Goal: Task Accomplishment & Management: Manage account settings

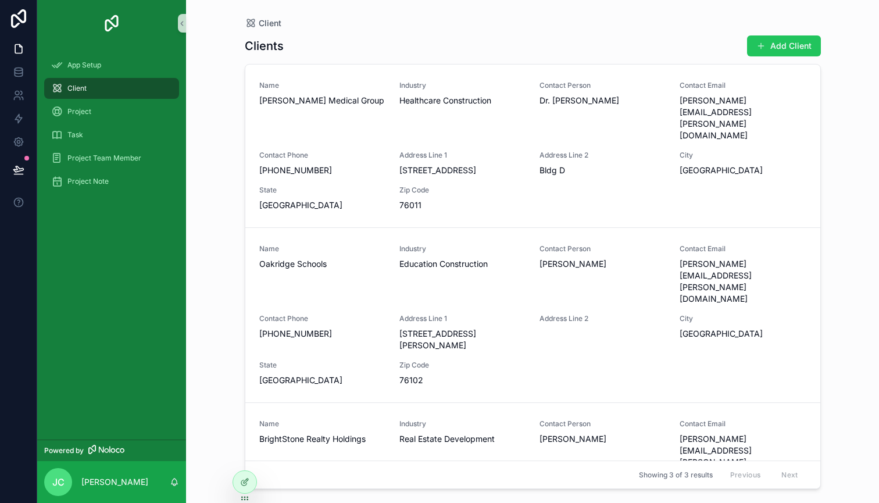
click at [667, 120] on div "Name [PERSON_NAME] Medical Group Industry Healthcare Construction Contact Perso…" at bounding box center [532, 146] width 547 height 130
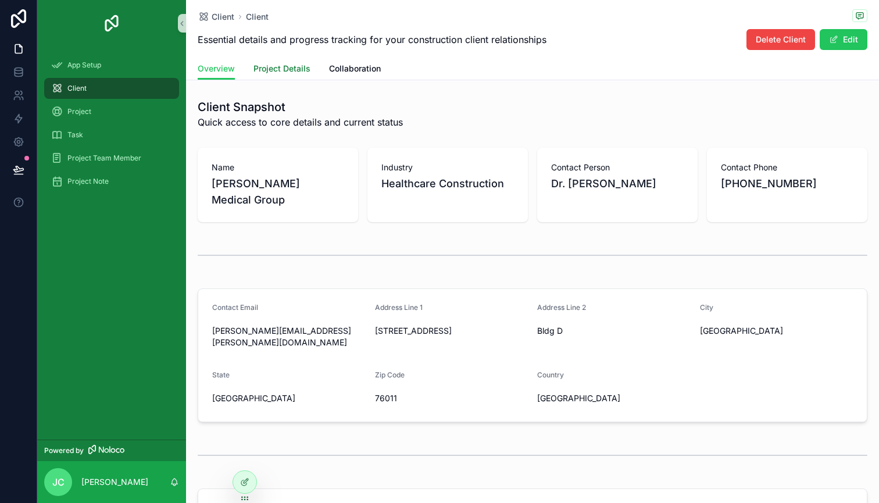
click at [294, 72] on span "Project Details" at bounding box center [281, 69] width 57 height 12
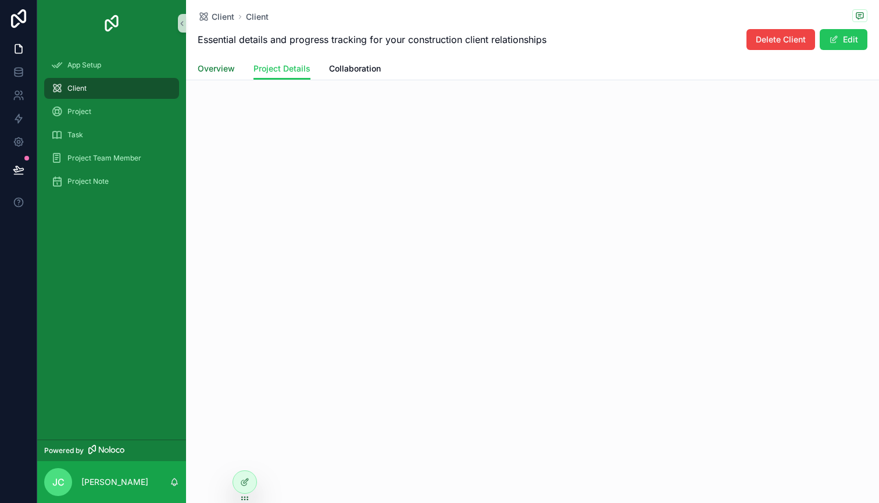
click at [228, 74] on span "Overview" at bounding box center [216, 69] width 37 height 12
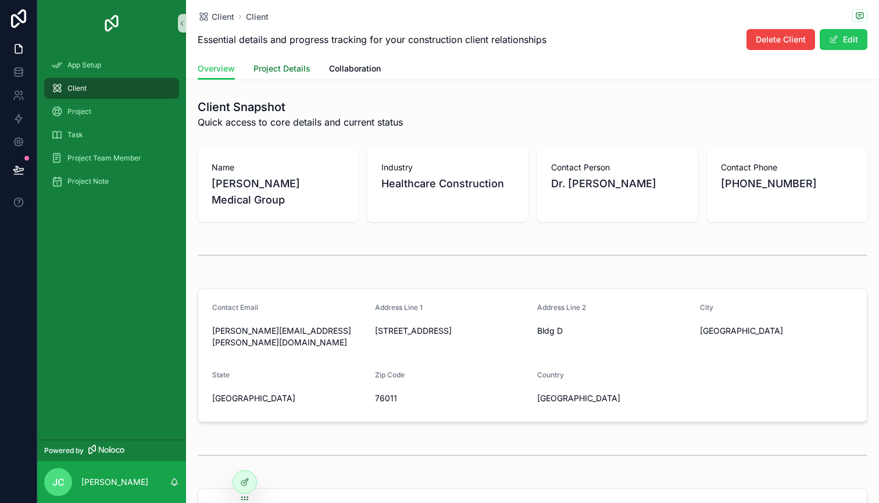
click at [289, 75] on link "Project Details" at bounding box center [281, 69] width 57 height 23
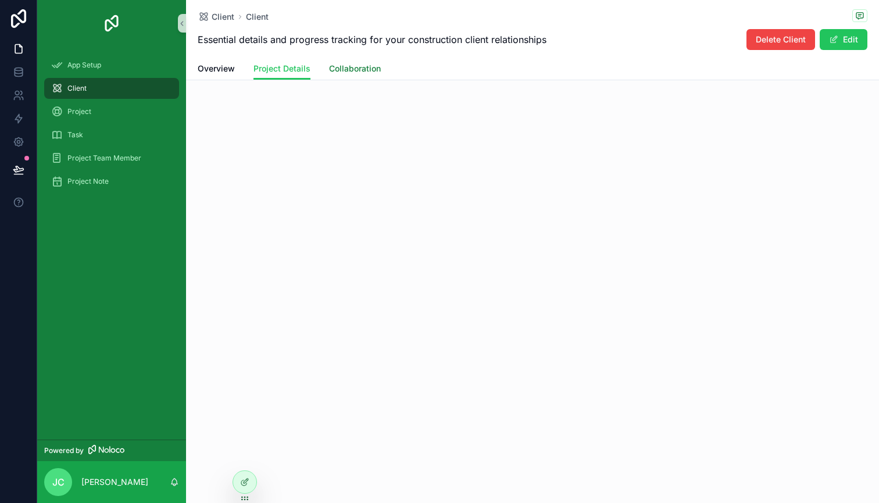
click at [356, 62] on link "Collaboration" at bounding box center [355, 69] width 52 height 23
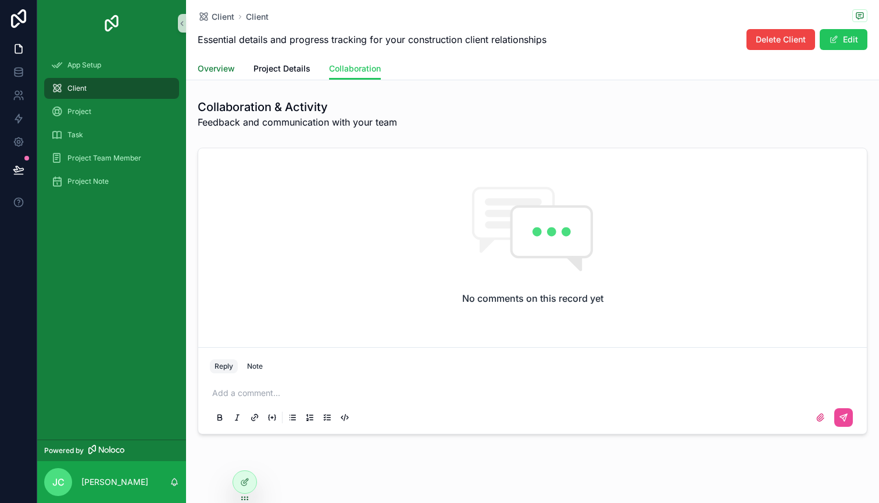
click at [231, 67] on span "Overview" at bounding box center [216, 69] width 37 height 12
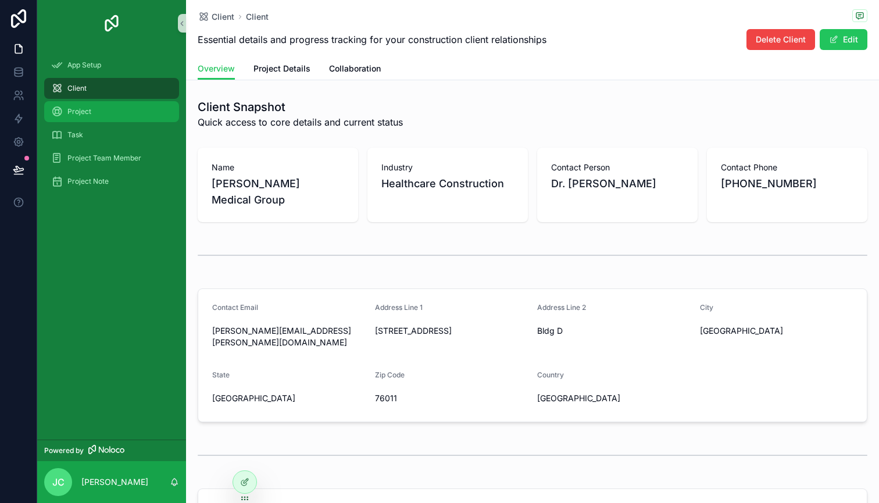
click at [88, 112] on span "Project" at bounding box center [79, 111] width 24 height 9
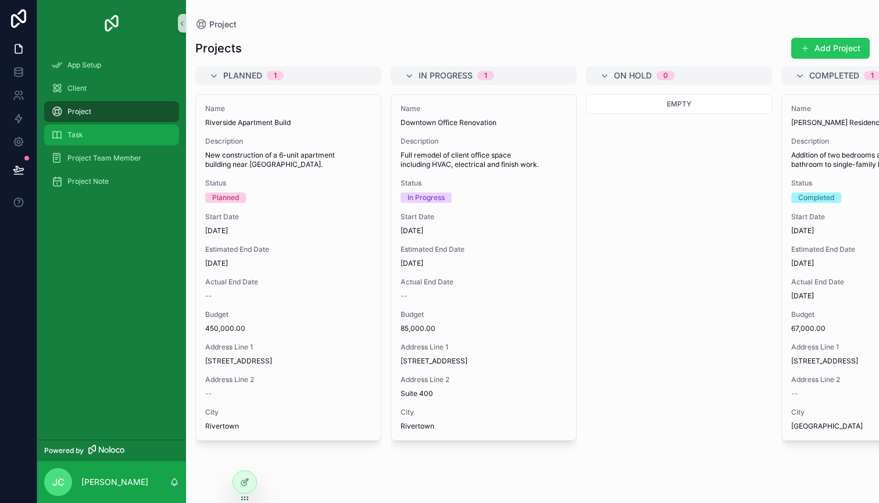
click at [83, 133] on div "Task" at bounding box center [111, 135] width 121 height 19
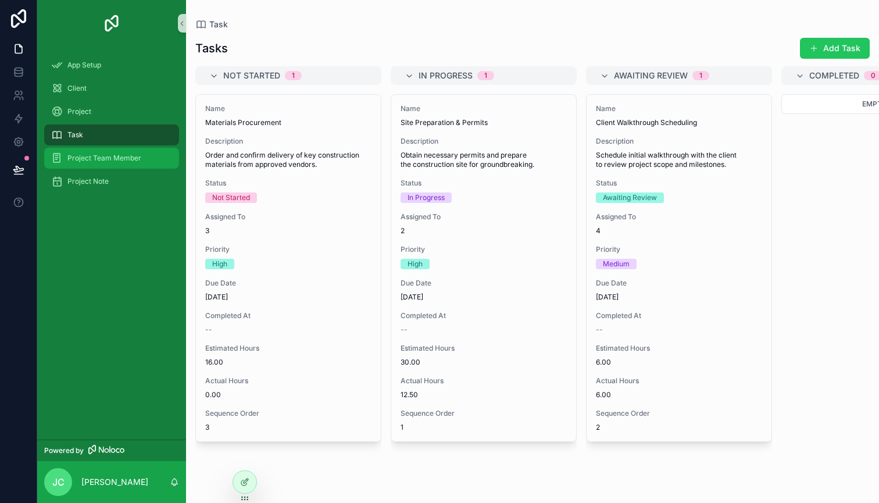
click at [84, 155] on span "Project Team Member" at bounding box center [104, 157] width 74 height 9
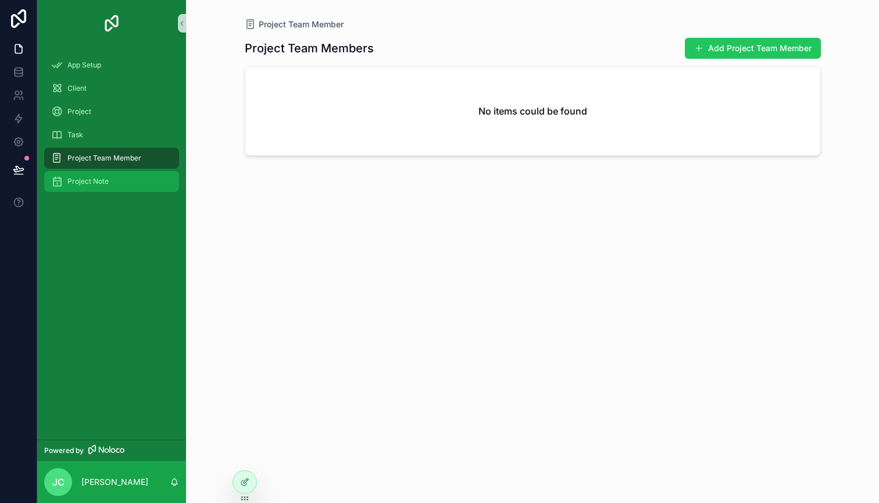
click at [84, 185] on span "Project Note" at bounding box center [87, 181] width 41 height 9
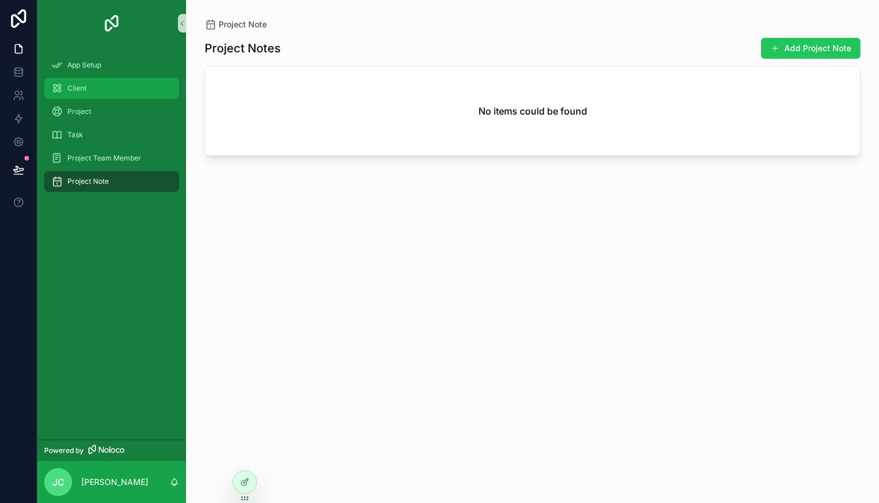
click at [76, 90] on span "Client" at bounding box center [76, 88] width 19 height 9
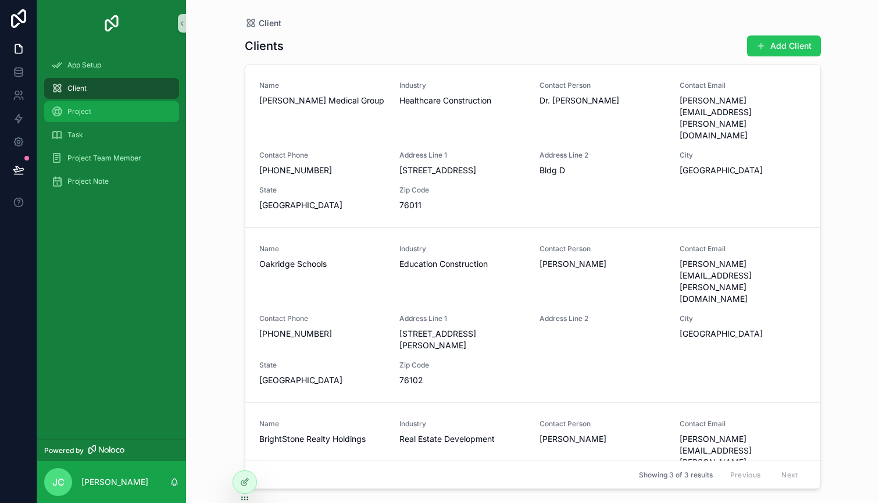
click at [76, 110] on span "Project" at bounding box center [79, 111] width 24 height 9
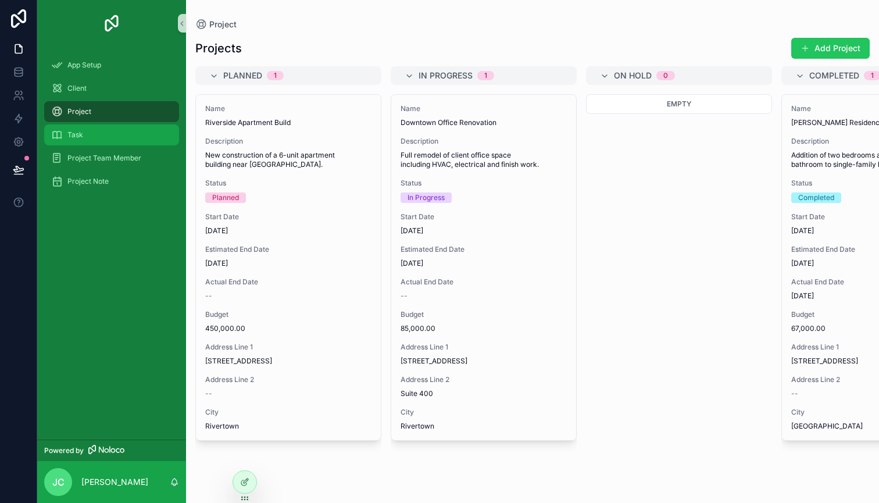
click at [80, 131] on span "Task" at bounding box center [75, 134] width 16 height 9
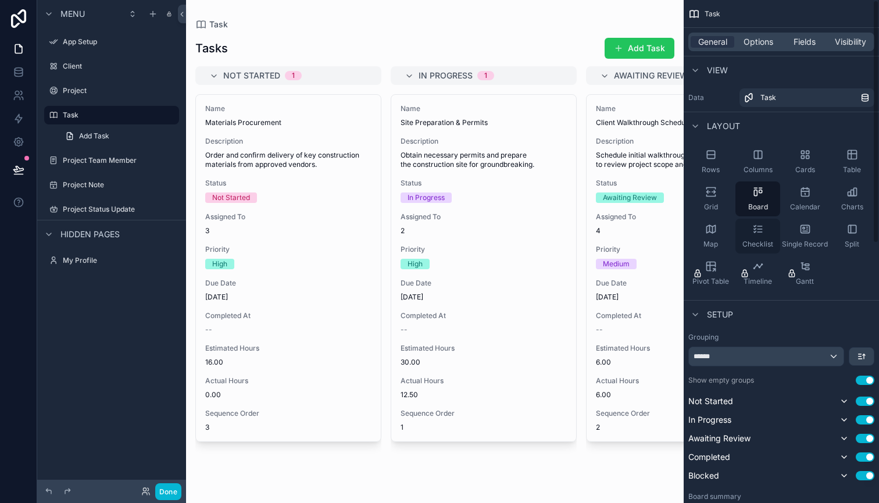
click at [760, 238] on div "Checklist" at bounding box center [757, 236] width 45 height 35
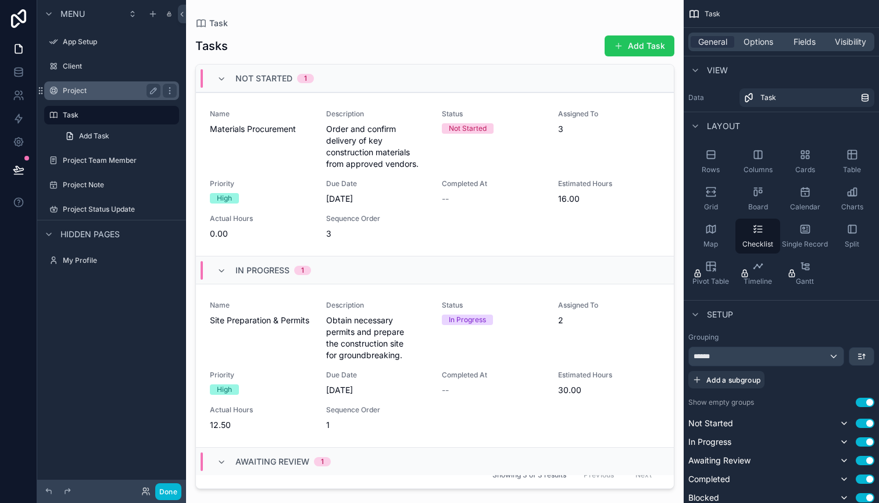
click at [85, 88] on label "Project" at bounding box center [109, 90] width 93 height 9
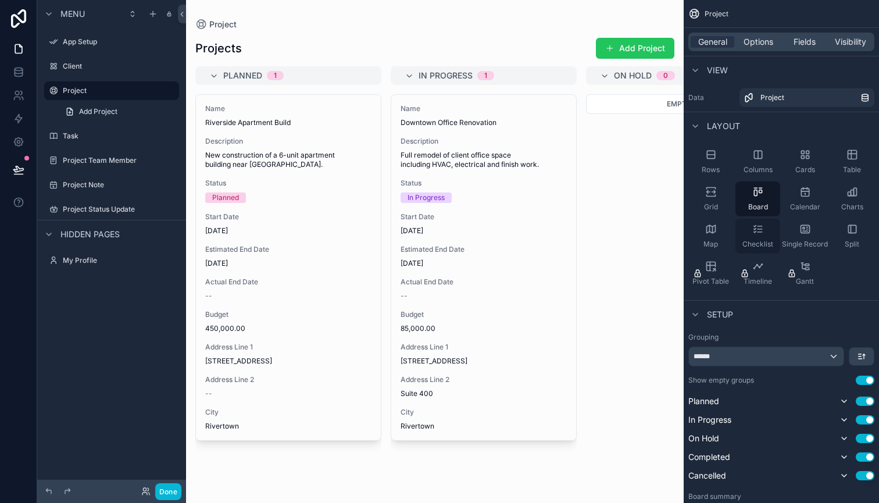
click at [764, 232] on div "Checklist" at bounding box center [757, 236] width 45 height 35
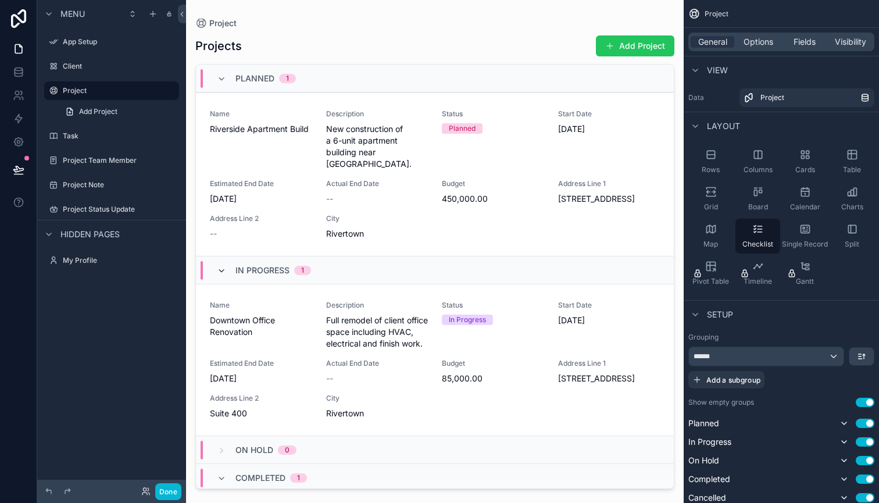
click at [223, 266] on icon "scrollable content" at bounding box center [221, 270] width 9 height 9
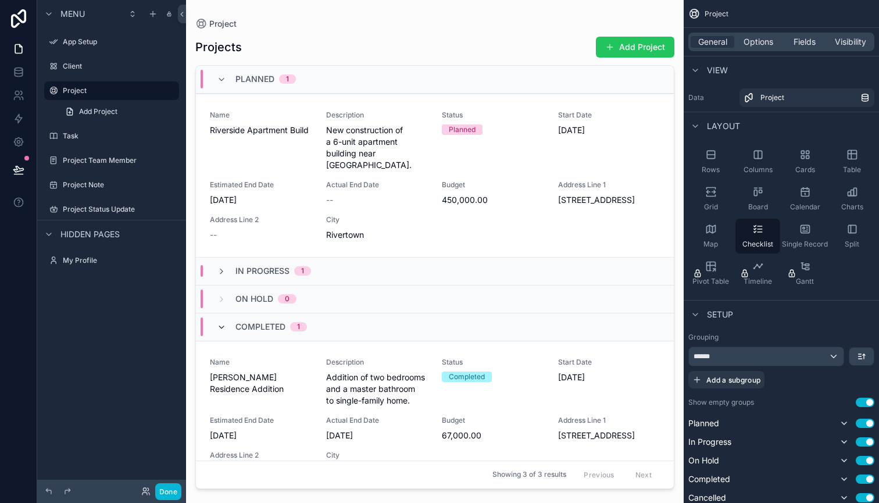
click at [220, 323] on icon "scrollable content" at bounding box center [221, 327] width 9 height 9
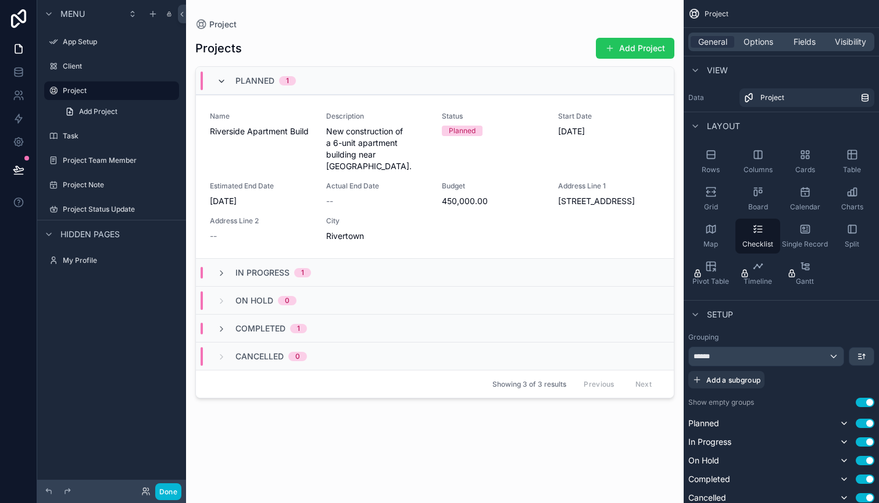
click at [220, 83] on icon "scrollable content" at bounding box center [221, 81] width 9 height 9
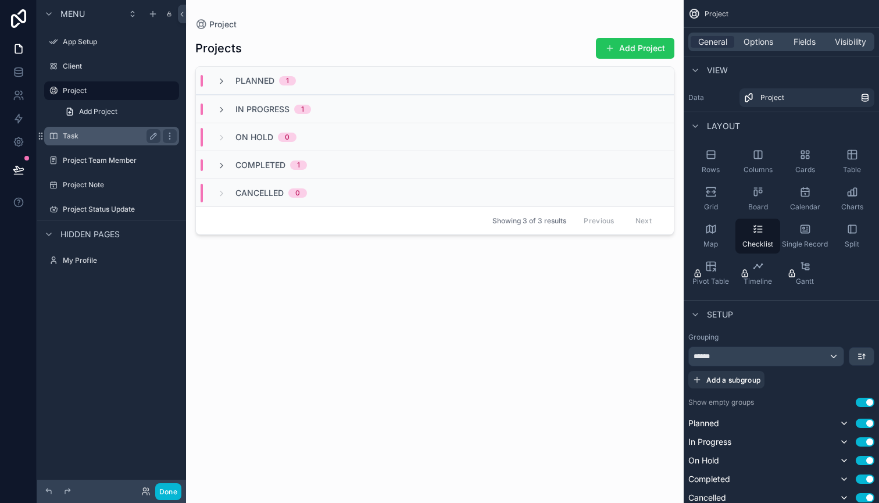
click at [76, 134] on label "Task" at bounding box center [109, 135] width 93 height 9
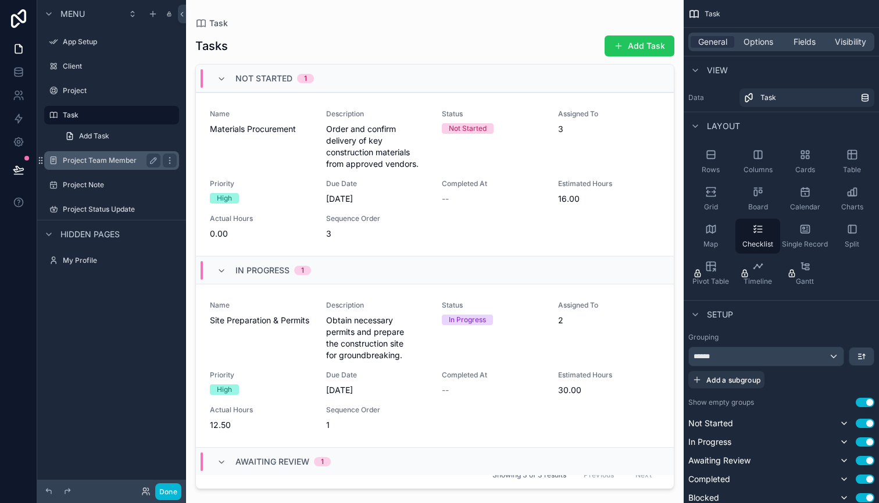
click at [118, 162] on label "Project Team Member" at bounding box center [109, 160] width 93 height 9
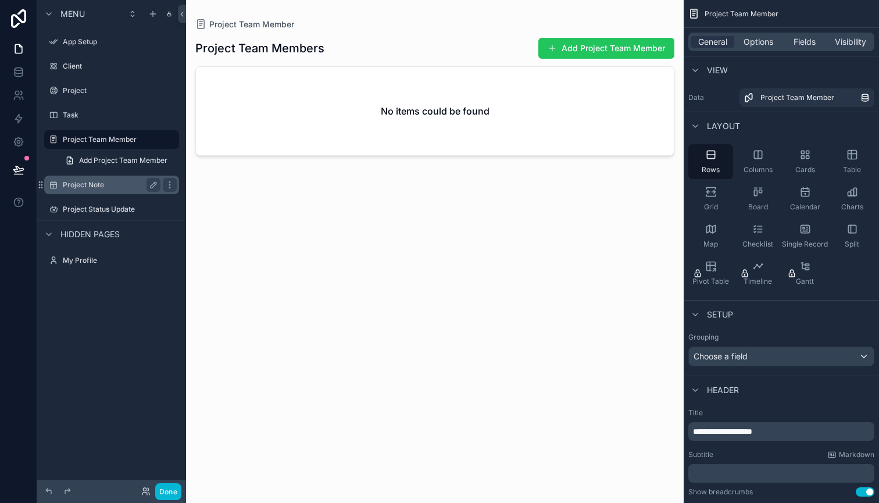
click at [89, 180] on label "Project Note" at bounding box center [109, 184] width 93 height 9
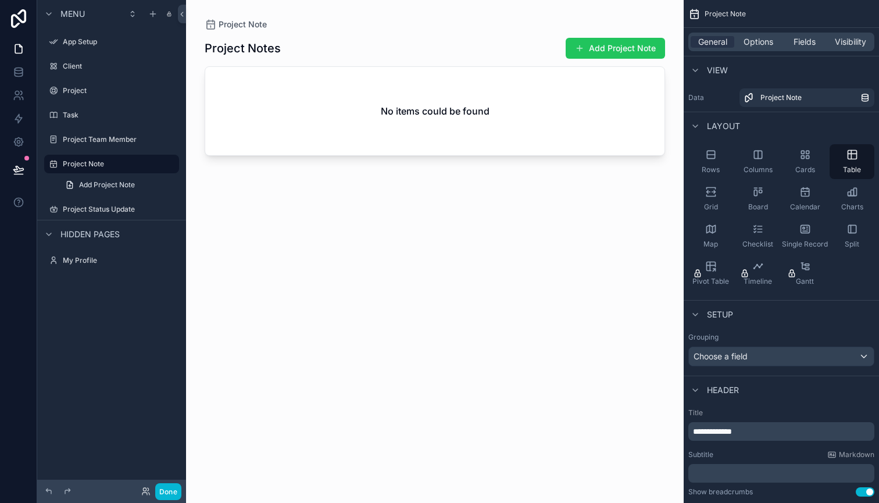
click at [552, 93] on div "scrollable content" at bounding box center [435, 244] width 498 height 489
click at [109, 184] on span "Add Project Note" at bounding box center [107, 184] width 56 height 9
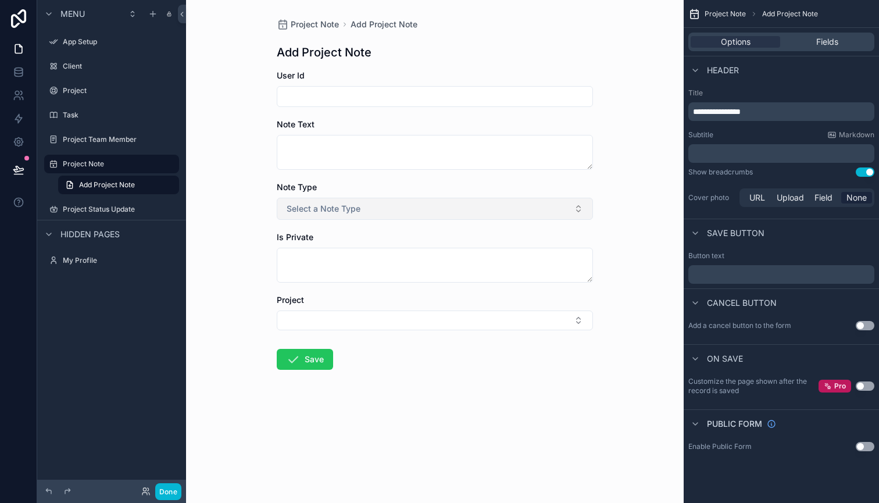
click at [352, 205] on span "Select a Note Type" at bounding box center [324, 209] width 74 height 12
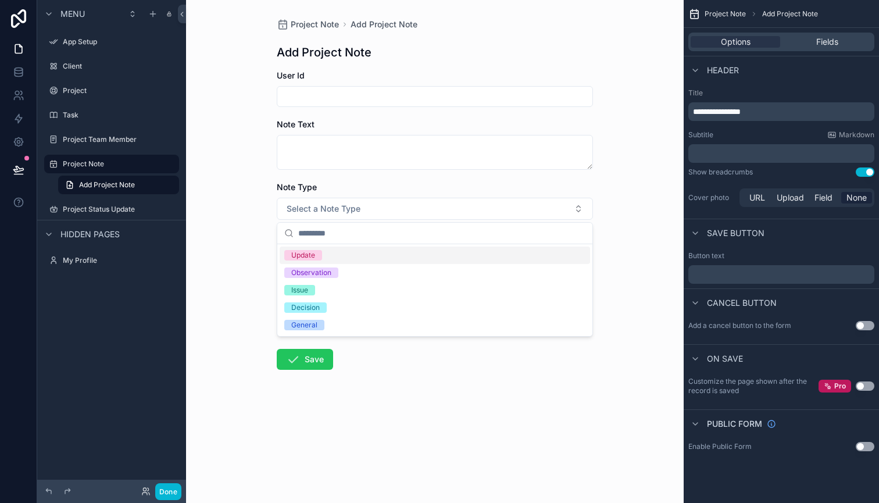
click at [350, 180] on form "User Id Note Text Note Type Select a Note Type Is Private Project Save" at bounding box center [435, 257] width 316 height 374
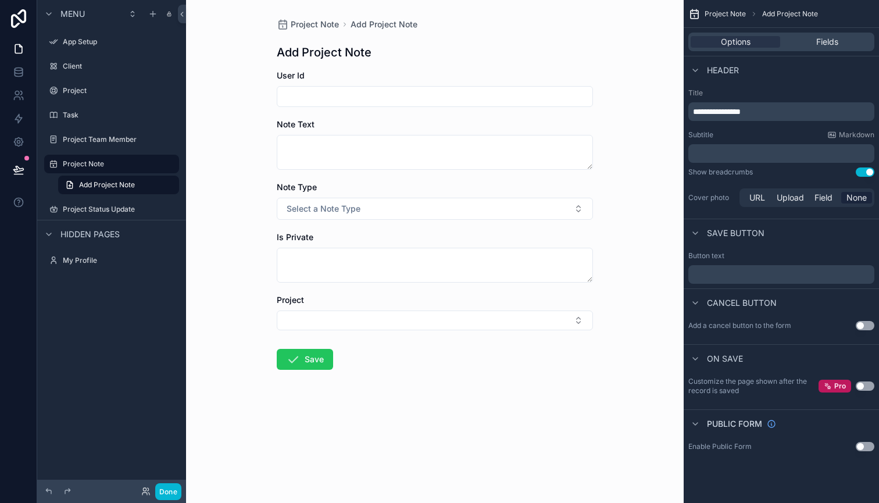
click at [354, 88] on div "scrollable content" at bounding box center [435, 96] width 316 height 21
click at [352, 95] on input "scrollable content" at bounding box center [434, 96] width 315 height 16
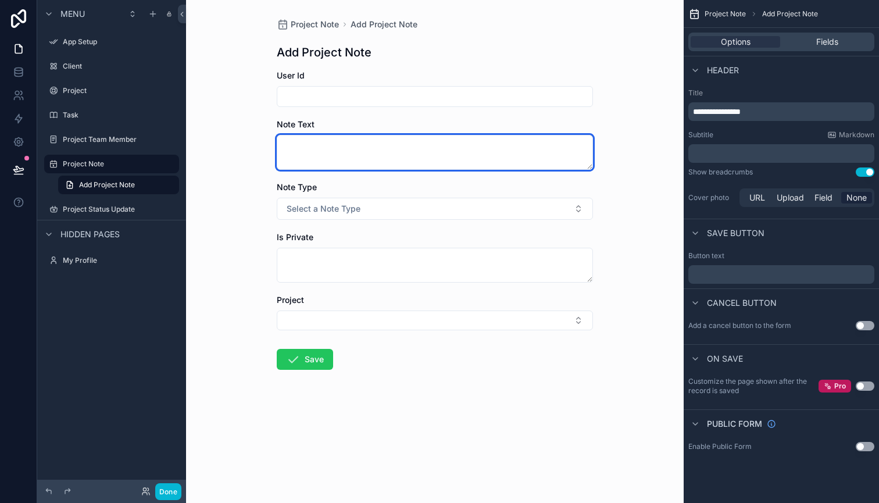
click at [350, 137] on textarea "scrollable content" at bounding box center [435, 152] width 316 height 35
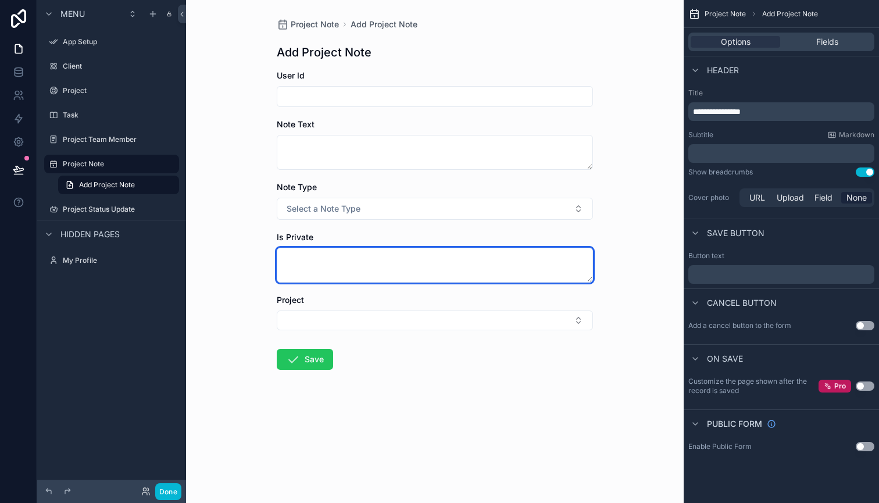
click at [383, 260] on textarea "scrollable content" at bounding box center [435, 265] width 316 height 35
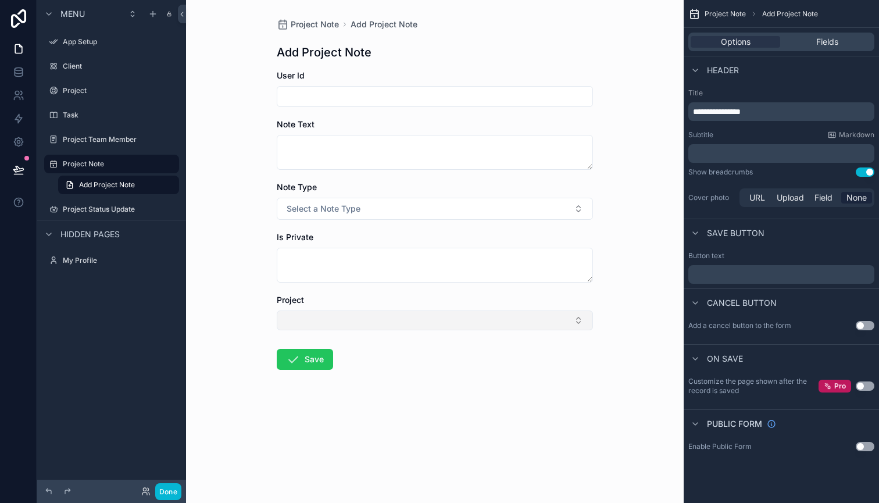
click at [379, 316] on button "Select Button" at bounding box center [435, 320] width 316 height 20
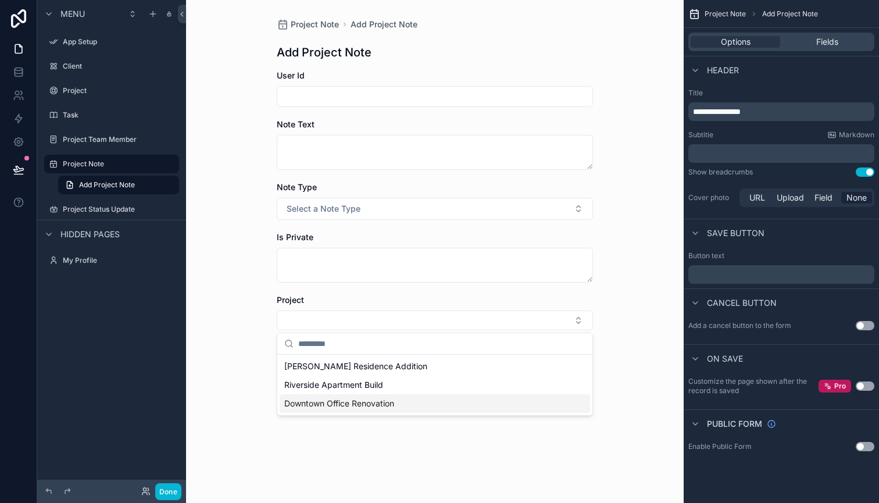
click at [425, 456] on div "Project Note Add Project Note Add Project Note User Id Note Text Note Type Sele…" at bounding box center [435, 251] width 498 height 503
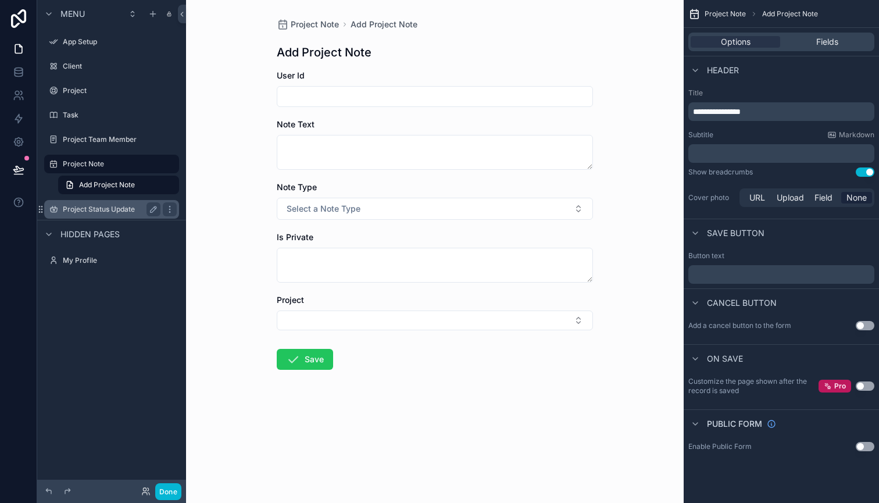
click at [104, 213] on label "Project Status Update" at bounding box center [109, 209] width 93 height 9
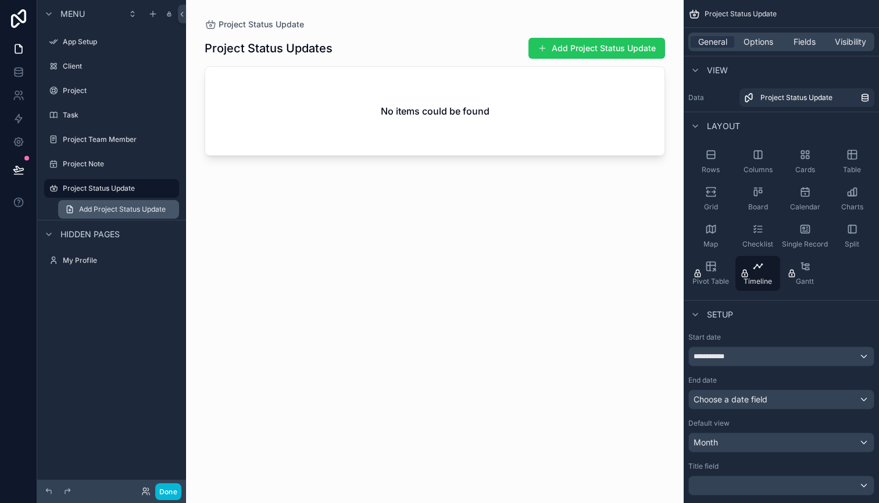
click at [126, 214] on link "Add Project Status Update" at bounding box center [118, 209] width 121 height 19
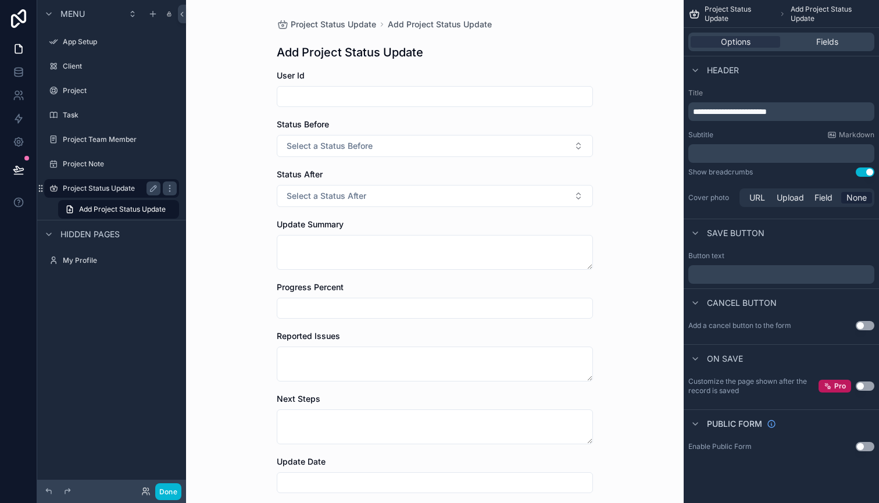
click at [110, 194] on div "Project Status Update" at bounding box center [112, 188] width 98 height 14
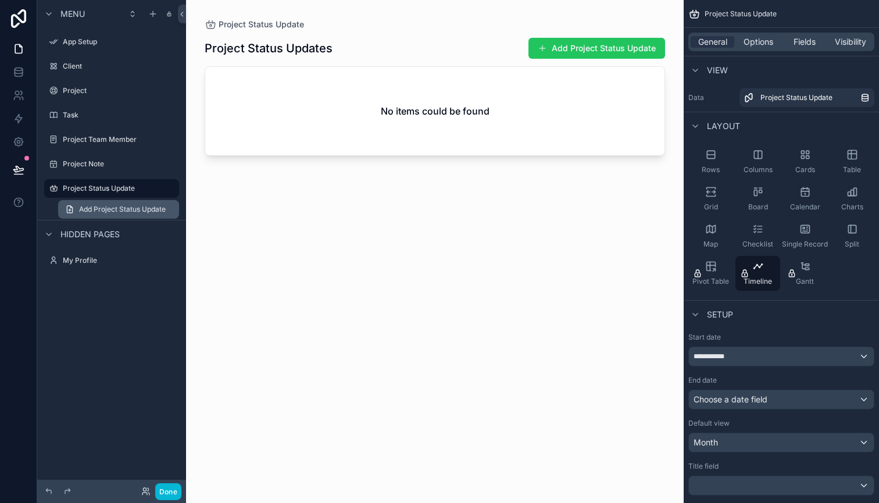
click at [110, 210] on span "Add Project Status Update" at bounding box center [122, 209] width 87 height 9
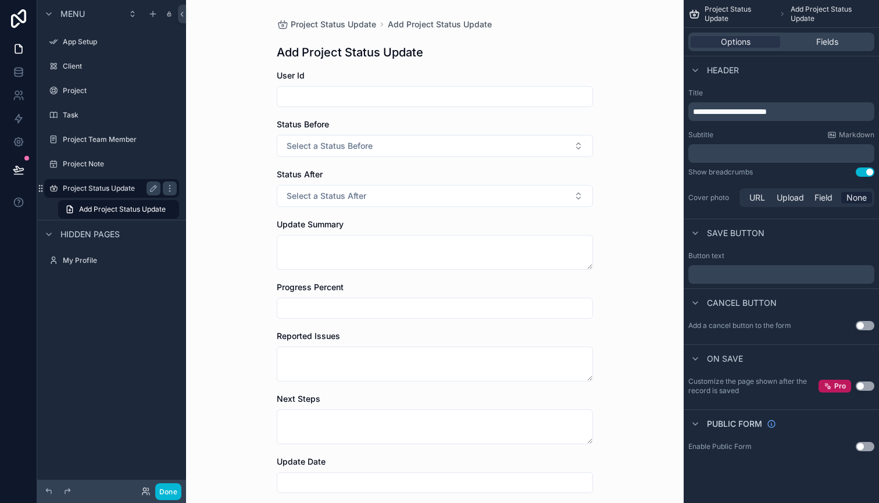
click at [98, 189] on label "Project Status Update" at bounding box center [109, 188] width 93 height 9
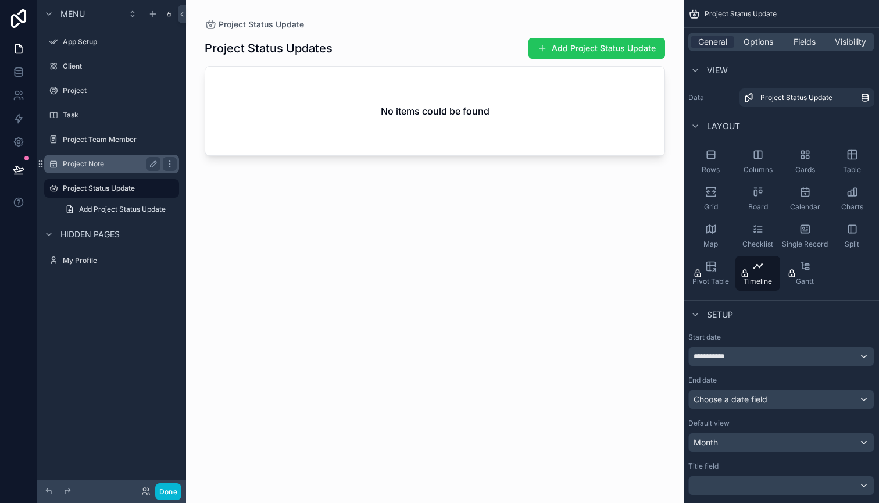
click at [96, 167] on label "Project Note" at bounding box center [109, 163] width 93 height 9
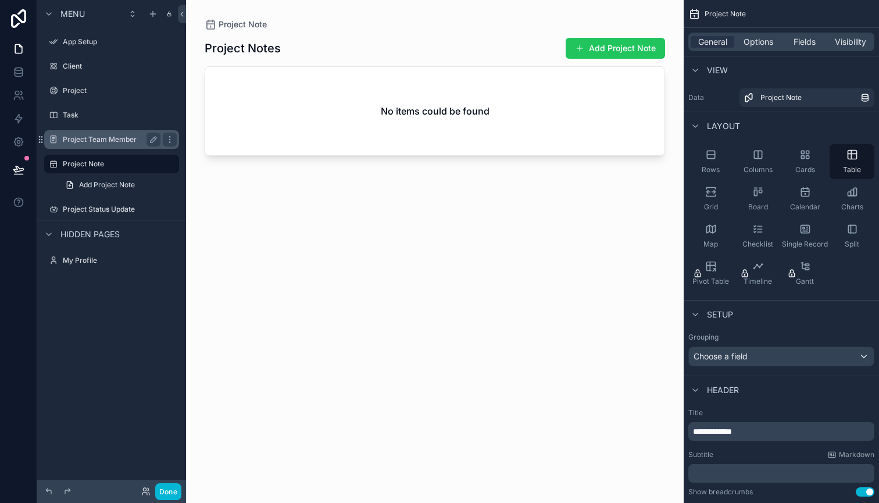
click at [93, 142] on label "Project Team Member" at bounding box center [109, 139] width 93 height 9
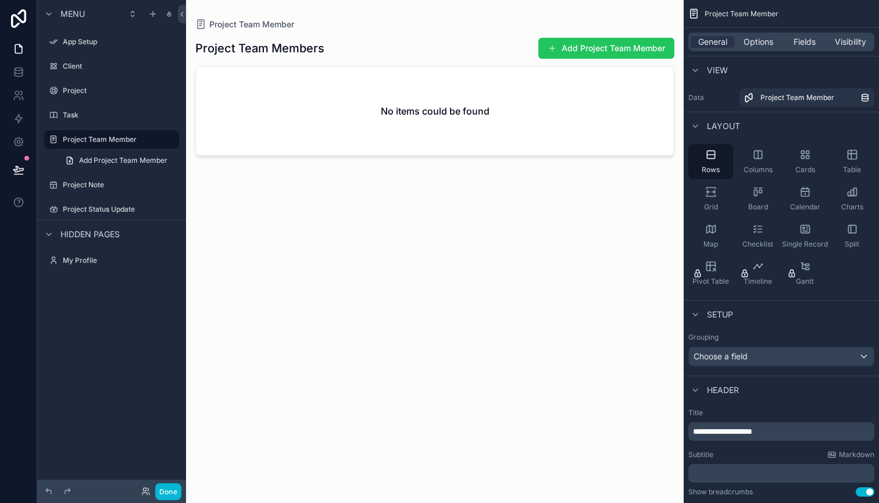
click at [83, 126] on div "scrollable content" at bounding box center [111, 127] width 149 height 2
click at [83, 122] on div "Task" at bounding box center [111, 115] width 130 height 19
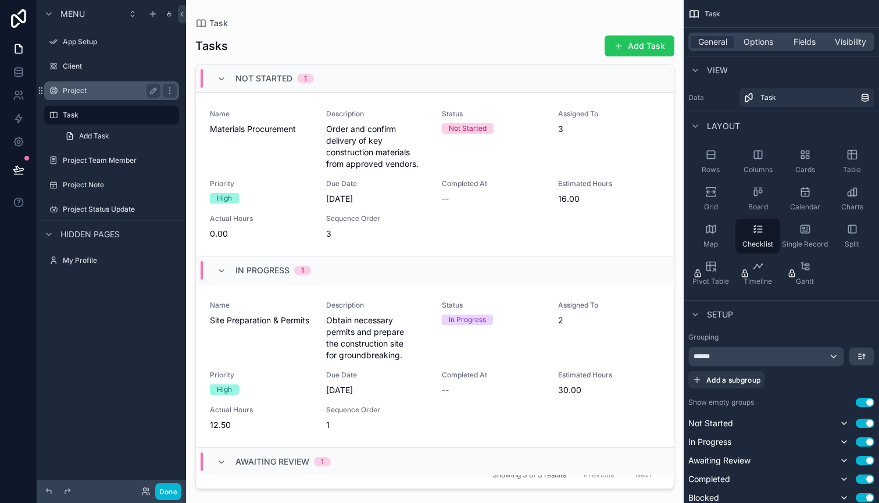
click at [77, 94] on label "Project" at bounding box center [109, 90] width 93 height 9
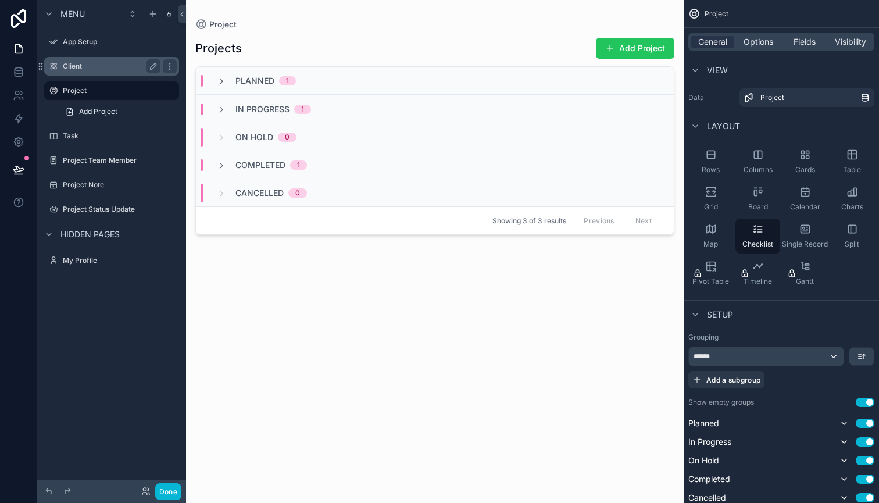
click at [76, 71] on div "Client" at bounding box center [112, 66] width 98 height 14
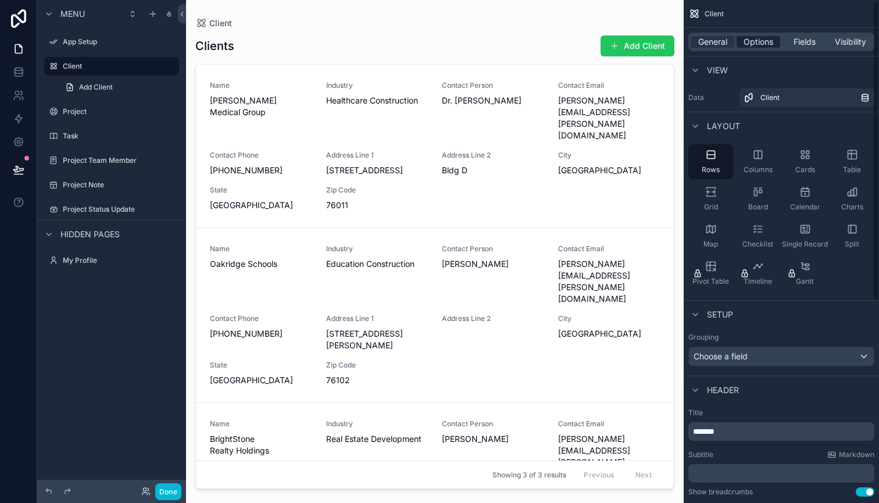
click at [761, 42] on span "Options" at bounding box center [758, 42] width 30 height 12
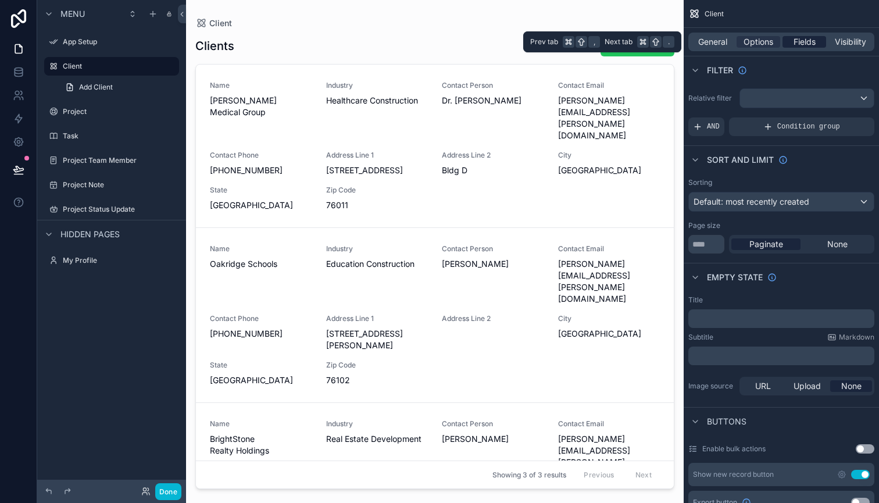
click at [800, 44] on span "Fields" at bounding box center [804, 42] width 22 height 12
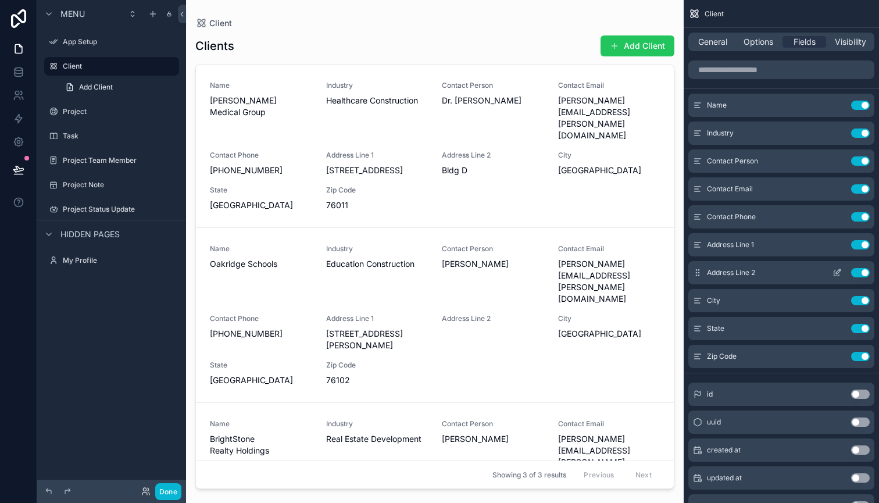
click at [856, 274] on button "Use setting" at bounding box center [860, 272] width 19 height 9
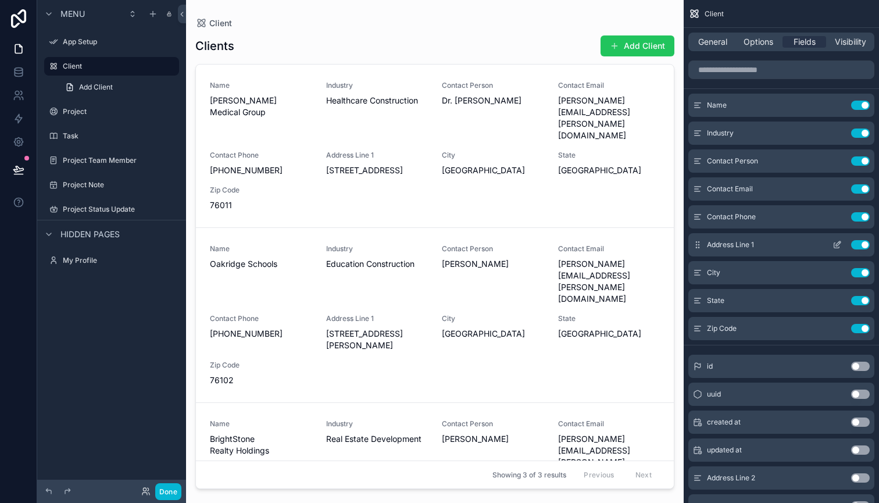
click at [837, 246] on icon "scrollable content" at bounding box center [836, 244] width 9 height 9
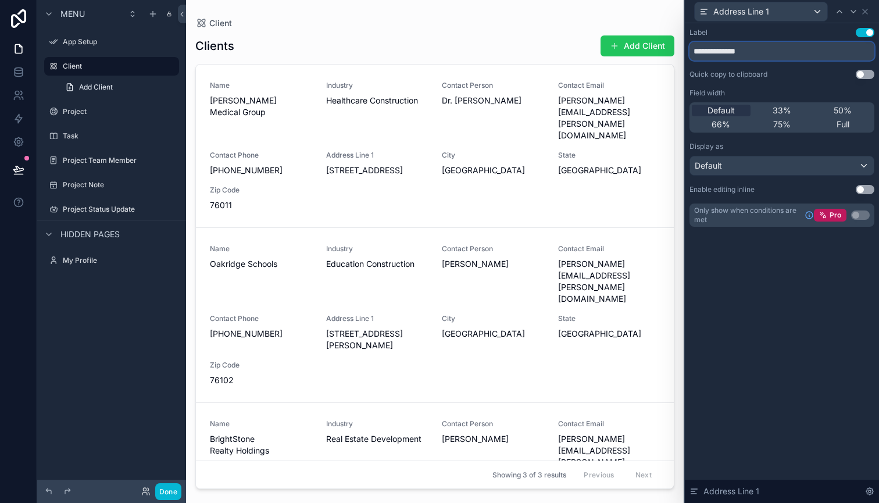
click at [788, 55] on input "**********" at bounding box center [781, 51] width 185 height 19
type input "*******"
click at [731, 374] on div "Label Use setting ******* Quick copy to clipboard Use setting Field width Defau…" at bounding box center [782, 263] width 194 height 480
click at [864, 15] on icon at bounding box center [864, 11] width 9 height 9
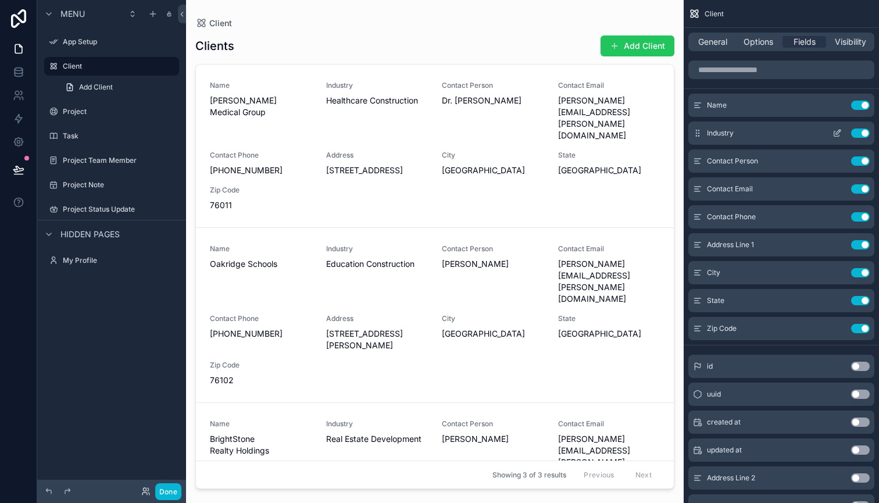
click at [838, 132] on icon "scrollable content" at bounding box center [836, 132] width 9 height 9
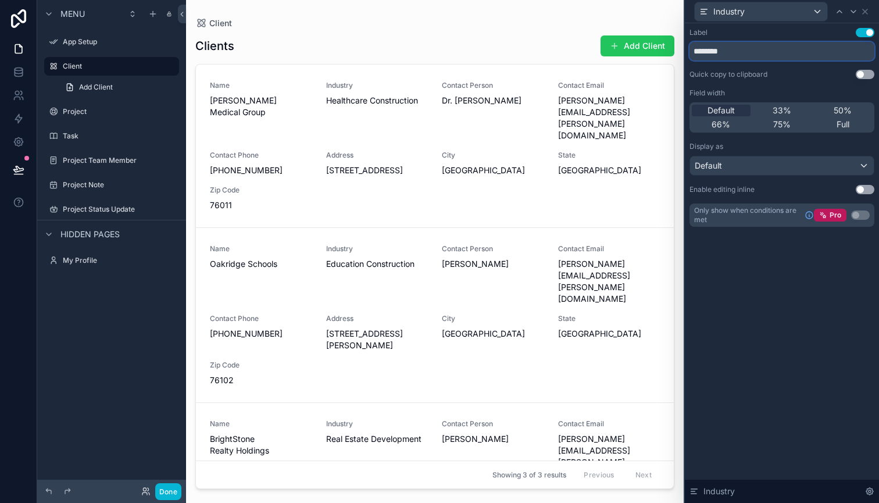
click at [756, 51] on input "********" at bounding box center [781, 51] width 185 height 19
type input "*"
type input "*******"
click at [808, 332] on div "Label Use setting ******* Quick copy to clipboard Use setting Field width Defau…" at bounding box center [782, 263] width 194 height 480
click at [867, 16] on div "Industry" at bounding box center [781, 11] width 185 height 23
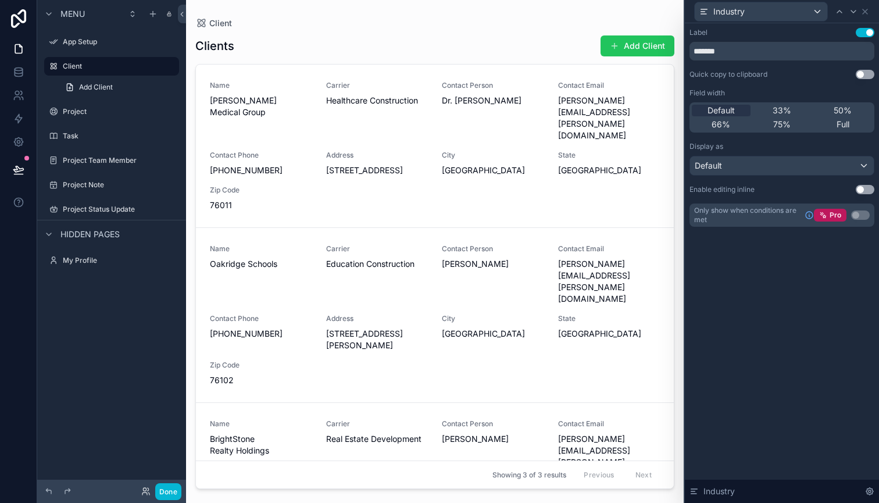
click at [867, 16] on div "Industry" at bounding box center [781, 11] width 185 height 23
click at [867, 12] on icon at bounding box center [864, 11] width 9 height 9
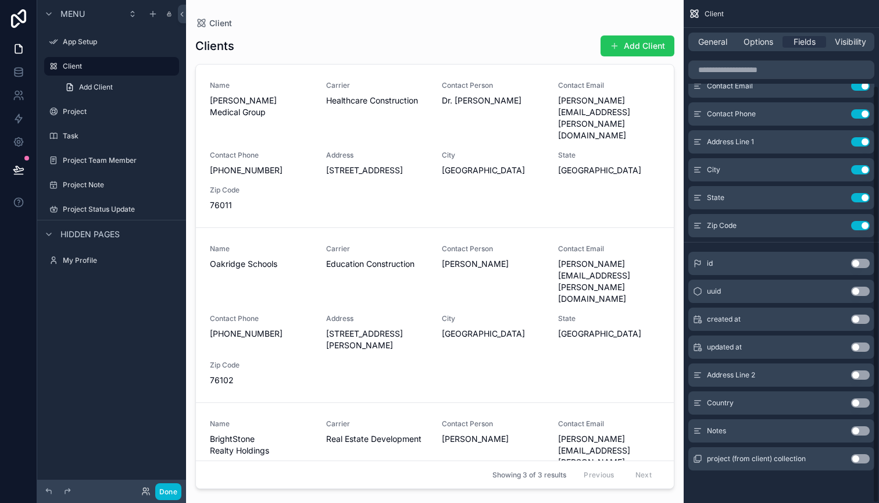
scroll to position [103, 0]
click at [858, 378] on button "Use setting" at bounding box center [860, 374] width 19 height 9
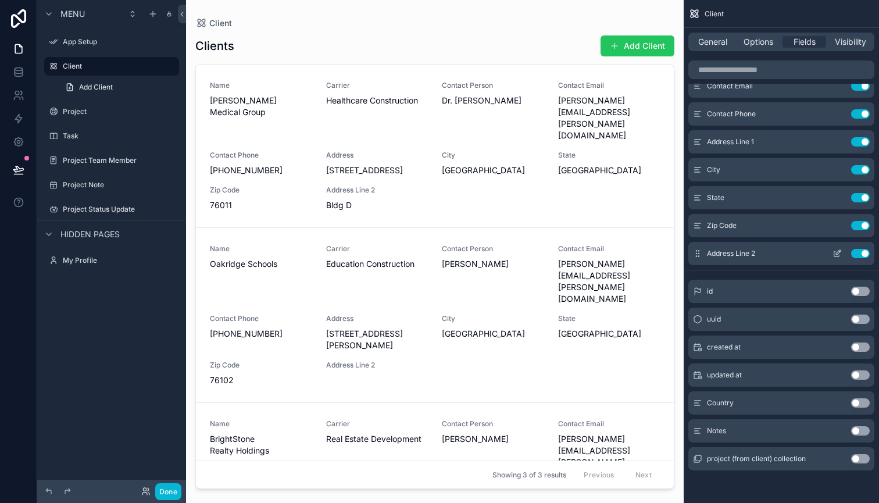
click at [838, 255] on icon "scrollable content" at bounding box center [836, 253] width 9 height 9
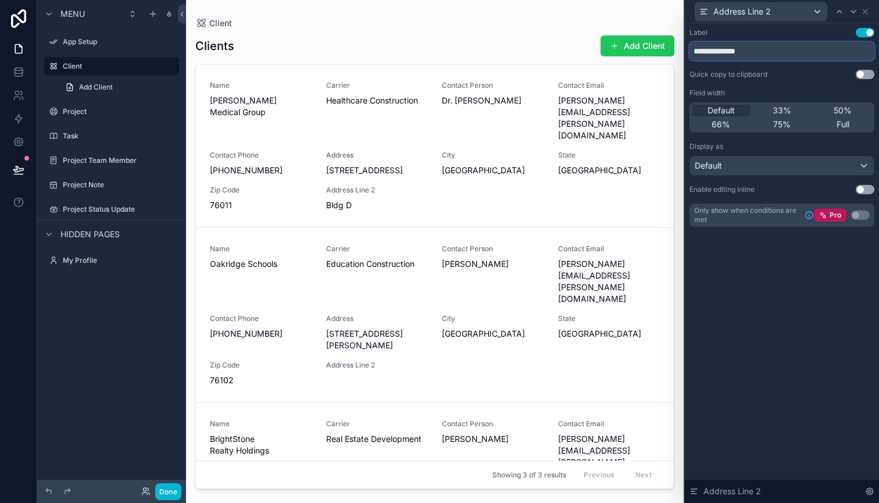
click at [779, 54] on input "**********" at bounding box center [781, 51] width 185 height 19
type input "*"
type input "*****"
click at [866, 13] on icon at bounding box center [865, 11] width 5 height 5
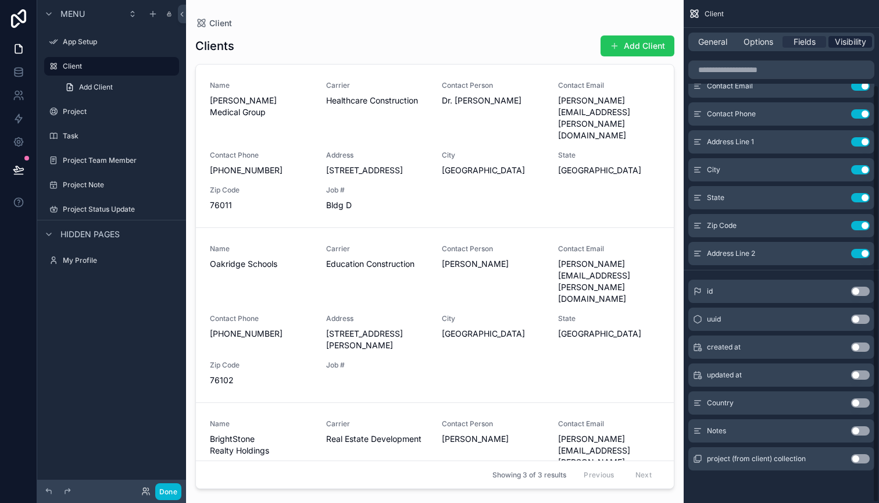
click at [851, 45] on span "Visibility" at bounding box center [850, 42] width 31 height 12
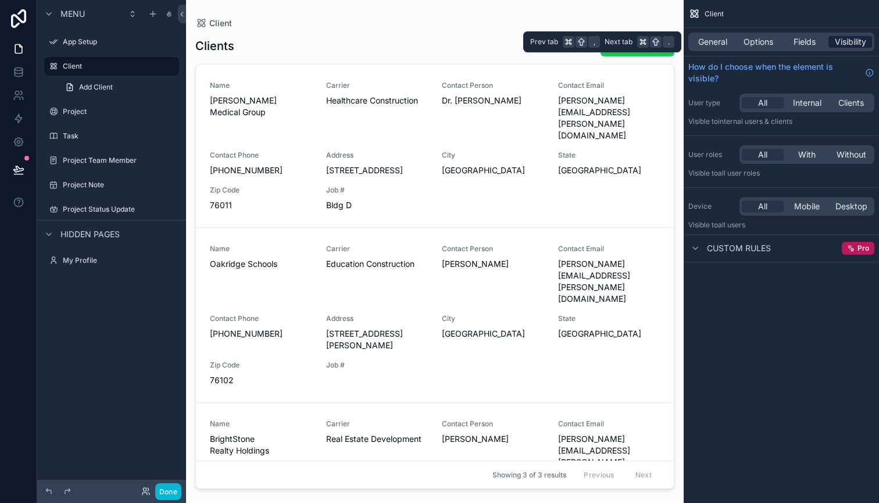
scroll to position [0, 0]
click at [756, 43] on span "Options" at bounding box center [758, 42] width 30 height 12
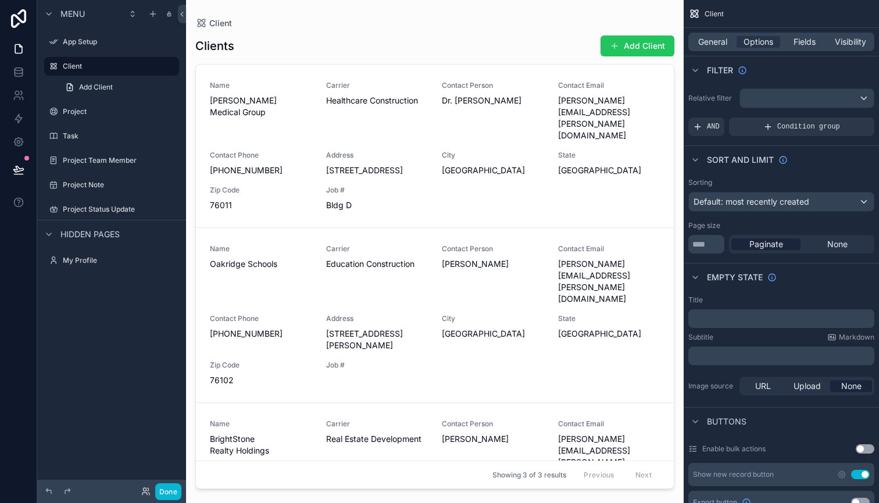
click at [725, 12] on div "Client" at bounding box center [781, 14] width 195 height 28
click at [720, 15] on span "Client" at bounding box center [713, 13] width 19 height 9
click at [697, 16] on icon "scrollable content" at bounding box center [694, 14] width 12 height 12
click at [155, 63] on icon "scrollable content" at bounding box center [154, 66] width 6 height 6
click at [120, 63] on input "******" at bounding box center [102, 66] width 79 height 14
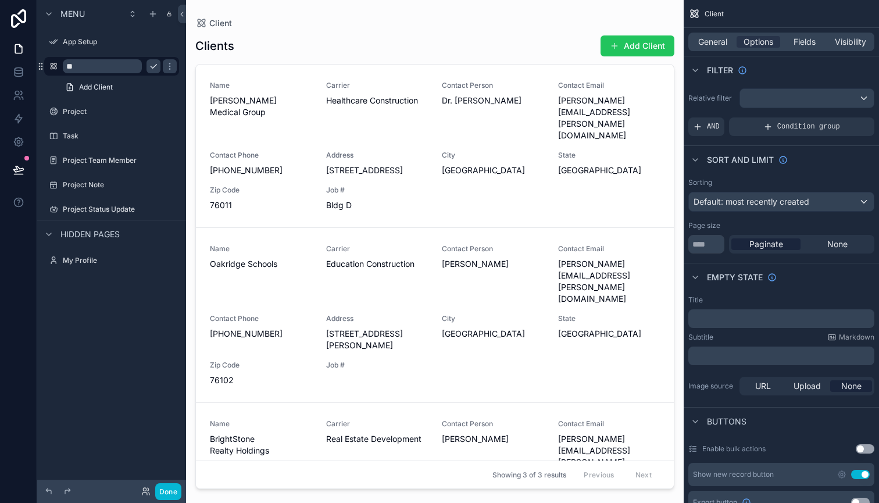
type input "*"
click at [71, 67] on input "********" at bounding box center [102, 66] width 79 height 14
click at [115, 301] on div "Menu App Setup ******** Add Client Project Task Project Team Member Project Not…" at bounding box center [111, 244] width 149 height 489
type input "******"
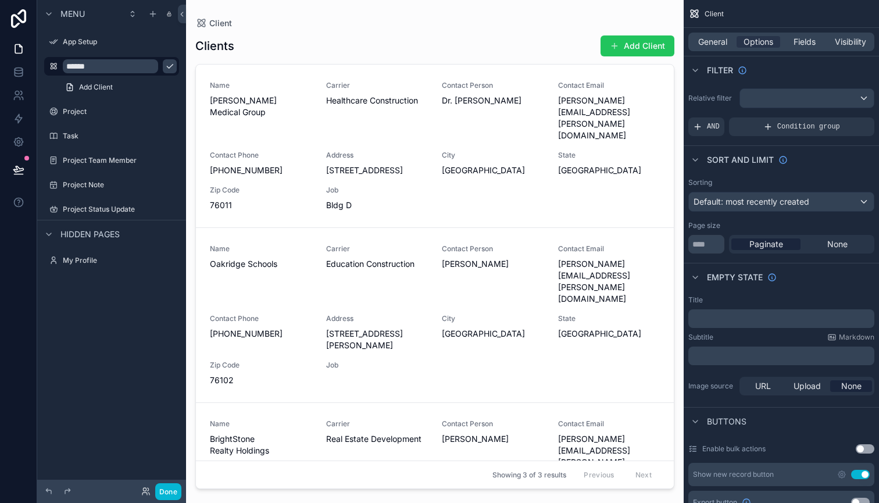
click at [113, 321] on div "Menu App Setup ****** Add Client Project Task Project Team Member Project Note …" at bounding box center [111, 244] width 149 height 489
click at [89, 85] on span "Add Client" at bounding box center [96, 87] width 34 height 9
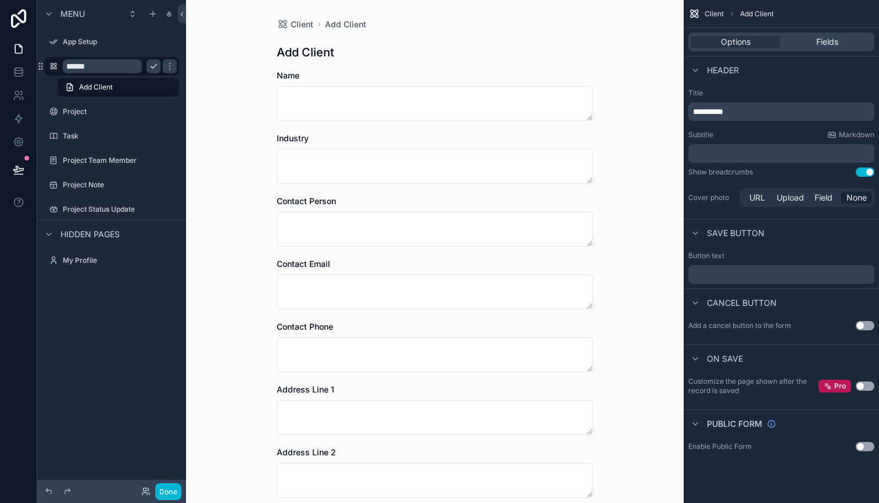
click at [87, 65] on input "******" at bounding box center [102, 66] width 79 height 14
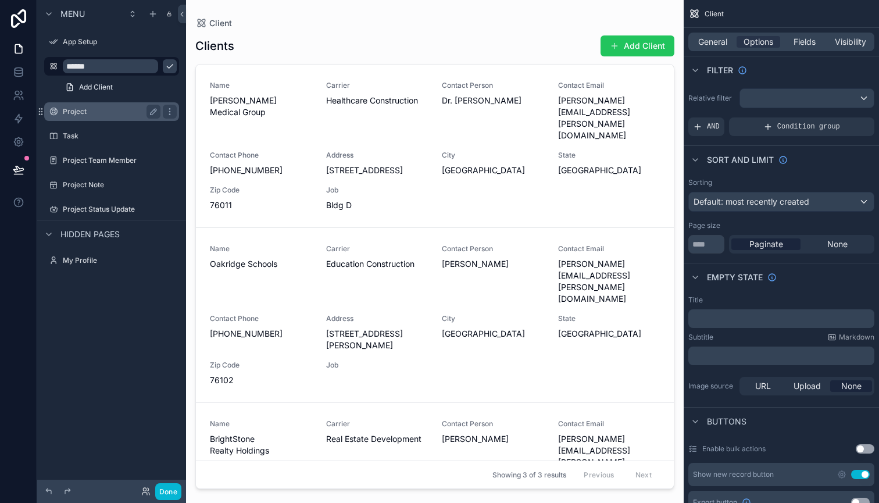
click at [77, 113] on label "Project" at bounding box center [109, 111] width 93 height 9
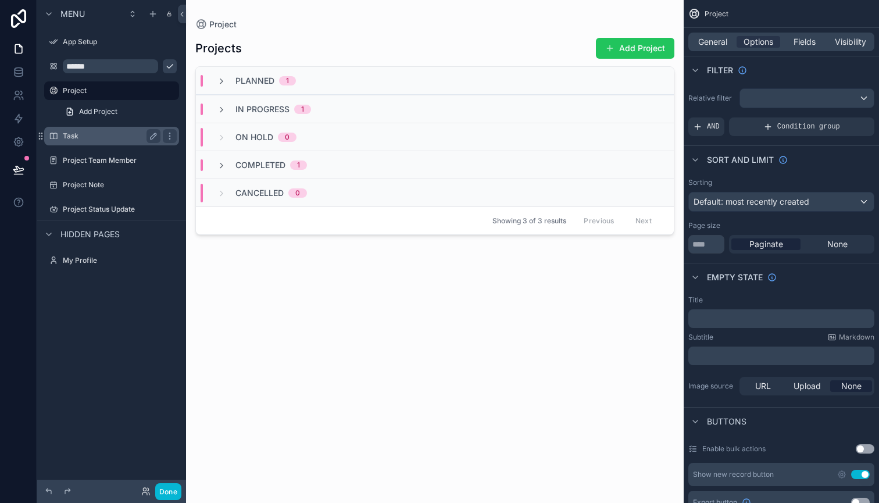
click at [70, 137] on label "Task" at bounding box center [109, 135] width 93 height 9
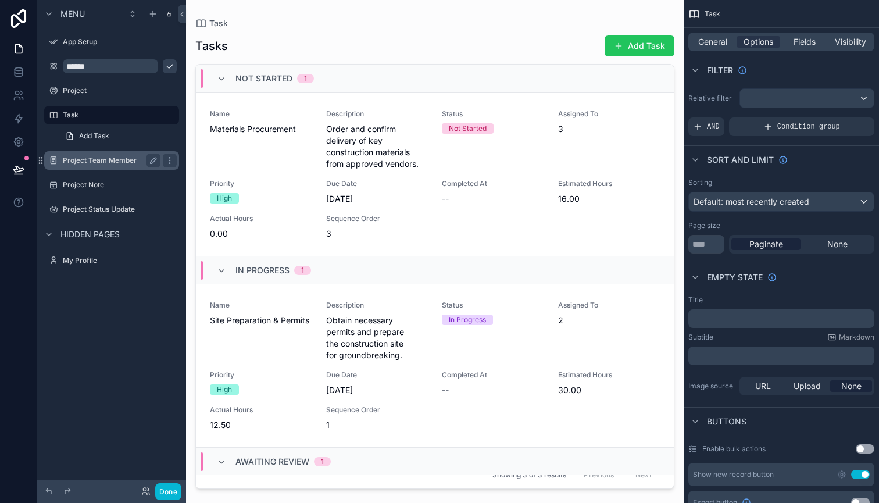
click at [78, 159] on label "Project Team Member" at bounding box center [109, 160] width 93 height 9
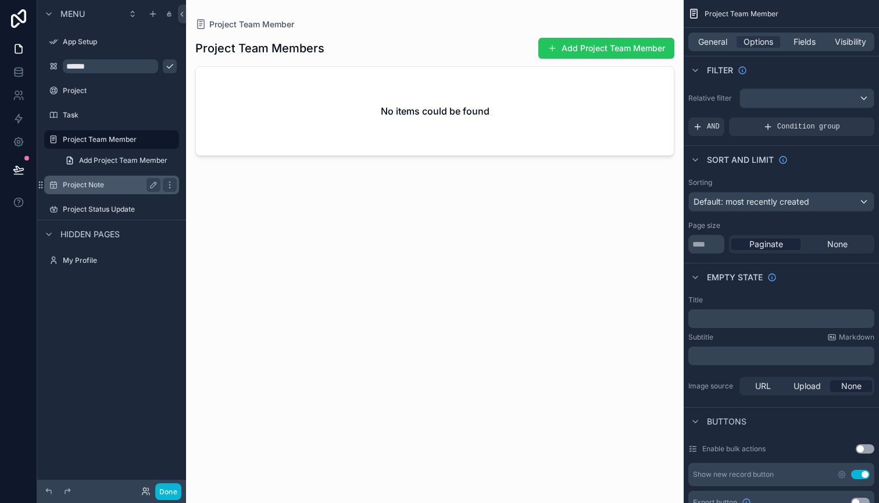
click at [80, 181] on label "Project Note" at bounding box center [109, 184] width 93 height 9
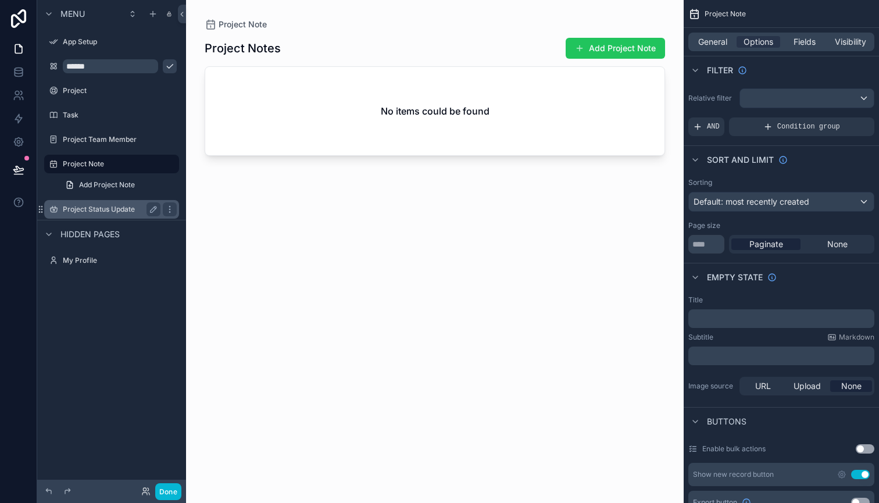
click at [87, 207] on label "Project Status Update" at bounding box center [109, 209] width 93 height 9
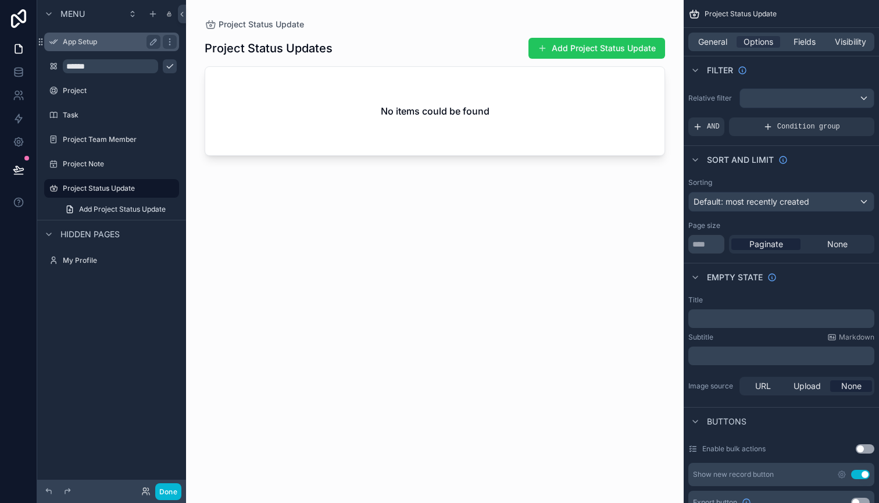
click at [78, 41] on label "App Setup" at bounding box center [109, 41] width 93 height 9
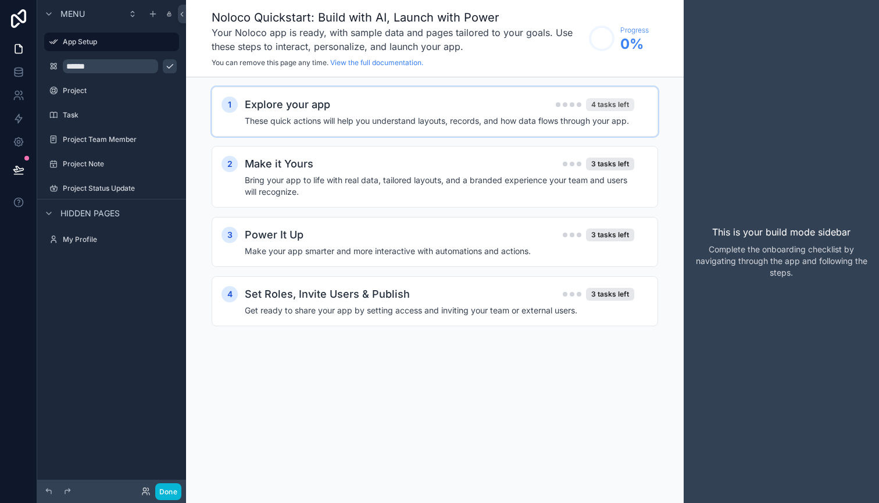
click at [603, 106] on div "4 tasks left" at bounding box center [610, 104] width 48 height 13
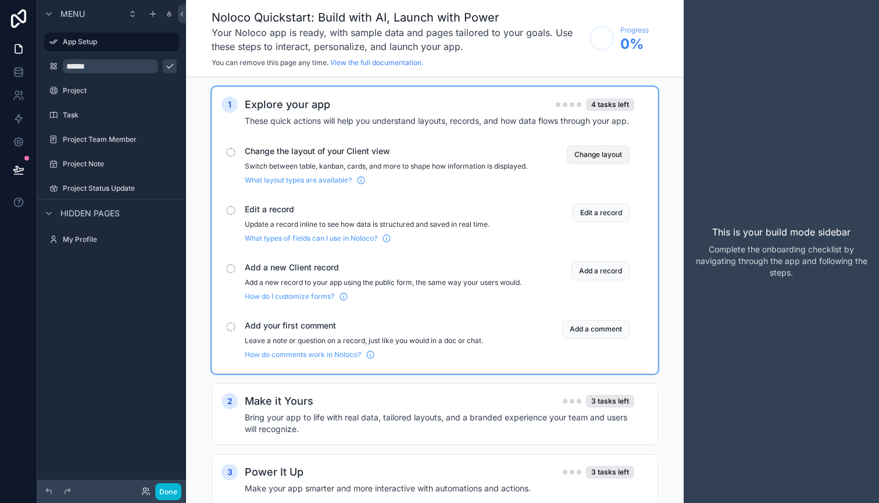
click at [596, 151] on button "Change layout" at bounding box center [598, 154] width 63 height 19
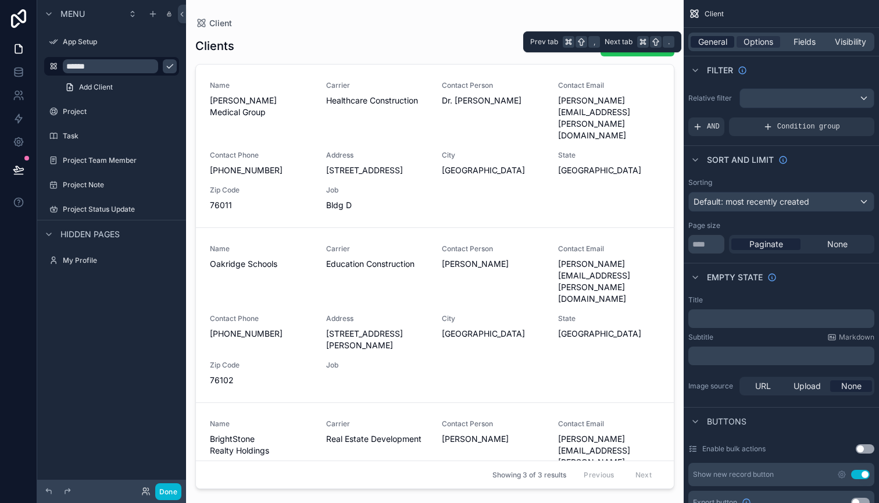
click at [707, 46] on span "General" at bounding box center [712, 42] width 29 height 12
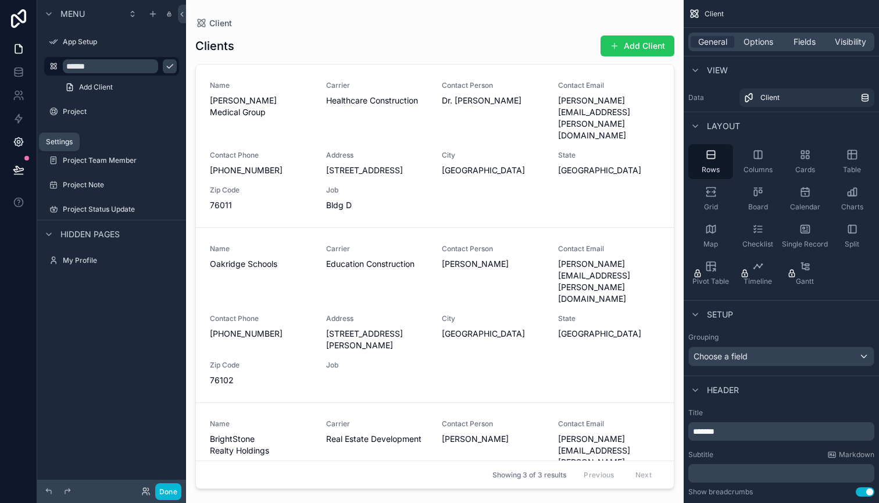
click at [26, 139] on link at bounding box center [18, 141] width 37 height 23
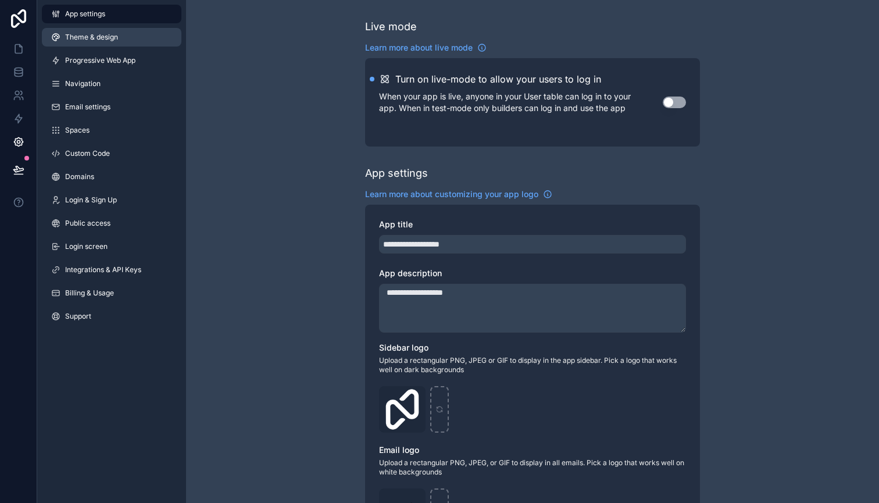
click at [119, 37] on link "Theme & design" at bounding box center [111, 37] width 139 height 19
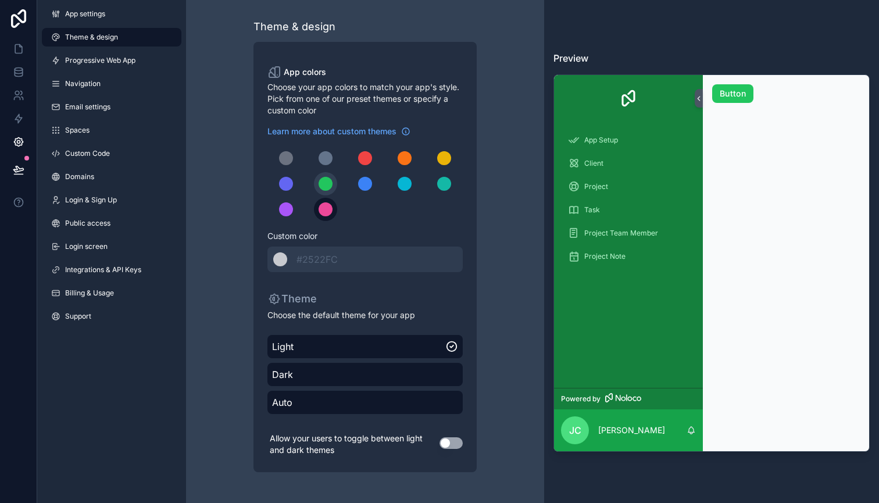
click at [322, 210] on div "scrollable content" at bounding box center [326, 209] width 14 height 14
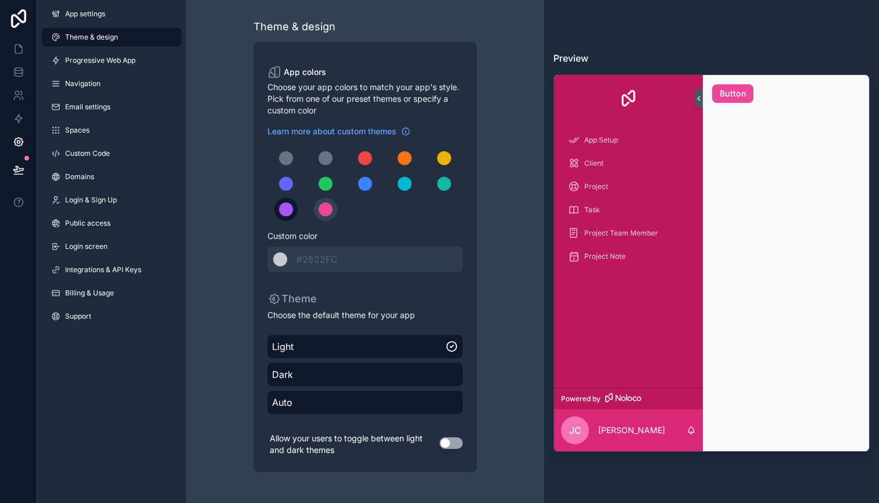
click at [290, 207] on div "scrollable content" at bounding box center [286, 209] width 14 height 14
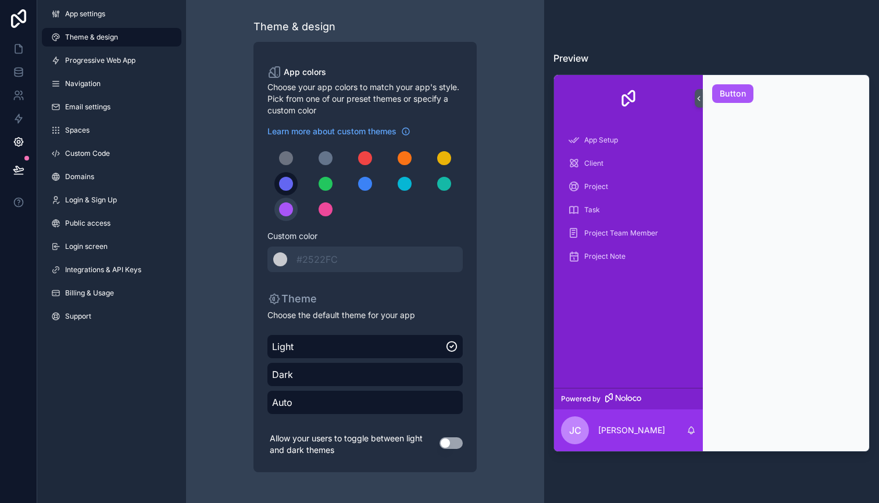
click at [290, 183] on div "scrollable content" at bounding box center [286, 184] width 14 height 14
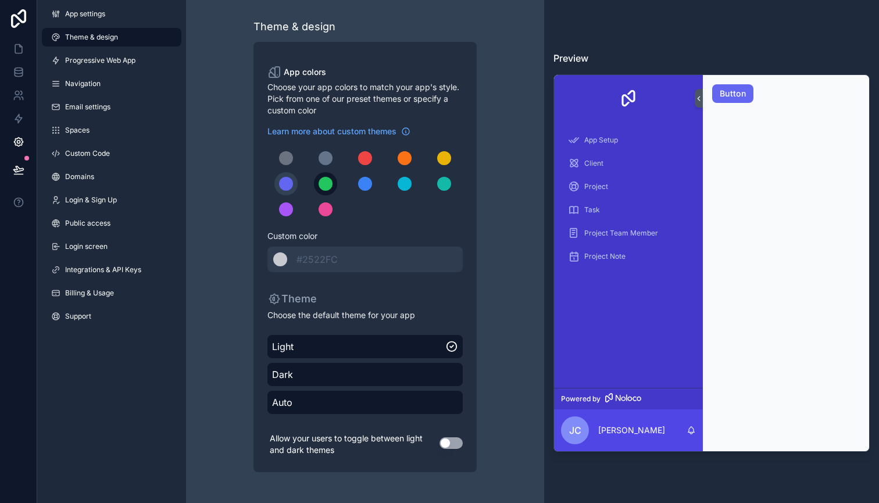
click at [330, 182] on div "scrollable content" at bounding box center [326, 184] width 14 height 14
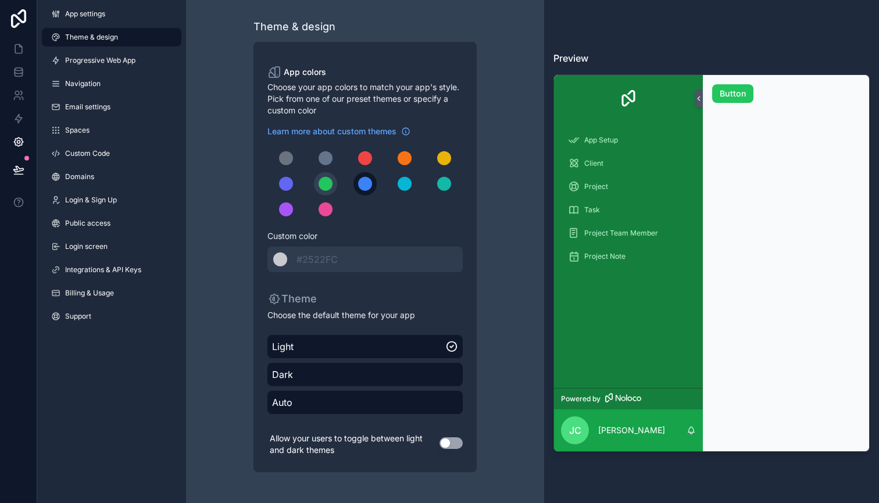
click at [367, 180] on div "scrollable content" at bounding box center [365, 184] width 14 height 14
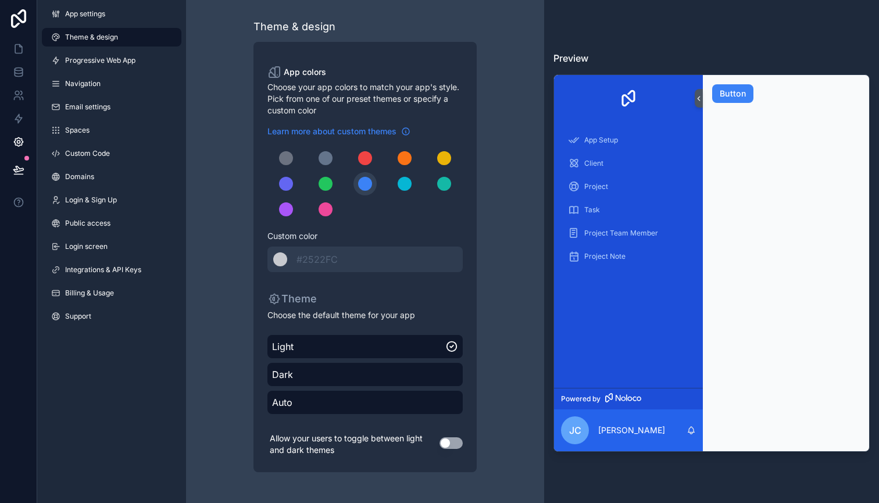
click at [410, 131] on icon "scrollable content" at bounding box center [405, 131] width 9 height 9
click at [326, 180] on div "scrollable content" at bounding box center [326, 184] width 14 height 14
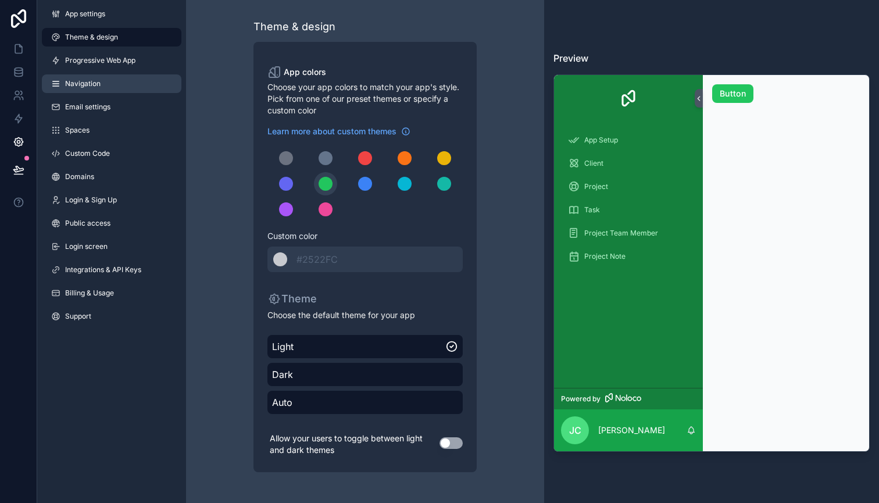
click at [90, 87] on span "Navigation" at bounding box center [82, 83] width 35 height 9
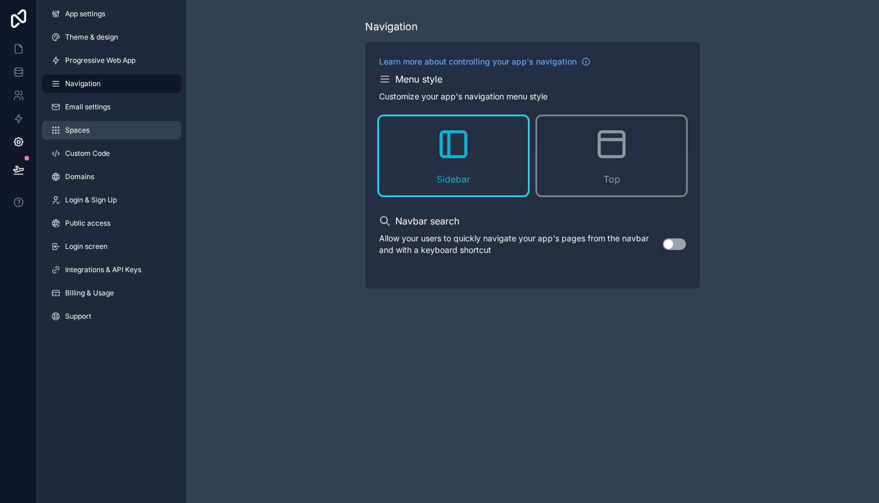
click at [81, 135] on link "Spaces" at bounding box center [111, 130] width 139 height 19
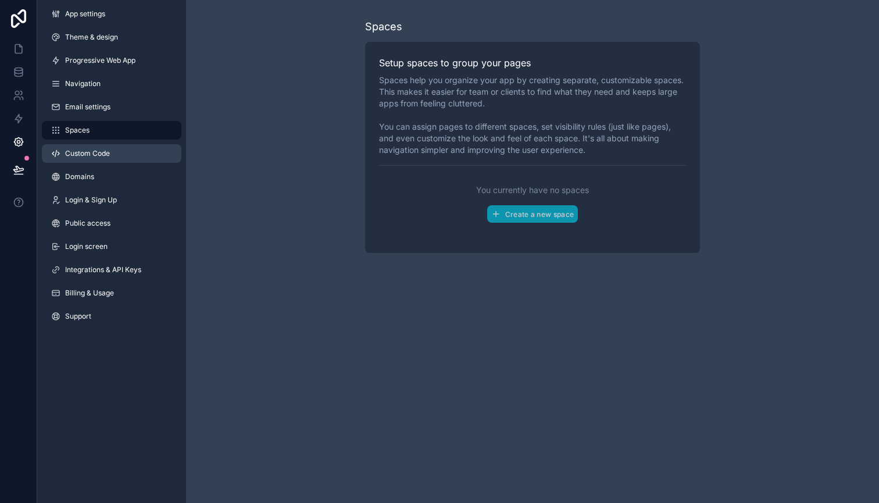
click at [83, 152] on span "Custom Code" at bounding box center [87, 153] width 45 height 9
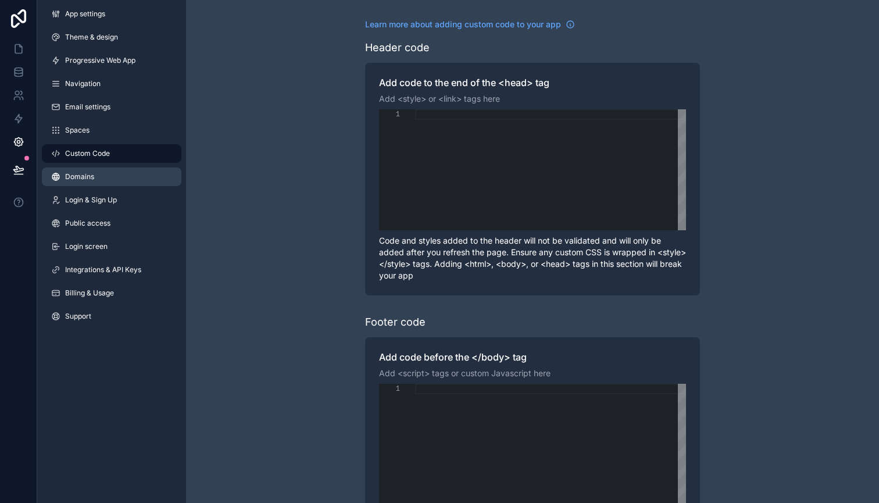
click at [84, 171] on link "Domains" at bounding box center [111, 176] width 139 height 19
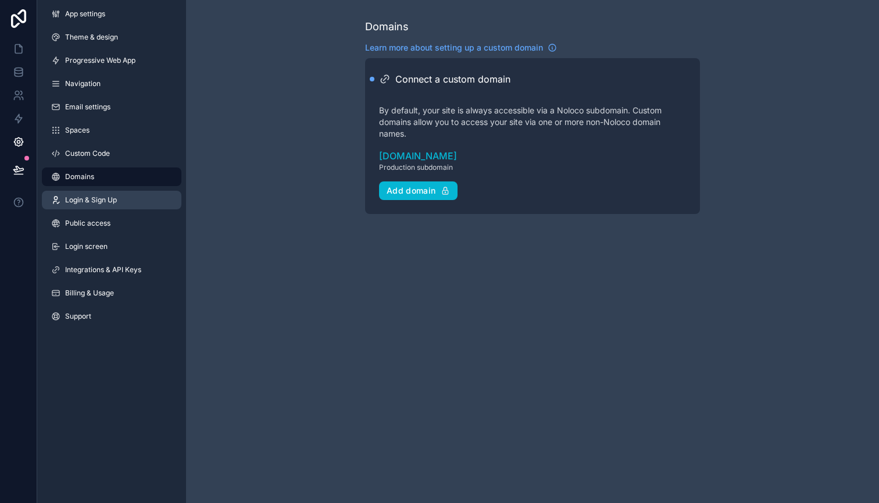
click at [87, 196] on span "Login & Sign Up" at bounding box center [91, 199] width 52 height 9
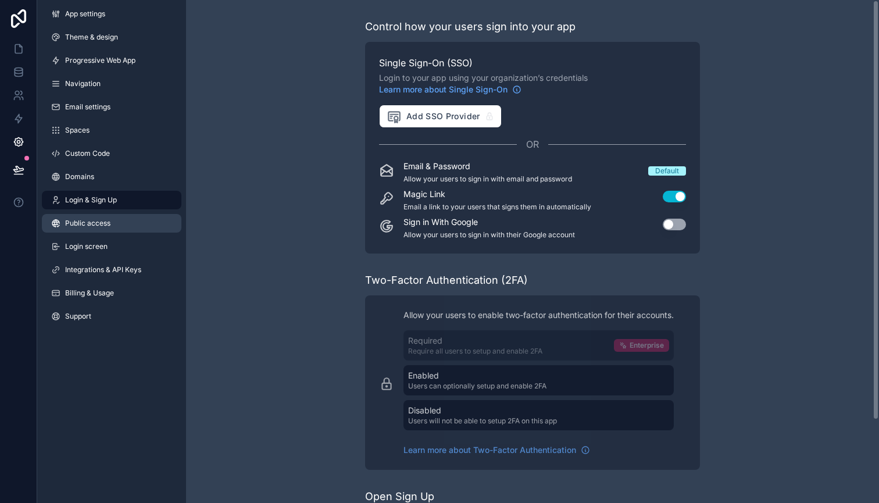
click at [96, 219] on span "Public access" at bounding box center [87, 223] width 45 height 9
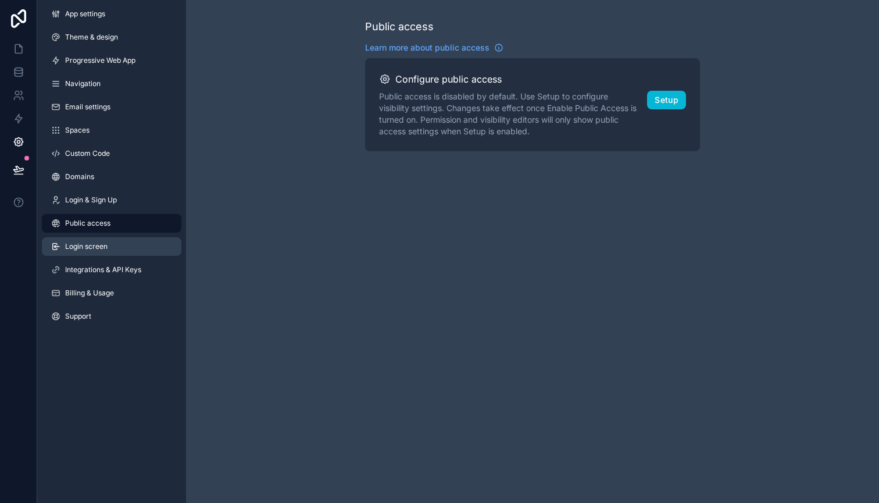
click at [95, 242] on span "Login screen" at bounding box center [86, 246] width 42 height 9
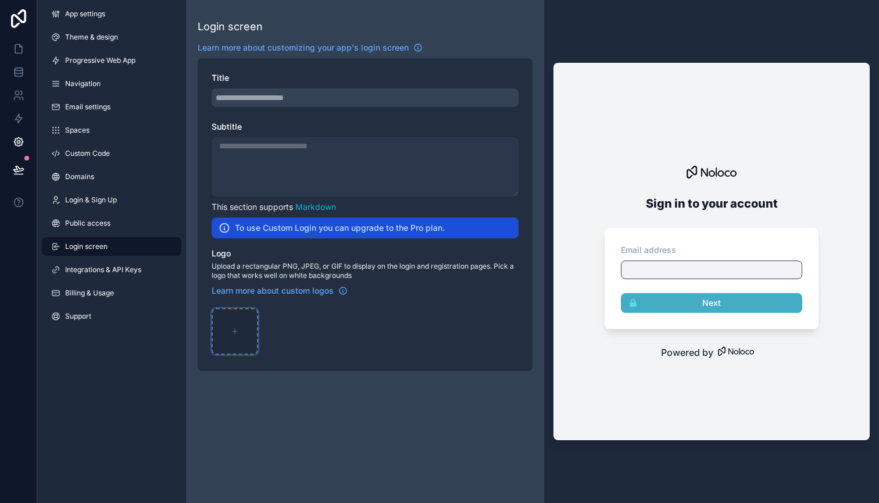
click at [236, 323] on div "scrollable content" at bounding box center [235, 331] width 46 height 46
type input "**********"
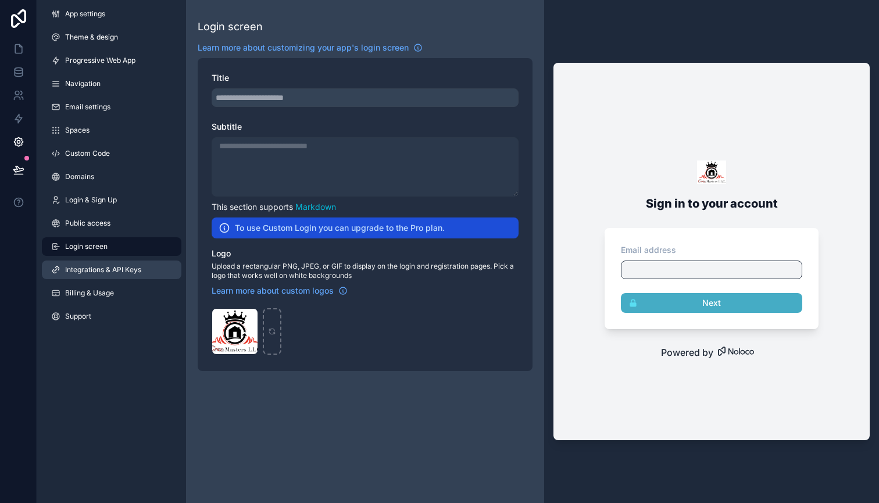
click at [137, 271] on span "Integrations & API Keys" at bounding box center [103, 269] width 76 height 9
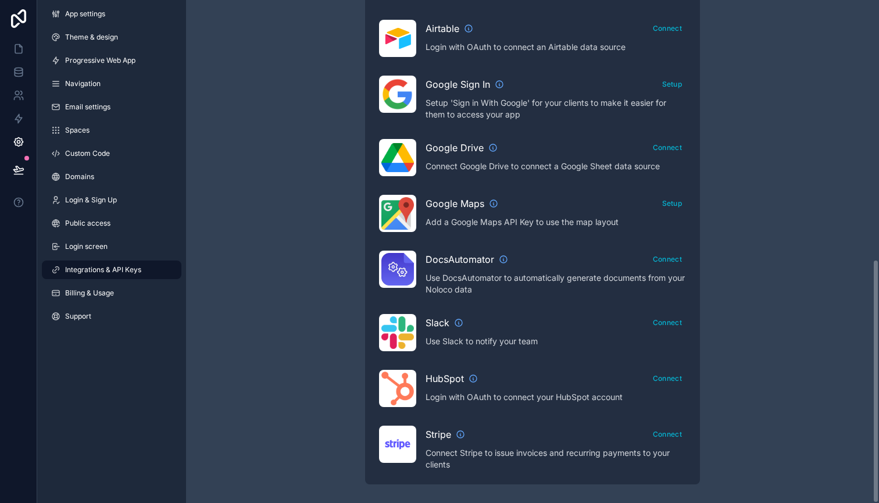
scroll to position [533, 0]
click at [491, 202] on icon "scrollable content" at bounding box center [493, 203] width 9 height 9
click at [119, 292] on link "Billing & Usage" at bounding box center [111, 293] width 139 height 19
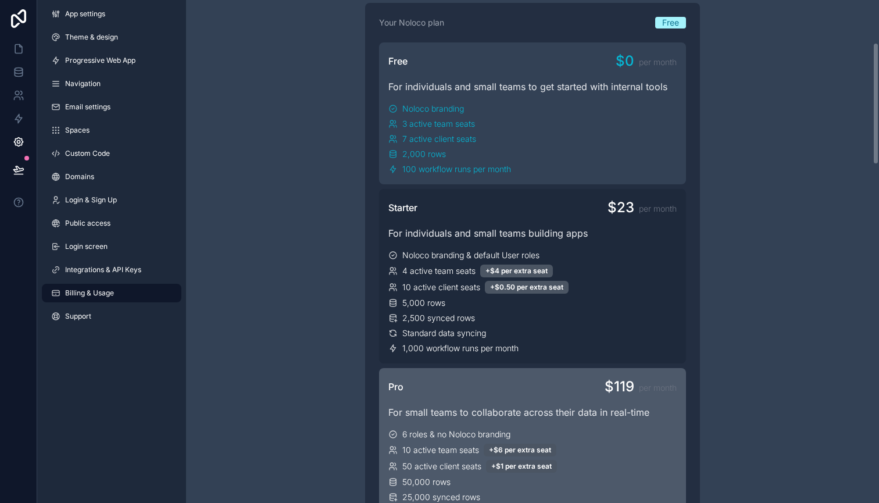
scroll to position [169, 0]
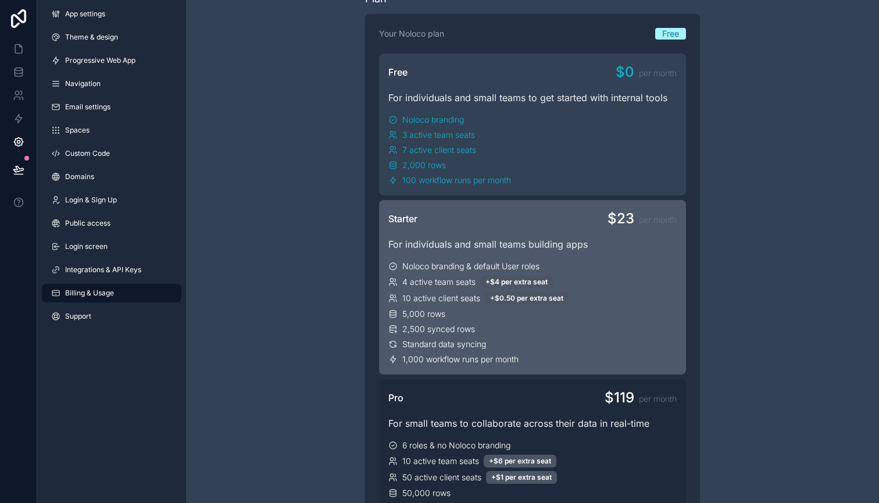
click at [414, 291] on div "Noloco branding & default User roles 4 active team seats +$4 per extra seat 10 …" at bounding box center [532, 312] width 288 height 105
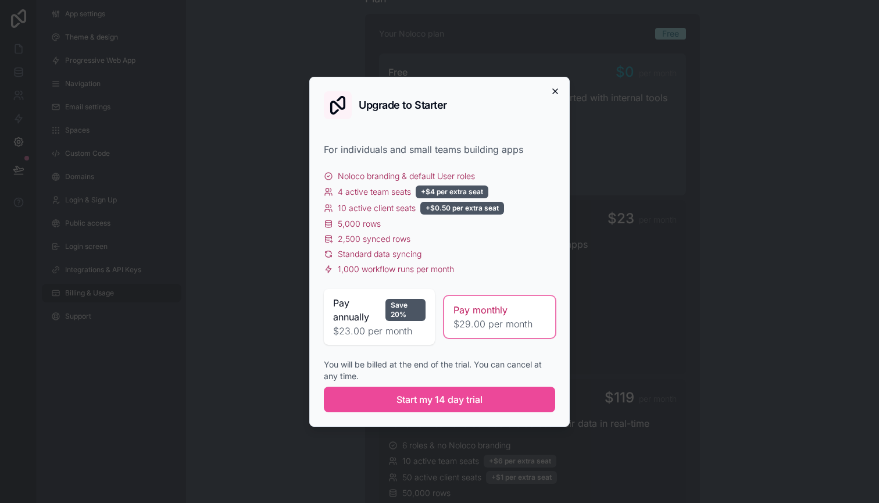
click at [557, 88] on icon "button" at bounding box center [554, 91] width 9 height 9
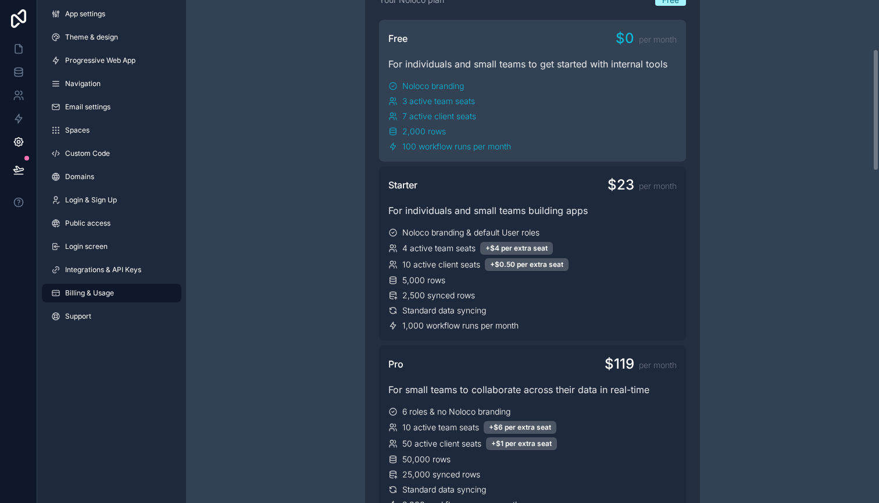
scroll to position [204, 0]
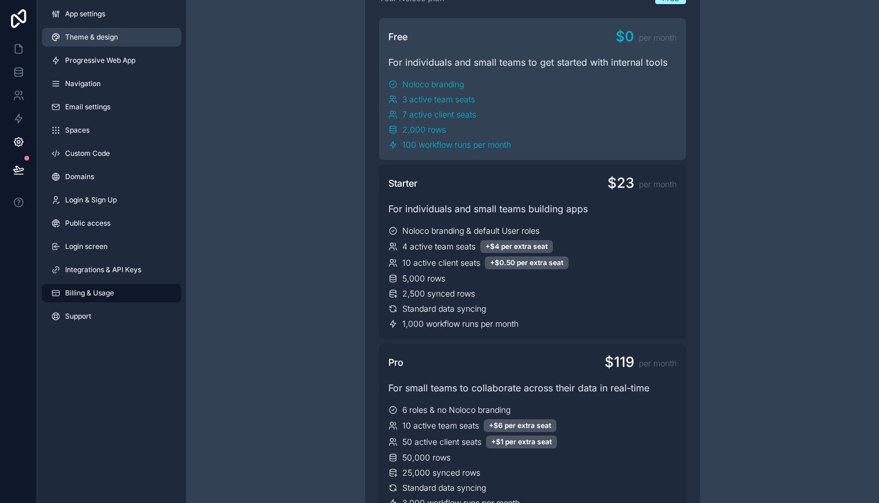
click at [108, 42] on link "Theme & design" at bounding box center [111, 37] width 139 height 19
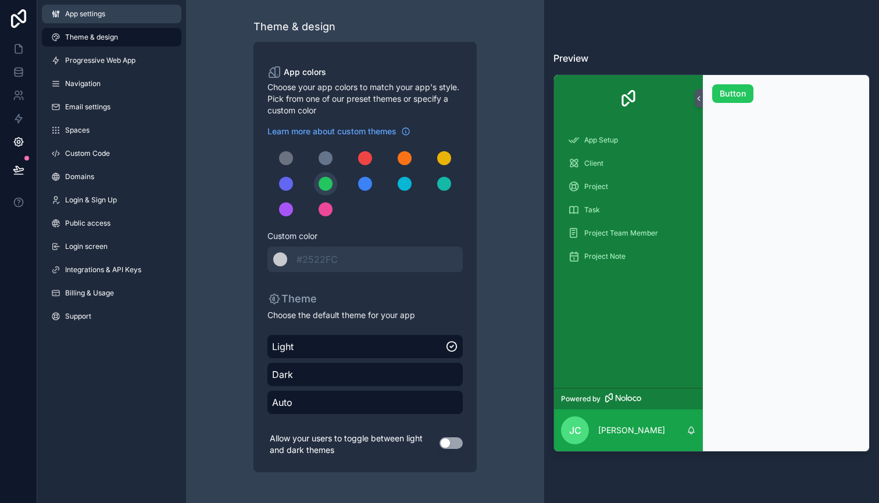
click at [101, 17] on span "App settings" at bounding box center [85, 13] width 40 height 9
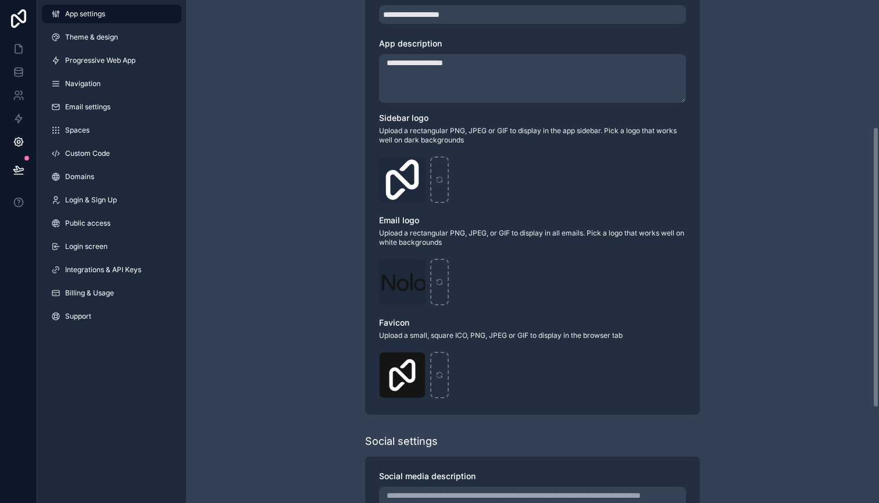
scroll to position [224, 0]
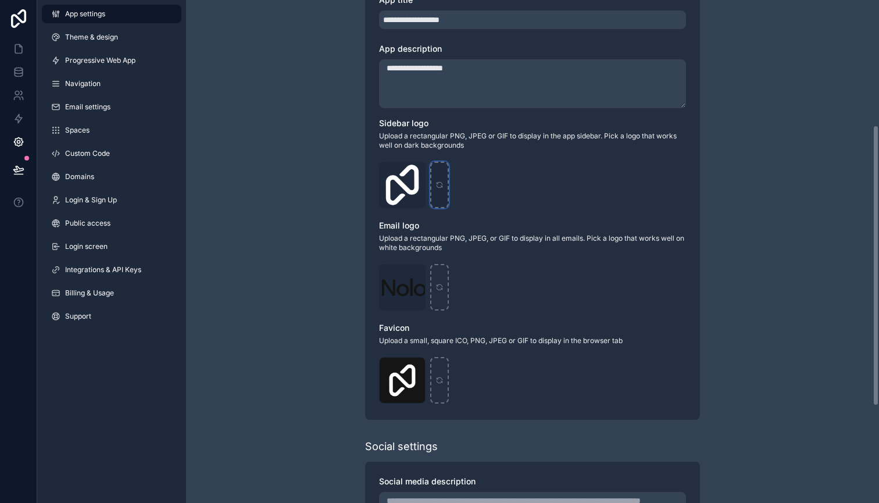
click at [440, 187] on icon "scrollable content" at bounding box center [438, 186] width 5 height 2
type input "**********"
click at [440, 281] on div "scrollable content" at bounding box center [439, 287] width 19 height 46
type input "**********"
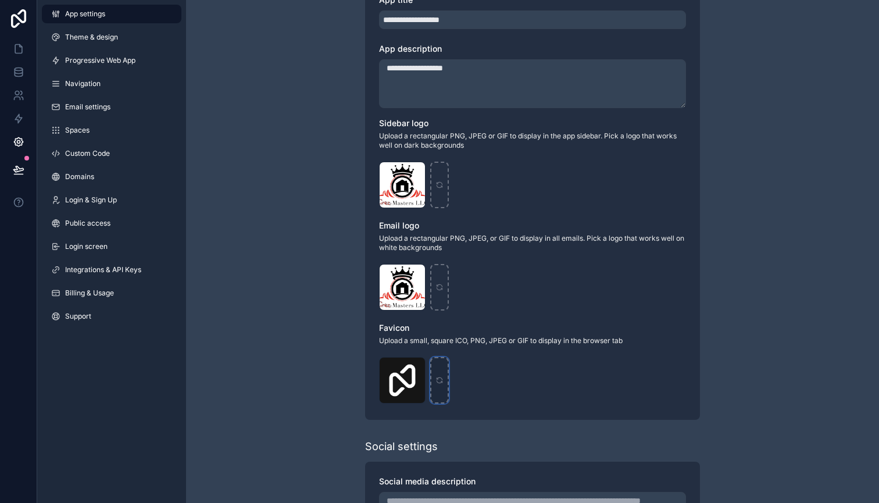
click at [436, 376] on icon "scrollable content" at bounding box center [439, 380] width 8 height 8
type input "**********"
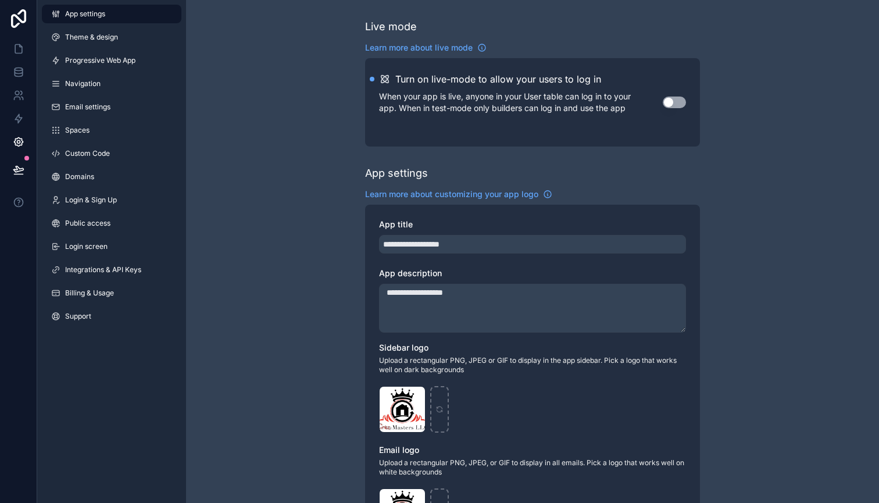
scroll to position [0, 0]
click at [110, 31] on link "Theme & design" at bounding box center [111, 37] width 139 height 19
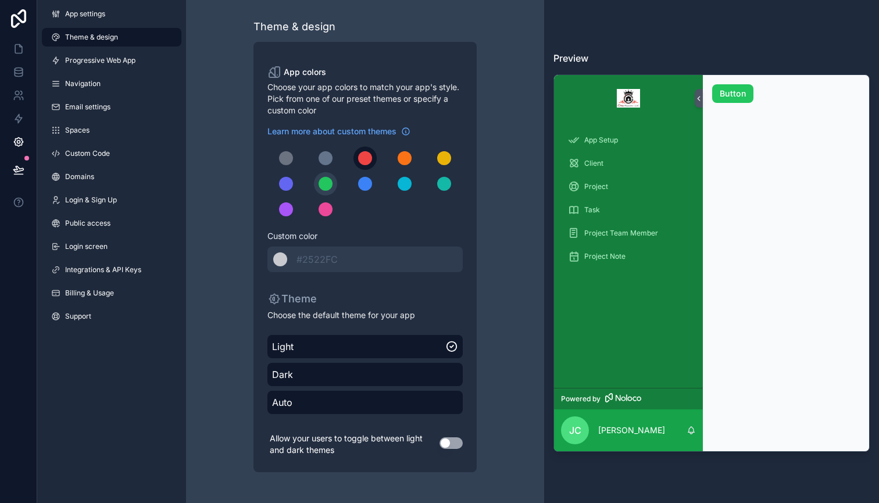
click at [367, 156] on div "scrollable content" at bounding box center [365, 158] width 14 height 14
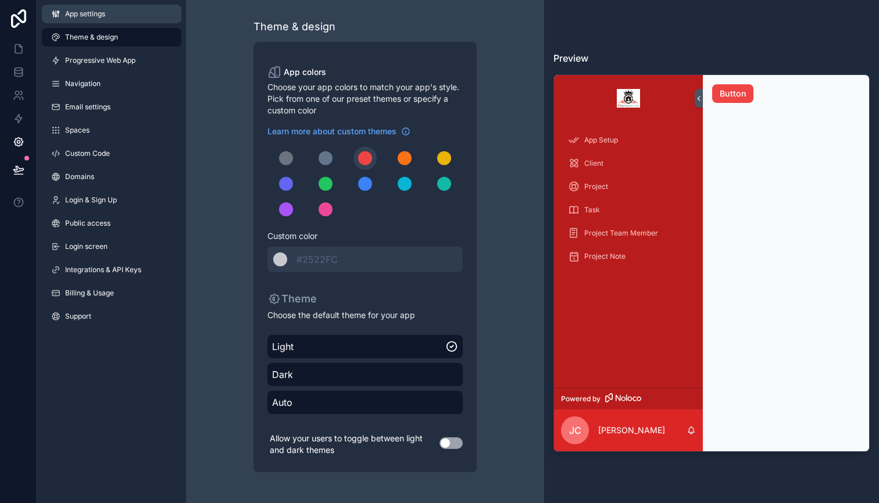
click at [80, 22] on link "App settings" at bounding box center [111, 14] width 139 height 19
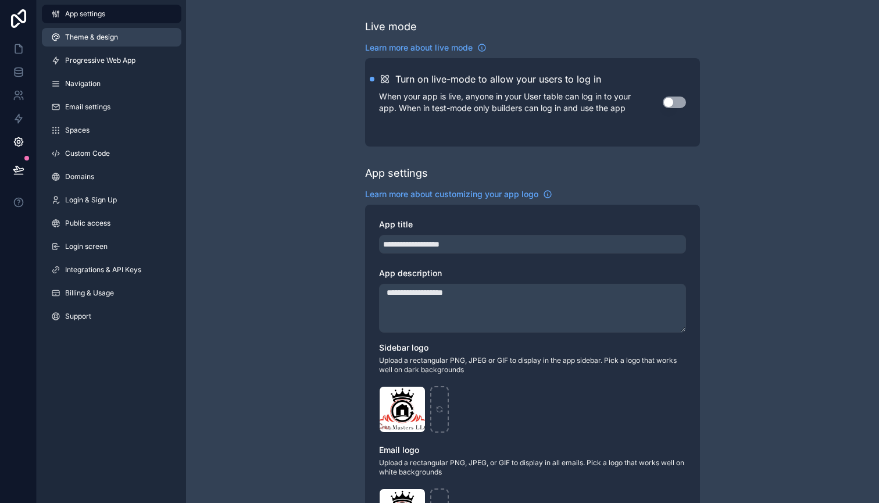
click at [83, 42] on link "Theme & design" at bounding box center [111, 37] width 139 height 19
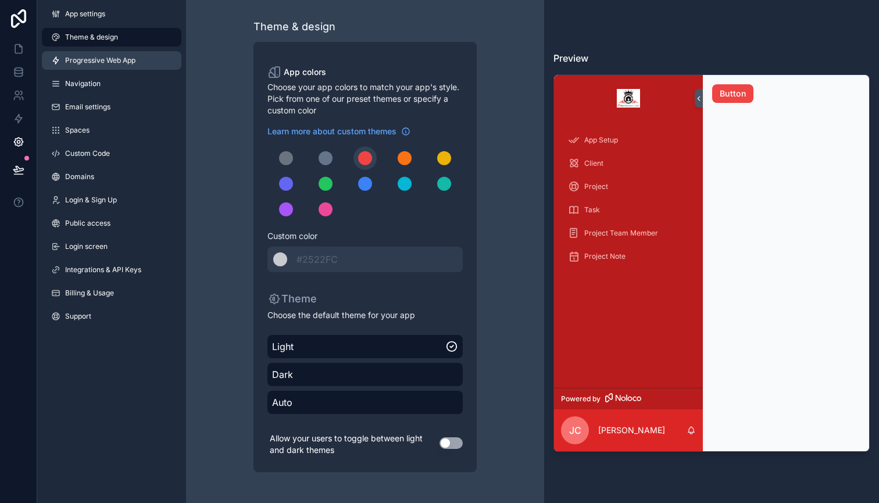
click at [130, 58] on span "Progressive Web App" at bounding box center [100, 60] width 70 height 9
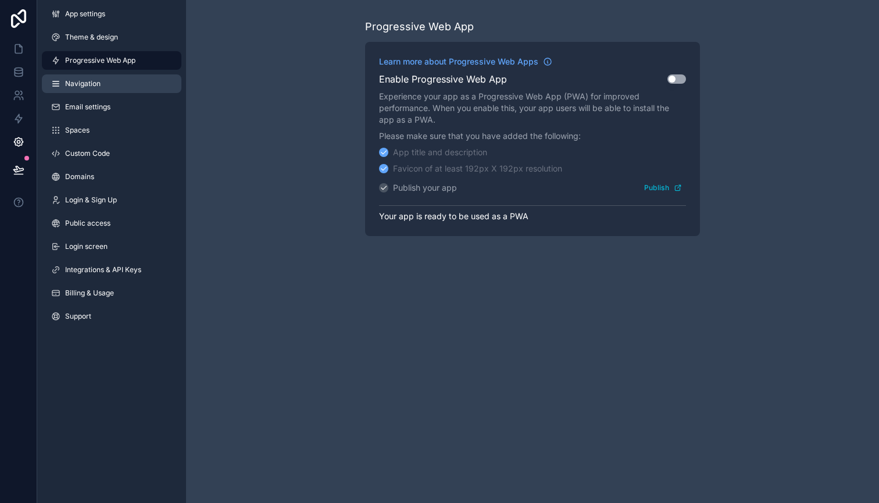
click at [123, 77] on link "Navigation" at bounding box center [111, 83] width 139 height 19
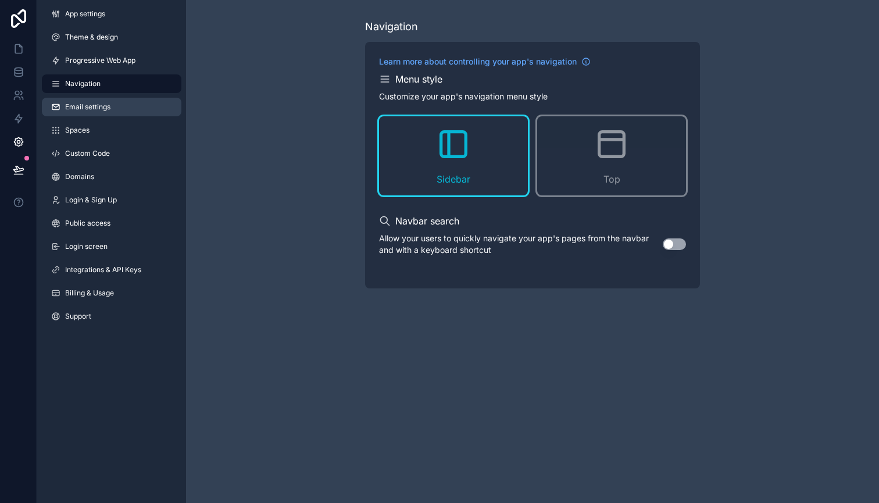
click at [108, 108] on span "Email settings" at bounding box center [87, 106] width 45 height 9
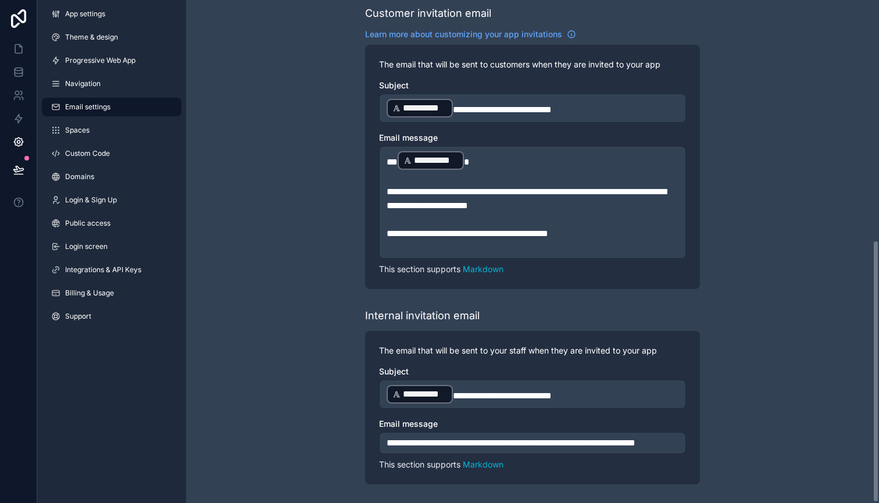
scroll to position [461, 0]
click at [95, 128] on link "Spaces" at bounding box center [111, 130] width 139 height 19
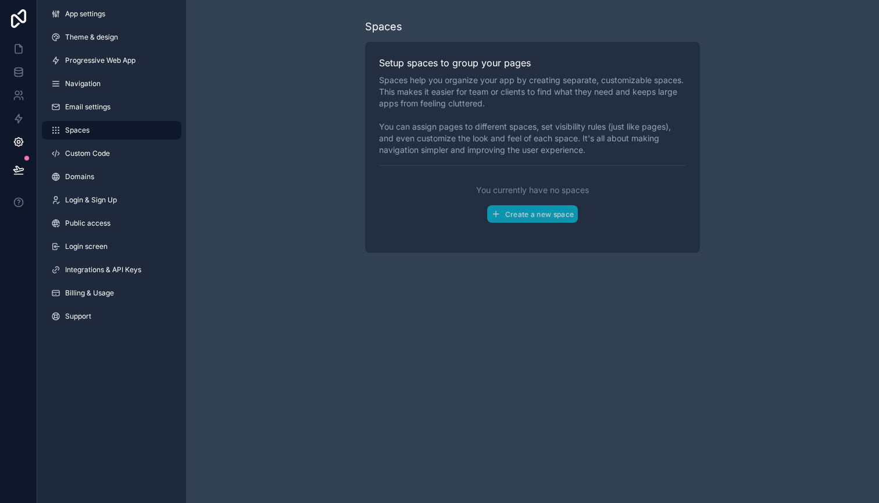
click at [84, 163] on div "App settings Theme & design Progressive Web App Navigation Email settings Space…" at bounding box center [111, 167] width 149 height 335
click at [83, 180] on span "Domains" at bounding box center [79, 176] width 29 height 9
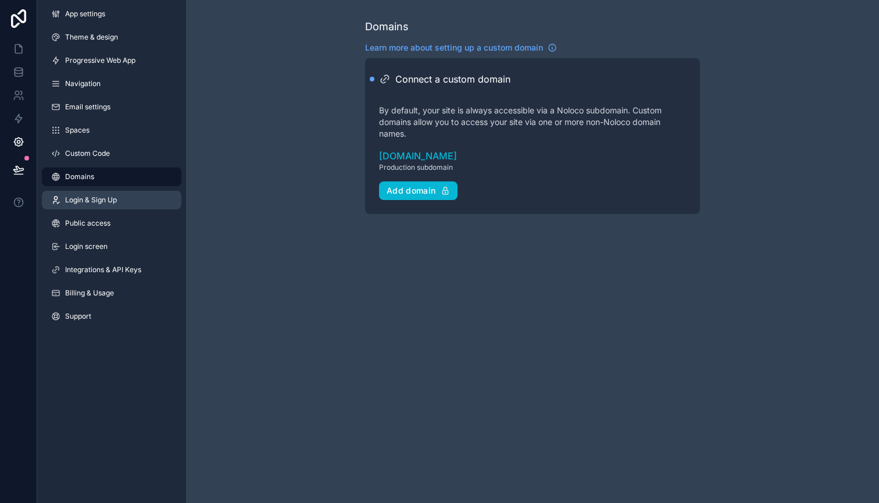
click at [86, 195] on span "Login & Sign Up" at bounding box center [91, 199] width 52 height 9
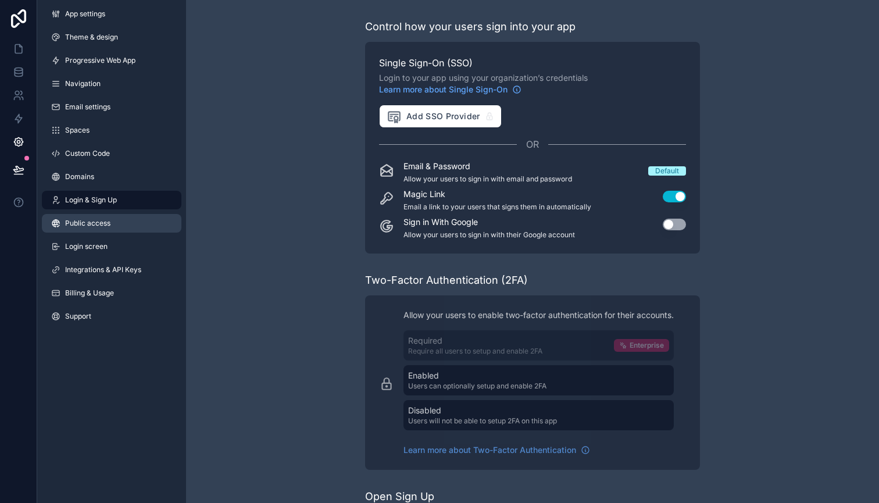
click at [88, 216] on link "Public access" at bounding box center [111, 223] width 139 height 19
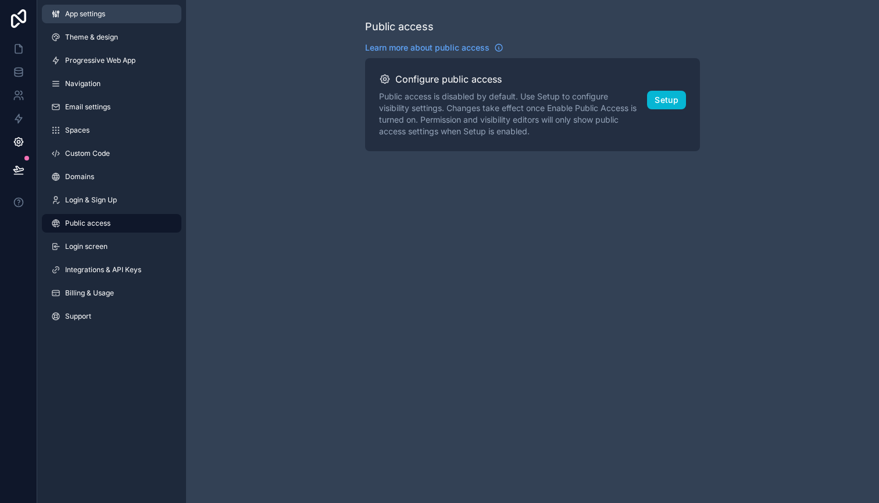
click at [92, 15] on span "App settings" at bounding box center [85, 13] width 40 height 9
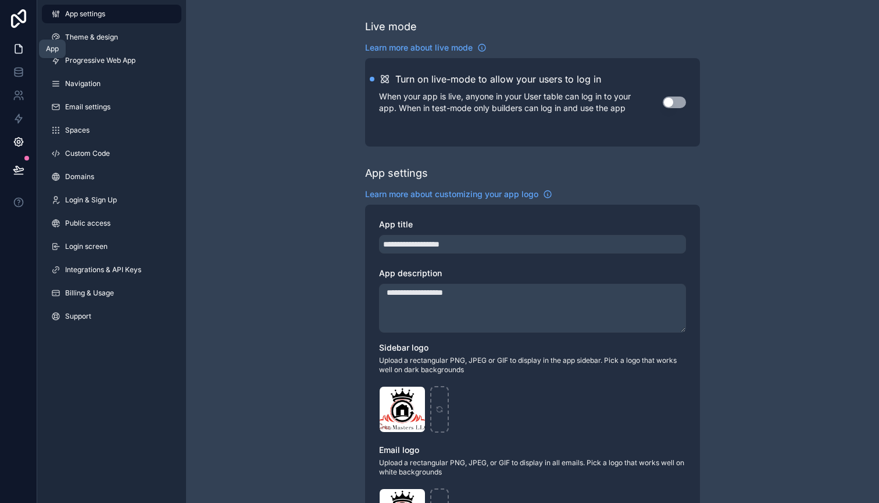
click at [21, 53] on icon at bounding box center [18, 49] width 7 height 9
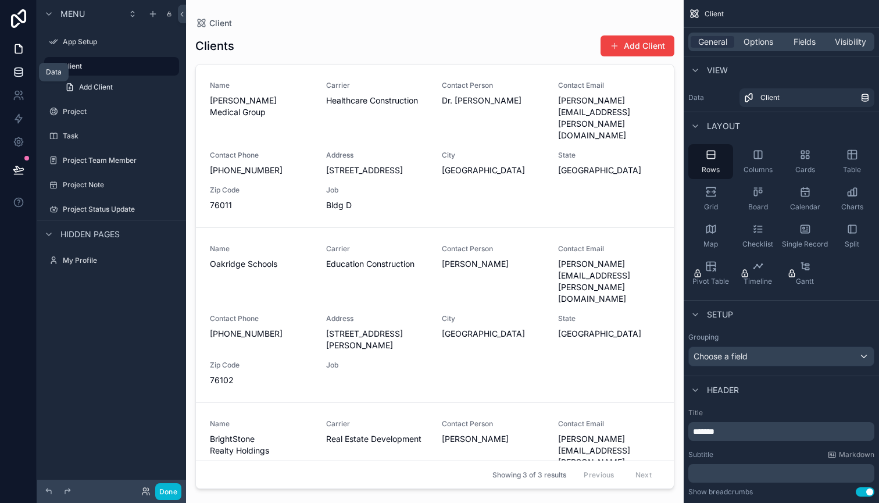
click at [26, 70] on link at bounding box center [18, 71] width 37 height 23
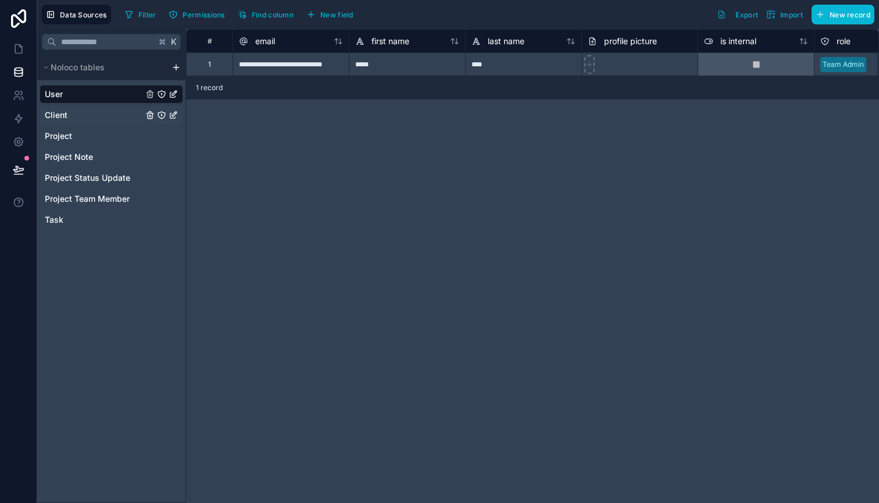
click at [65, 113] on span "Client" at bounding box center [56, 115] width 23 height 12
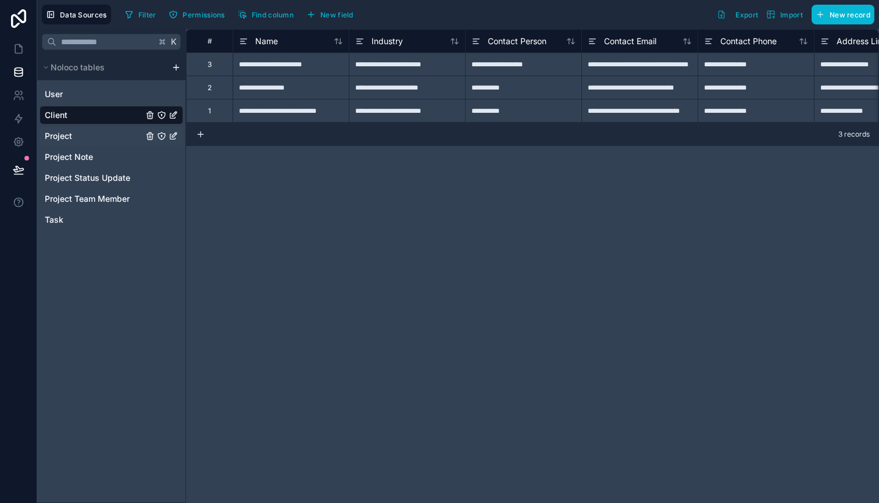
click at [67, 138] on span "Project" at bounding box center [58, 136] width 27 height 12
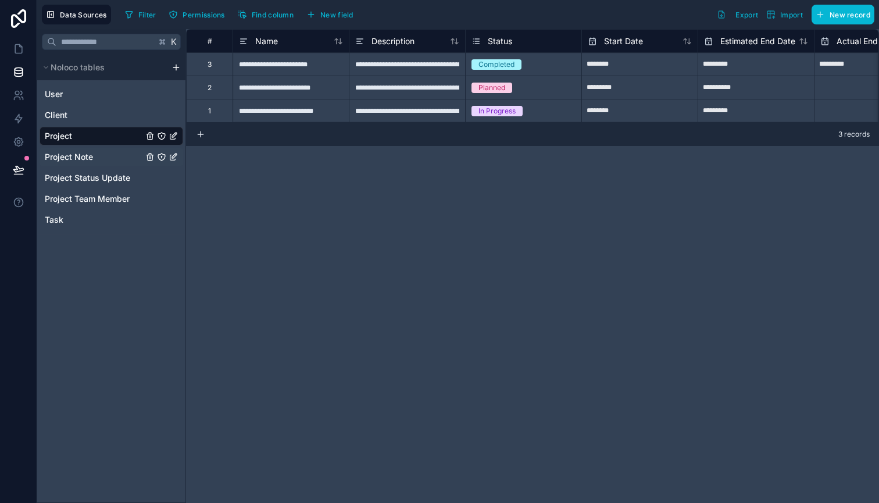
click at [70, 154] on span "Project Note" at bounding box center [69, 157] width 48 height 12
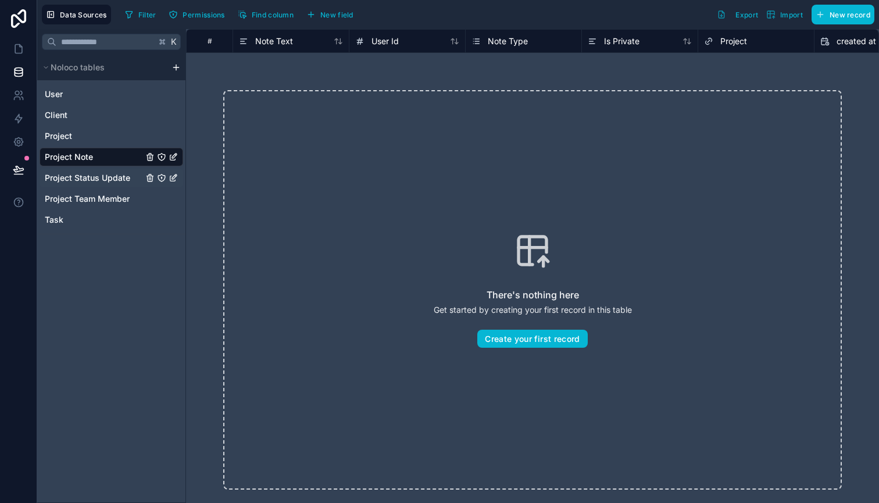
click at [79, 176] on span "Project Status Update" at bounding box center [87, 178] width 85 height 12
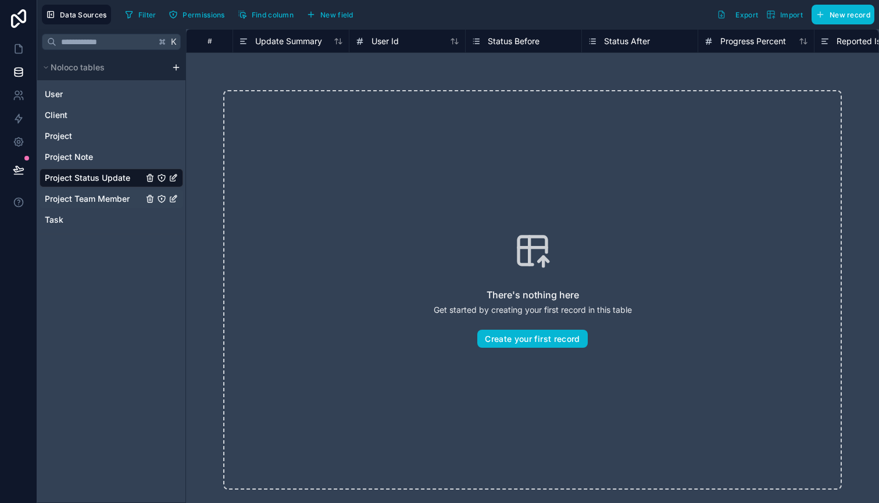
click at [84, 199] on span "Project Team Member" at bounding box center [87, 199] width 85 height 12
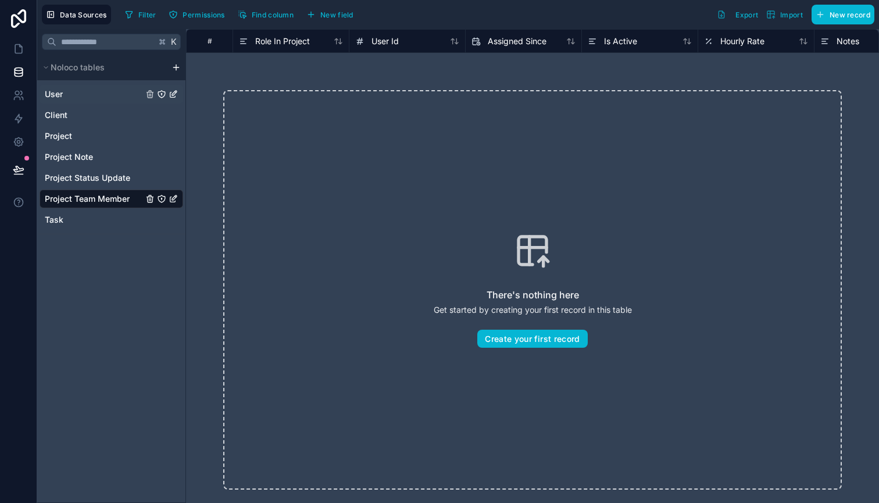
click at [60, 95] on span "User" at bounding box center [54, 94] width 18 height 12
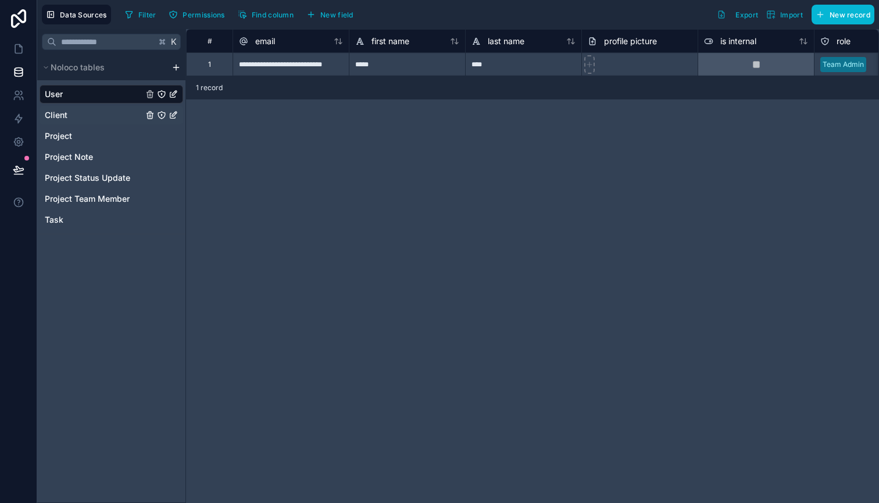
click at [62, 115] on span "Client" at bounding box center [56, 115] width 23 height 12
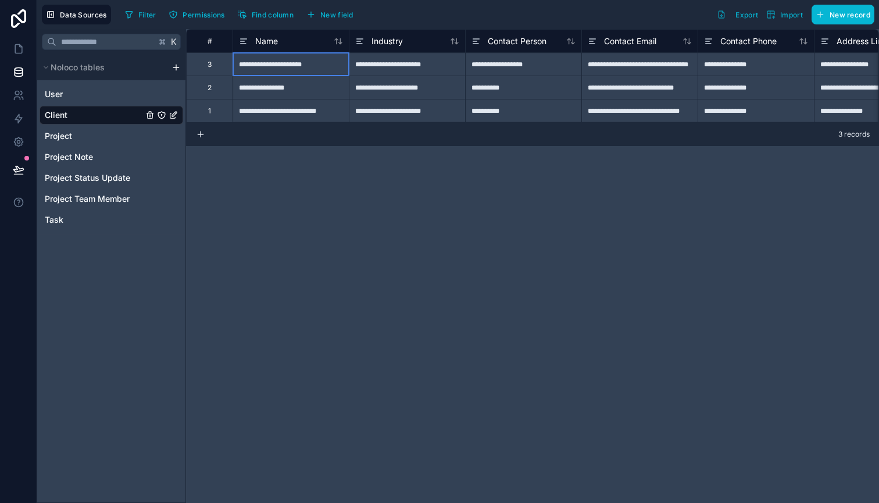
click at [277, 67] on div "**********" at bounding box center [290, 63] width 116 height 23
click at [75, 14] on span "Data Sources" at bounding box center [83, 14] width 47 height 9
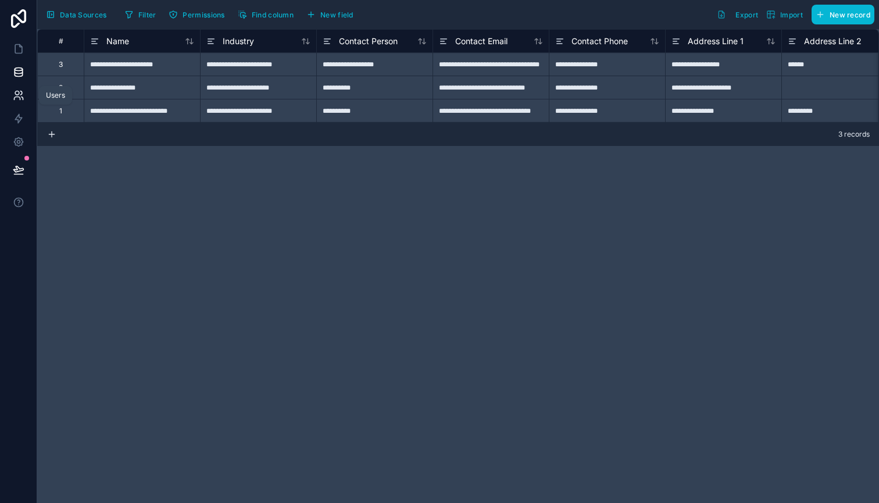
click at [23, 101] on icon at bounding box center [19, 96] width 12 height 12
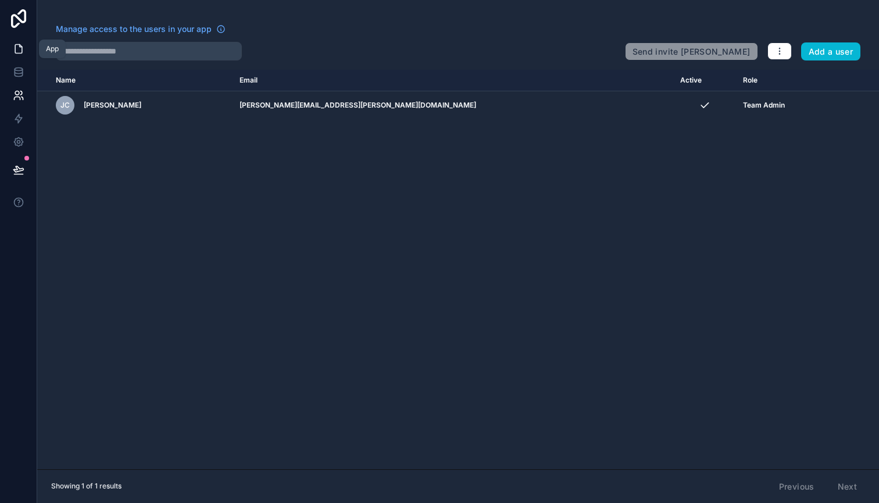
click at [19, 40] on link at bounding box center [18, 48] width 37 height 23
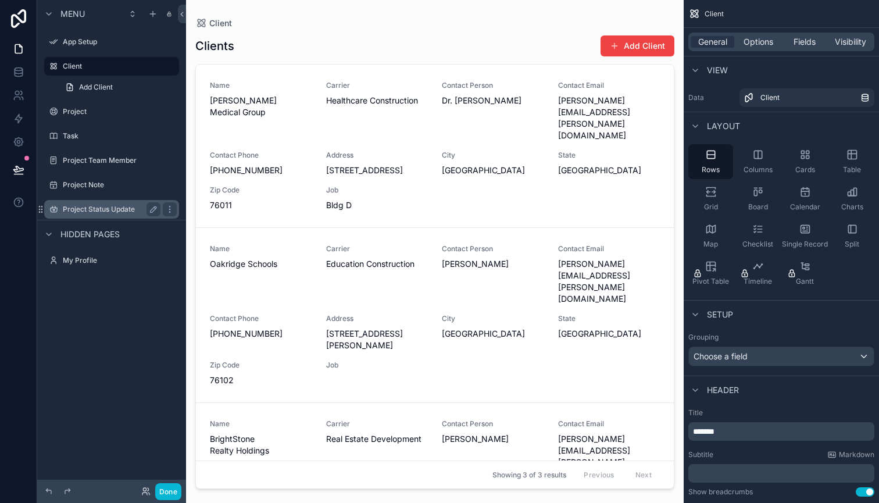
click at [98, 206] on label "Project Status Update" at bounding box center [109, 209] width 93 height 9
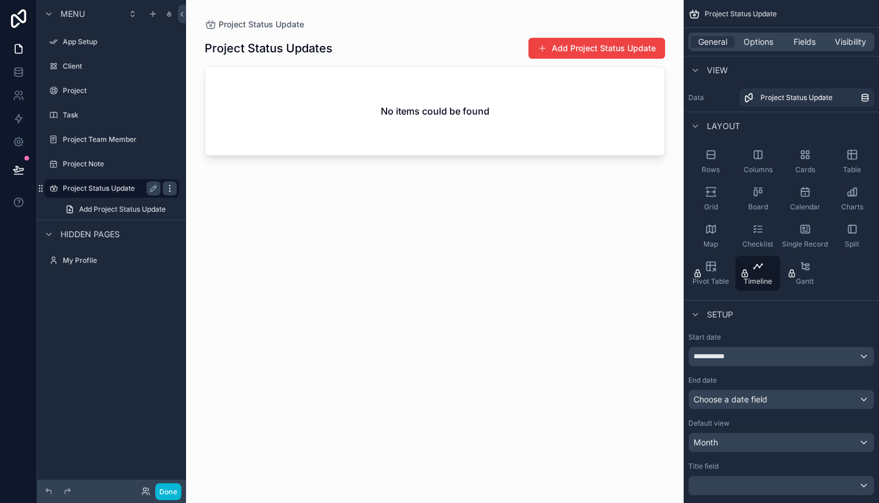
click at [170, 190] on icon "scrollable content" at bounding box center [169, 188] width 9 height 9
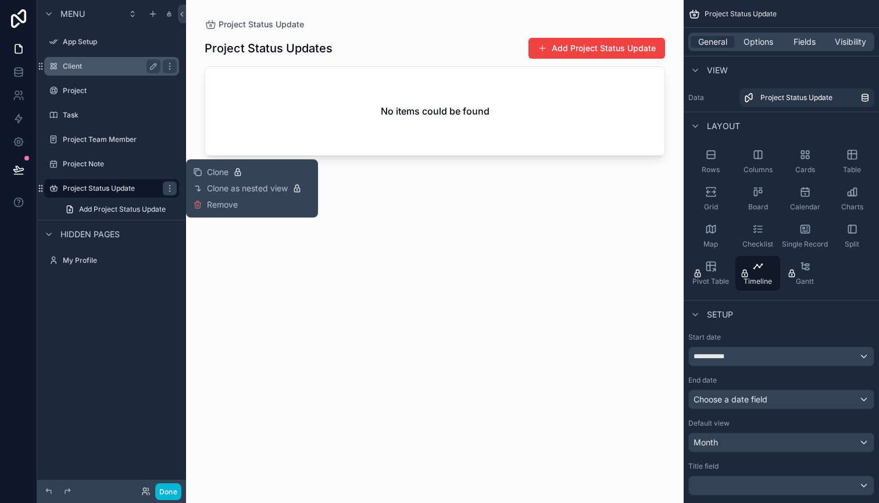
click at [78, 62] on label "Client" at bounding box center [109, 66] width 93 height 9
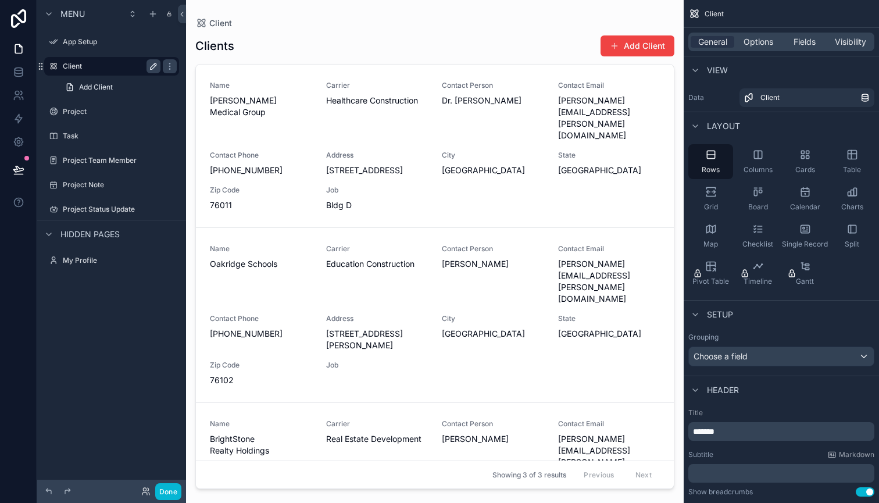
click at [155, 68] on icon "scrollable content" at bounding box center [153, 66] width 9 height 9
click at [54, 68] on icon "scrollable content" at bounding box center [53, 66] width 9 height 9
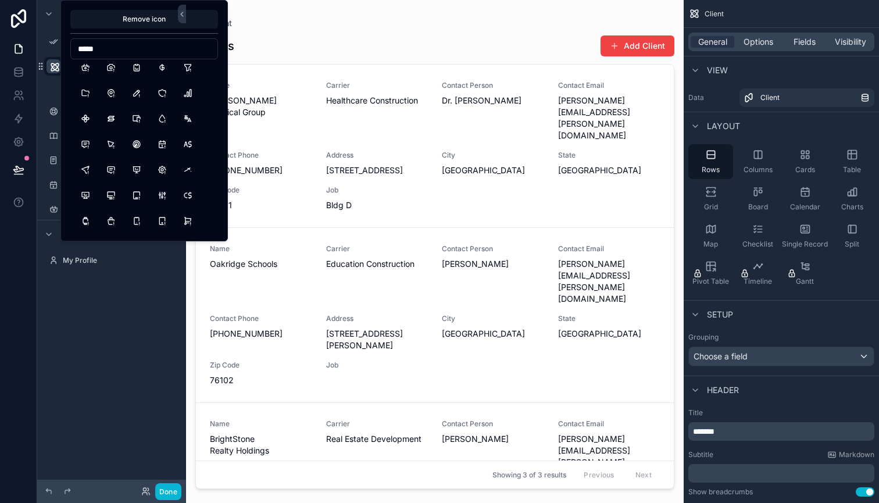
scroll to position [518, 0]
type input "******"
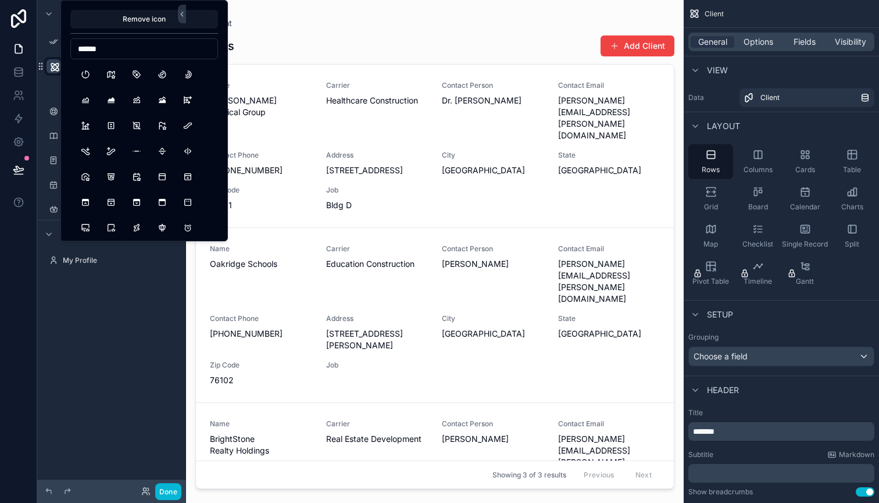
scroll to position [0, 0]
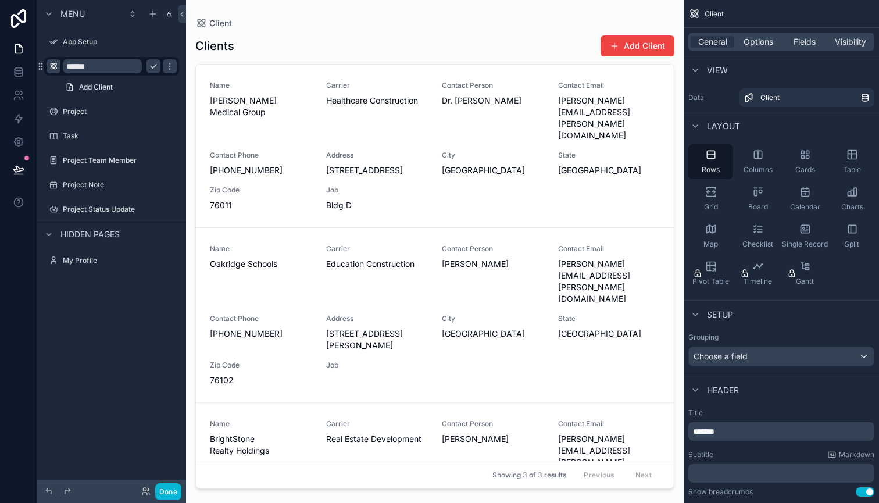
click at [138, 317] on div "Menu App Setup ****** Add Client Project Task Project Team Member Project Note …" at bounding box center [111, 244] width 149 height 489
click at [249, 102] on div "scrollable content" at bounding box center [435, 244] width 498 height 489
click at [166, 492] on button "Done" at bounding box center [168, 491] width 26 height 17
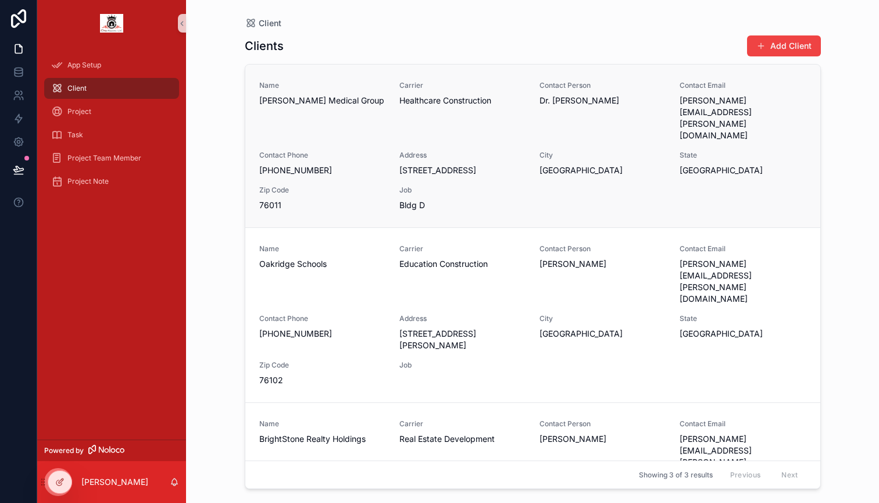
click at [329, 105] on span "[PERSON_NAME] Medical Group" at bounding box center [322, 101] width 126 height 12
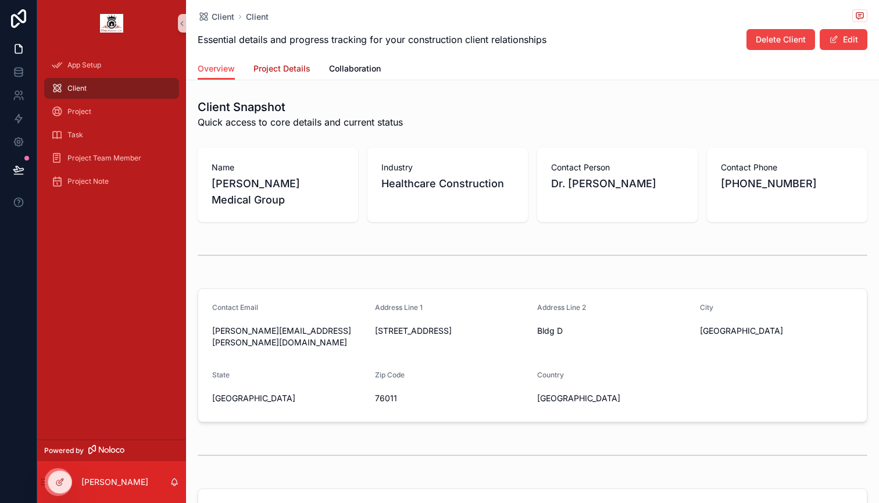
click at [294, 73] on span "Project Details" at bounding box center [281, 69] width 57 height 12
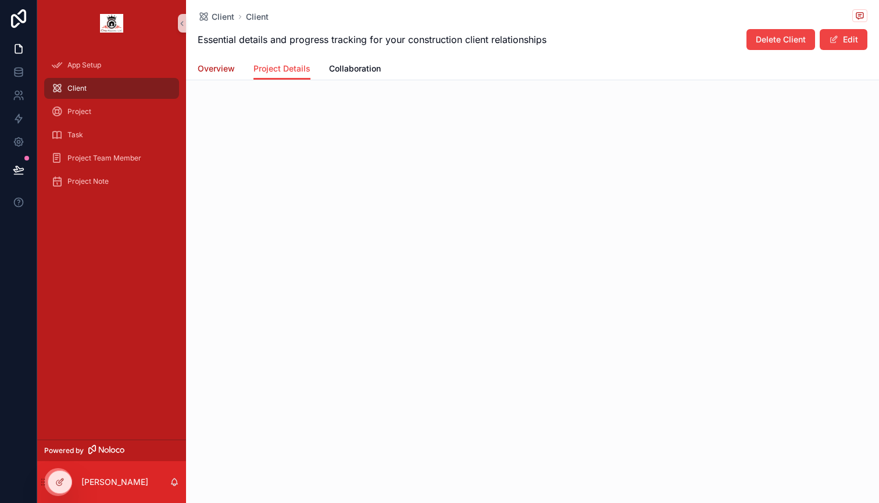
click at [202, 63] on span "Overview" at bounding box center [216, 69] width 37 height 12
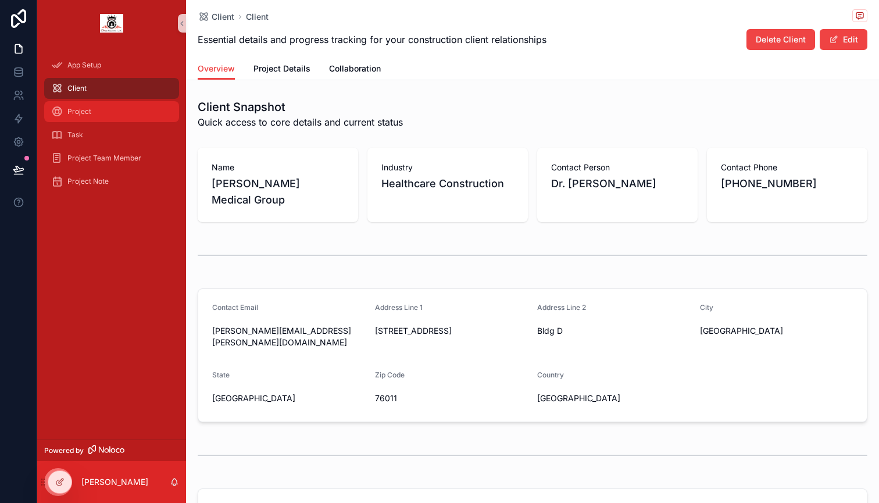
click at [94, 110] on div "Project" at bounding box center [111, 111] width 121 height 19
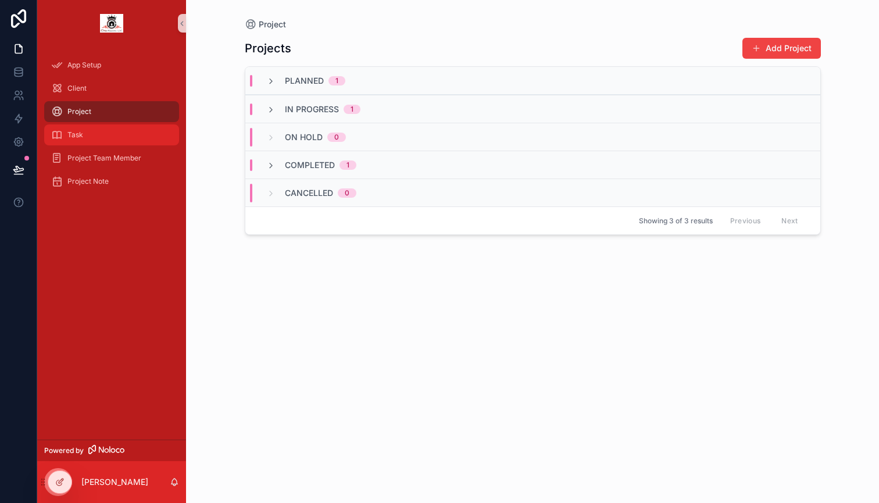
click at [90, 137] on div "Task" at bounding box center [111, 135] width 121 height 19
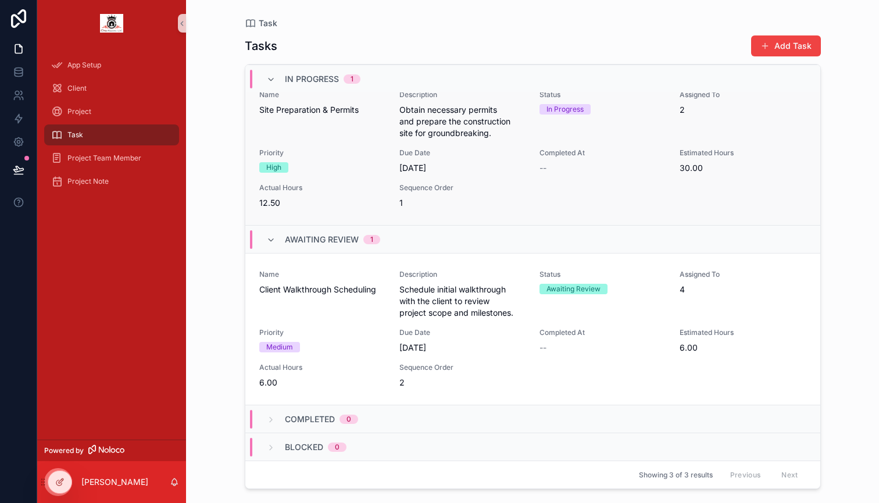
scroll to position [199, 0]
click at [129, 156] on span "Project Team Member" at bounding box center [104, 157] width 74 height 9
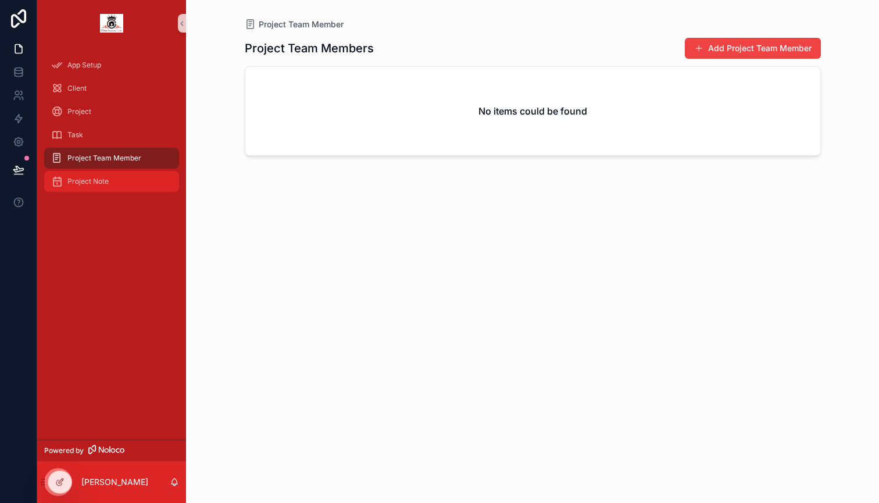
click at [106, 184] on span "Project Note" at bounding box center [87, 181] width 41 height 9
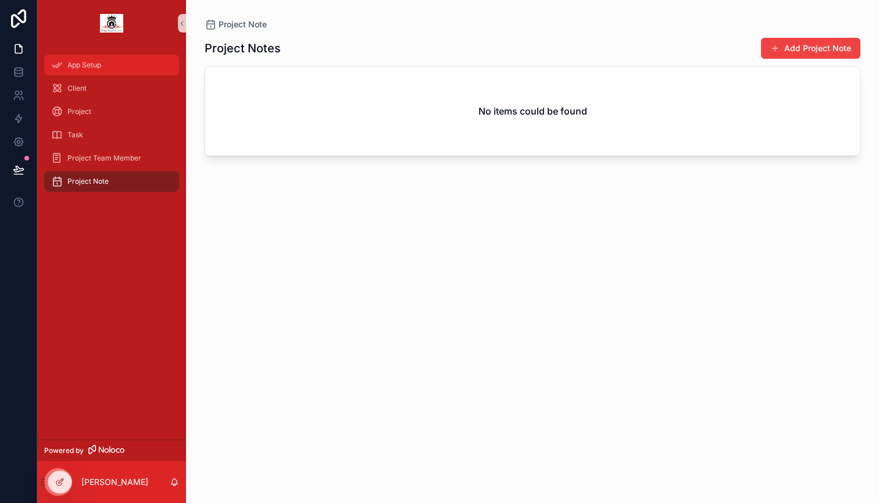
click at [101, 67] on span "App Setup" at bounding box center [84, 64] width 34 height 9
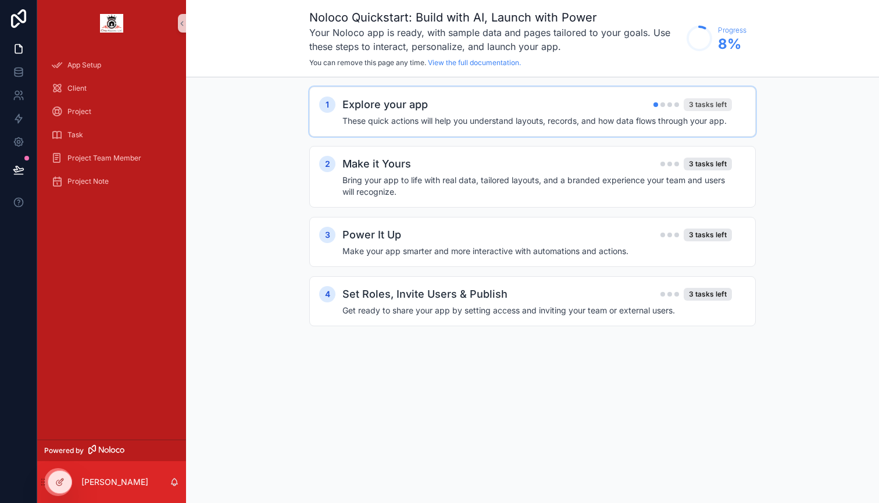
click at [722, 105] on div "3 tasks left" at bounding box center [708, 104] width 48 height 13
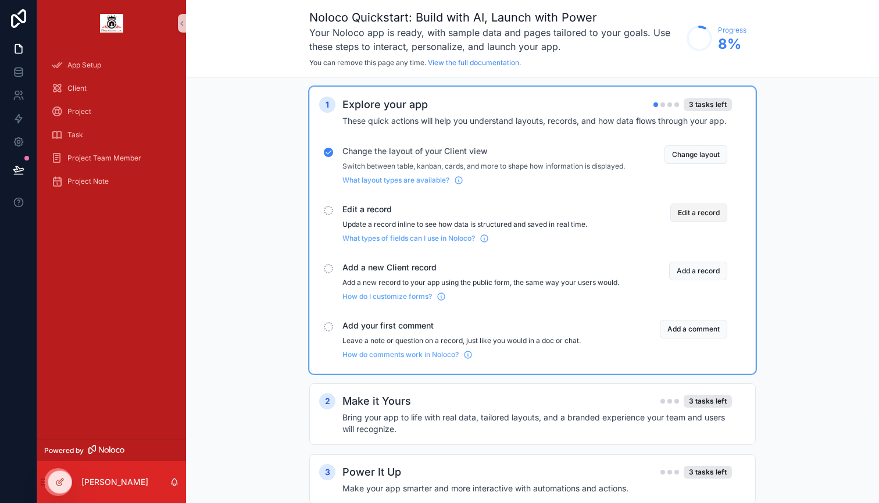
click at [694, 219] on button "Edit a record" at bounding box center [698, 212] width 57 height 19
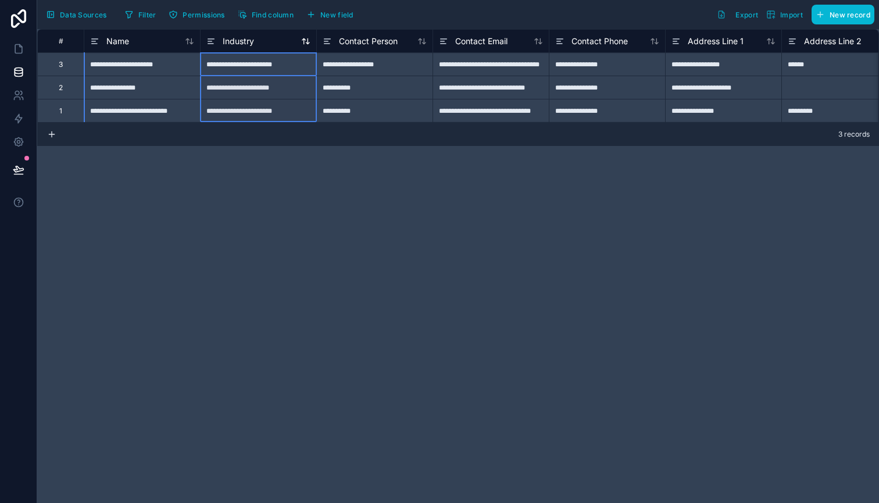
click at [257, 40] on div "Industry" at bounding box center [258, 41] width 104 height 14
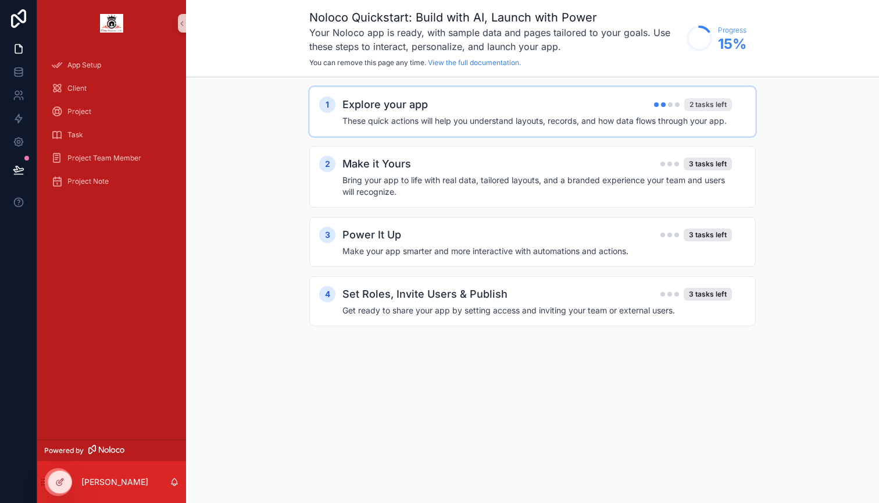
click at [708, 101] on div "2 tasks left" at bounding box center [708, 104] width 48 height 13
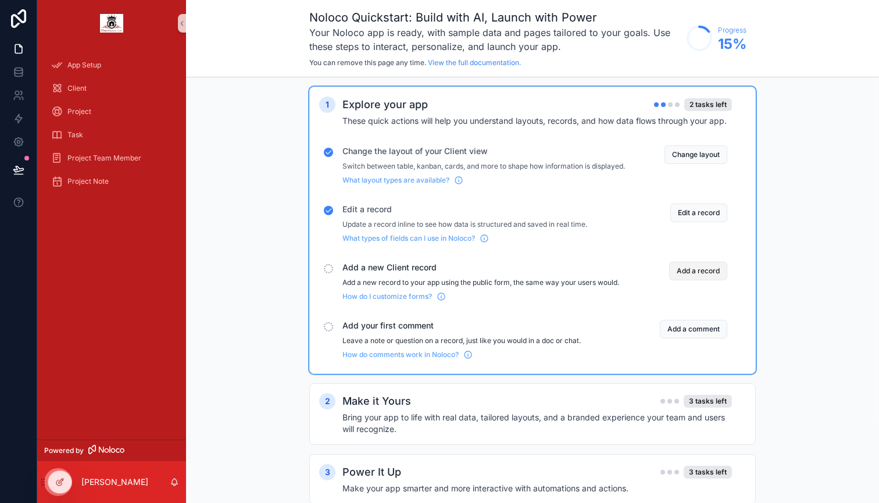
click at [693, 276] on button "Add a record" at bounding box center [698, 271] width 58 height 19
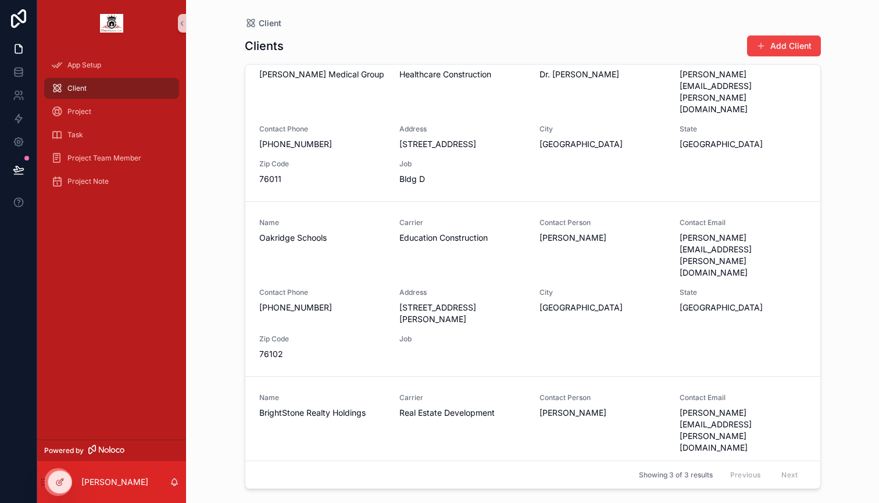
scroll to position [26, 0]
click at [760, 49] on span "scrollable content" at bounding box center [760, 45] width 9 height 9
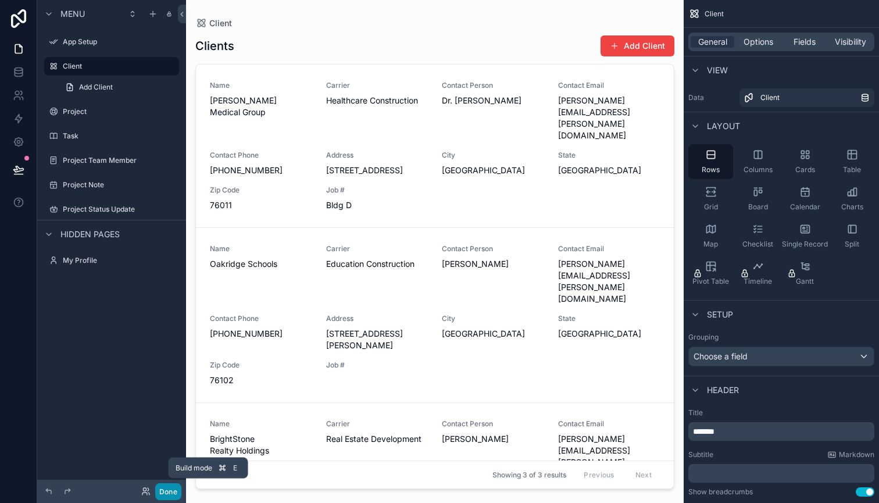
click at [163, 493] on button "Done" at bounding box center [168, 491] width 26 height 17
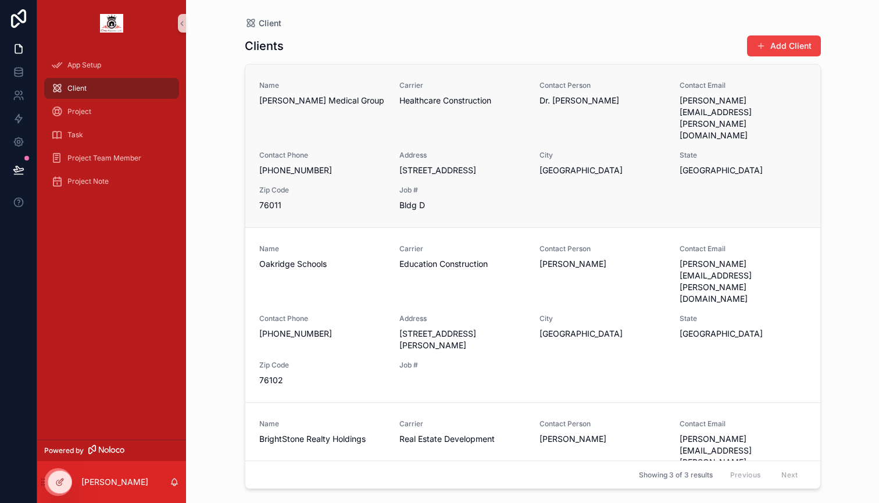
click at [353, 121] on div "Name [PERSON_NAME] Medical Group Carrier Healthcare Construction Contact Person…" at bounding box center [532, 146] width 547 height 130
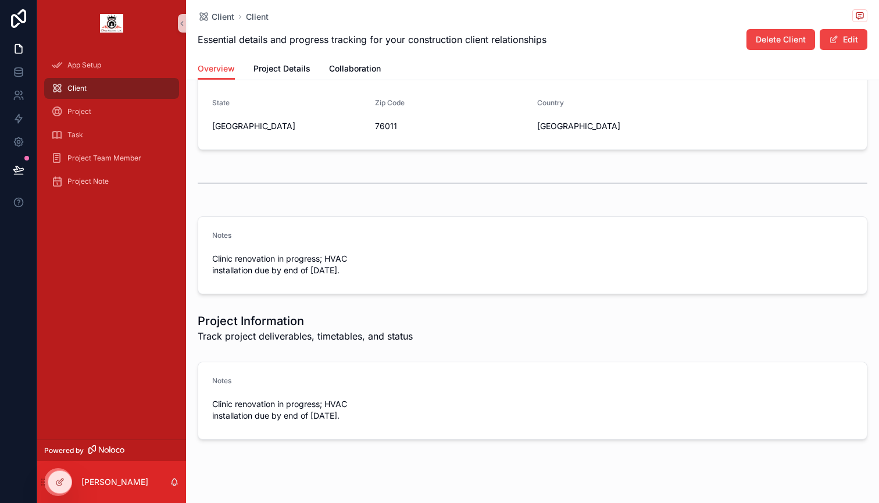
scroll to position [271, 0]
click at [498, 262] on form "Notes Clinic renovation in progress; HVAC installation due by end of [DATE]." at bounding box center [532, 255] width 668 height 77
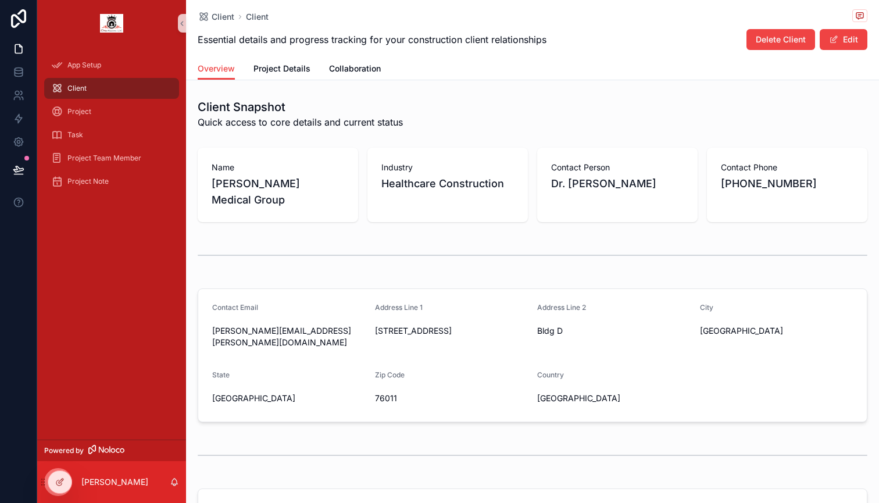
scroll to position [0, 0]
click at [298, 65] on span "Project Details" at bounding box center [281, 69] width 57 height 12
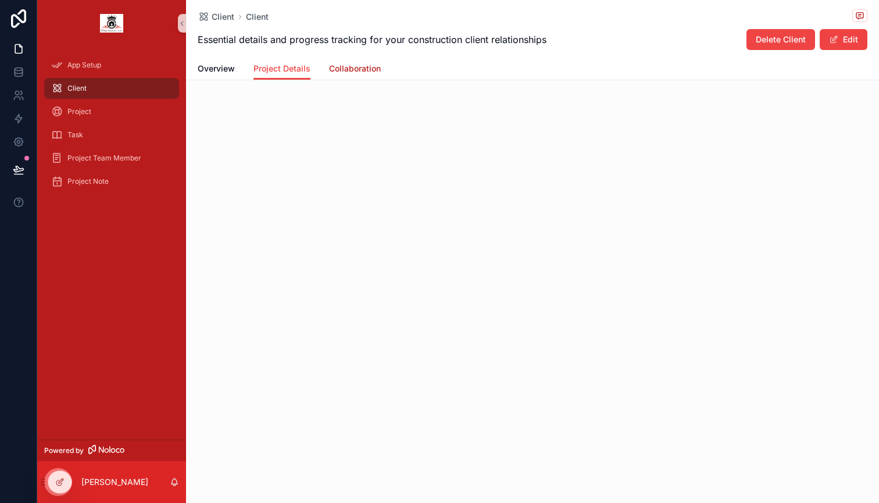
click at [358, 66] on span "Collaboration" at bounding box center [355, 69] width 52 height 12
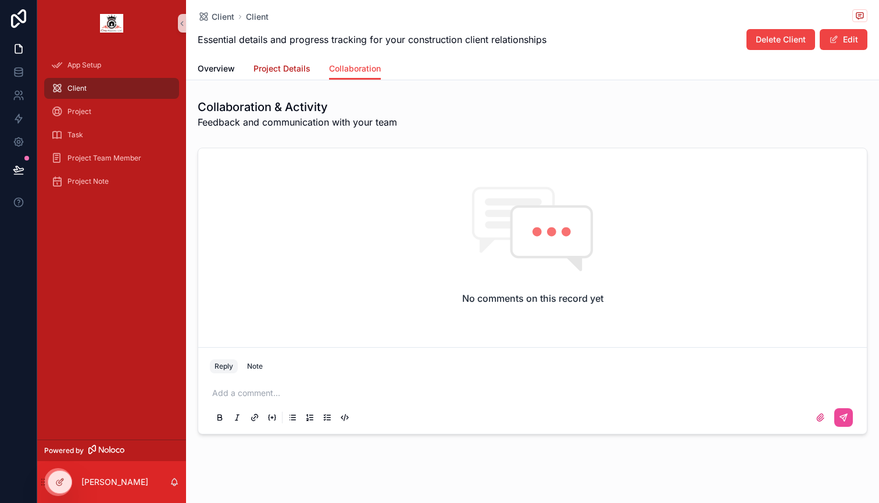
click at [298, 70] on span "Project Details" at bounding box center [281, 69] width 57 height 12
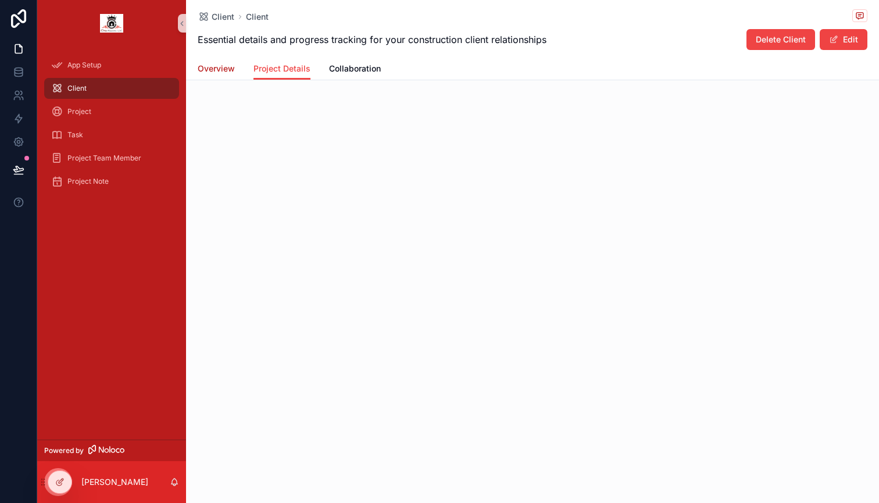
click at [228, 71] on span "Overview" at bounding box center [216, 69] width 37 height 12
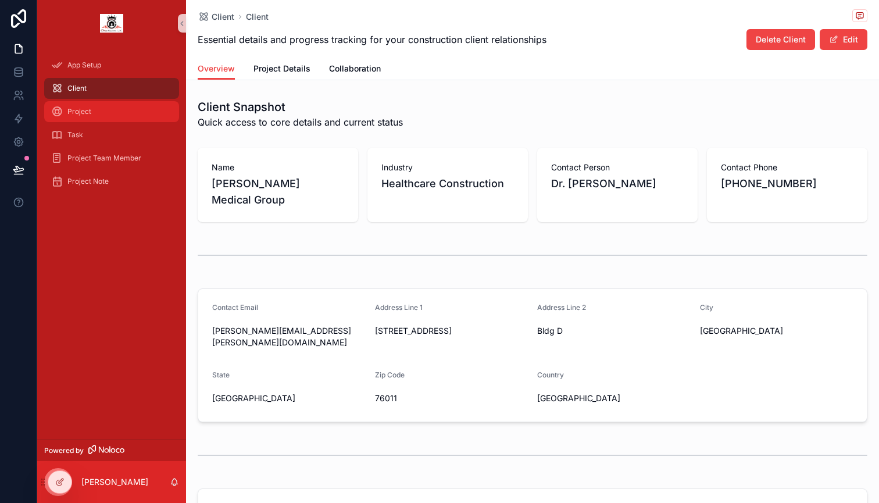
click at [94, 114] on div "Project" at bounding box center [111, 111] width 121 height 19
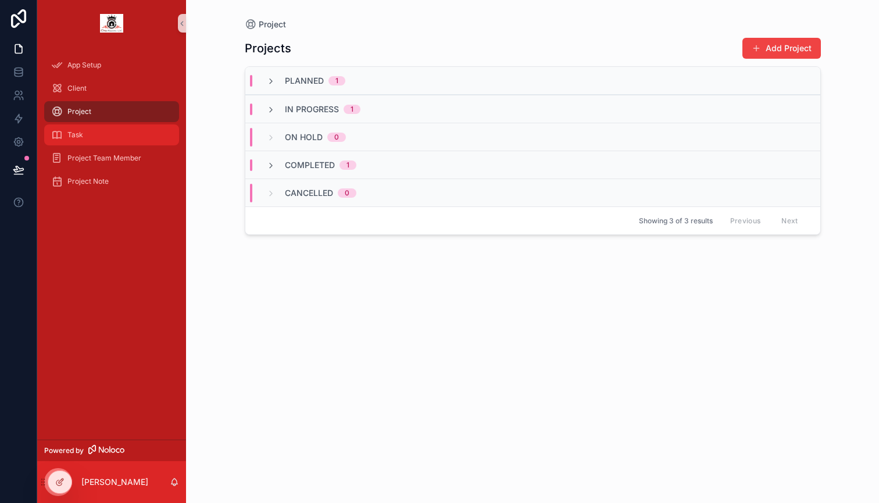
click at [84, 133] on div "Task" at bounding box center [111, 135] width 121 height 19
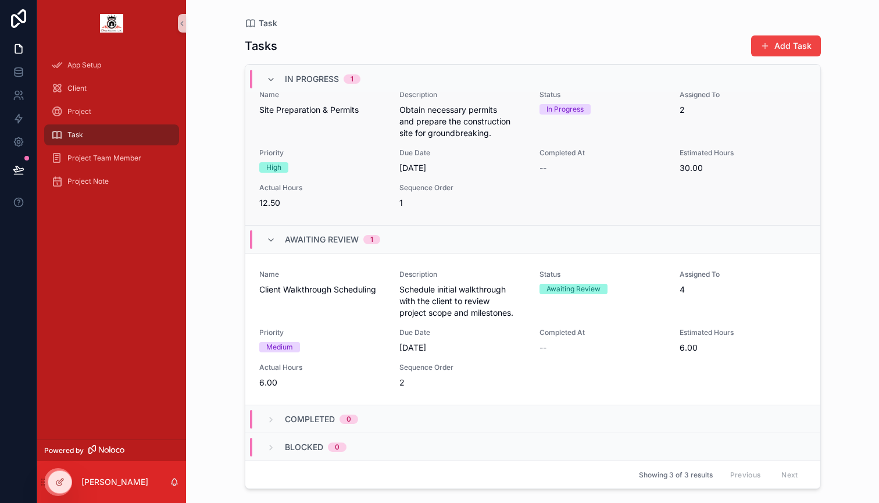
scroll to position [199, 0]
click at [290, 416] on span "Completed" at bounding box center [310, 419] width 50 height 12
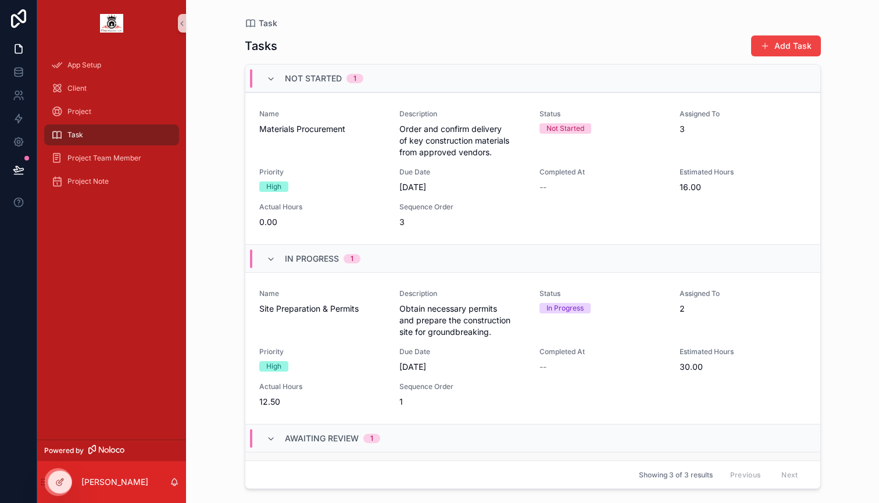
scroll to position [0, 0]
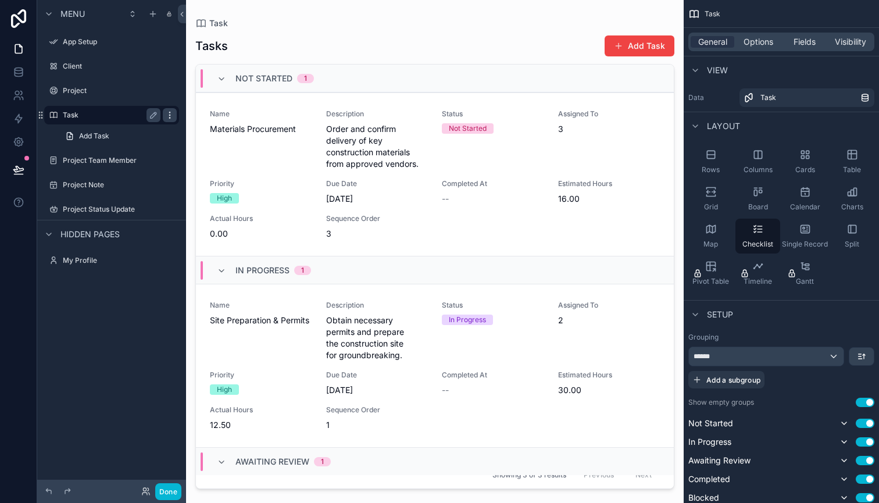
click at [168, 116] on icon "scrollable content" at bounding box center [169, 114] width 9 height 9
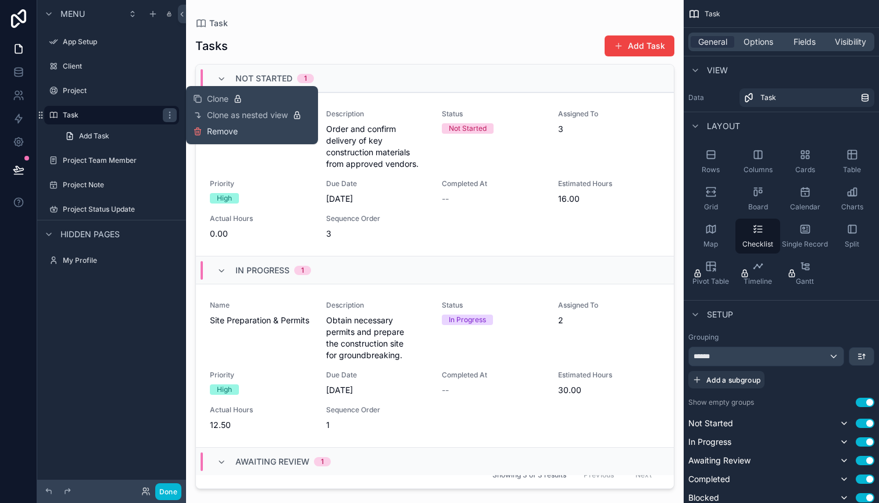
click at [213, 132] on span "Remove" at bounding box center [222, 132] width 31 height 12
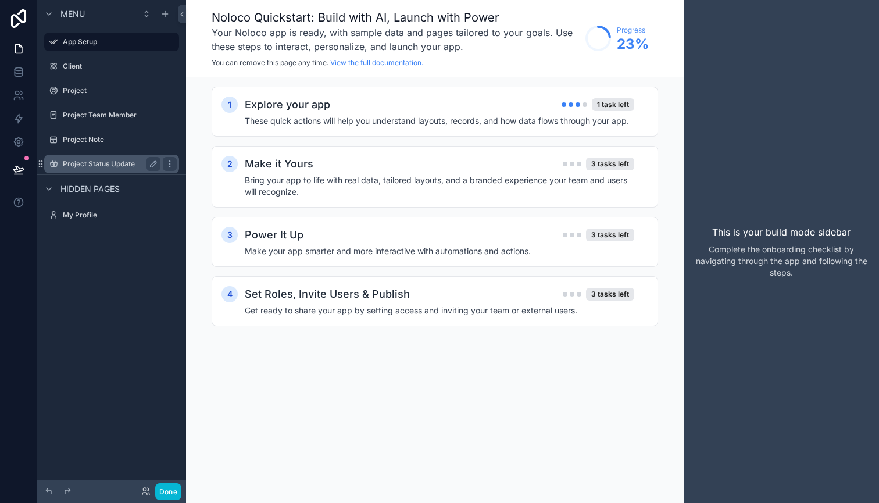
click at [89, 163] on label "Project Status Update" at bounding box center [109, 163] width 93 height 9
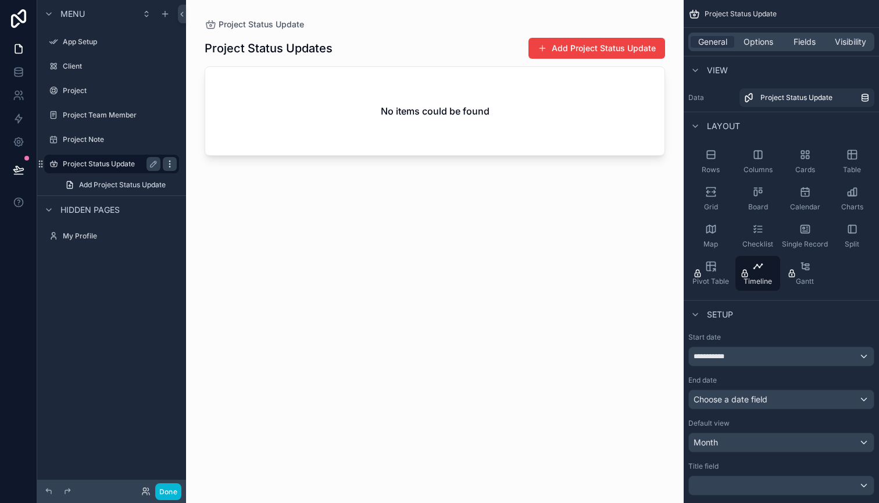
click at [169, 163] on icon "scrollable content" at bounding box center [169, 163] width 9 height 9
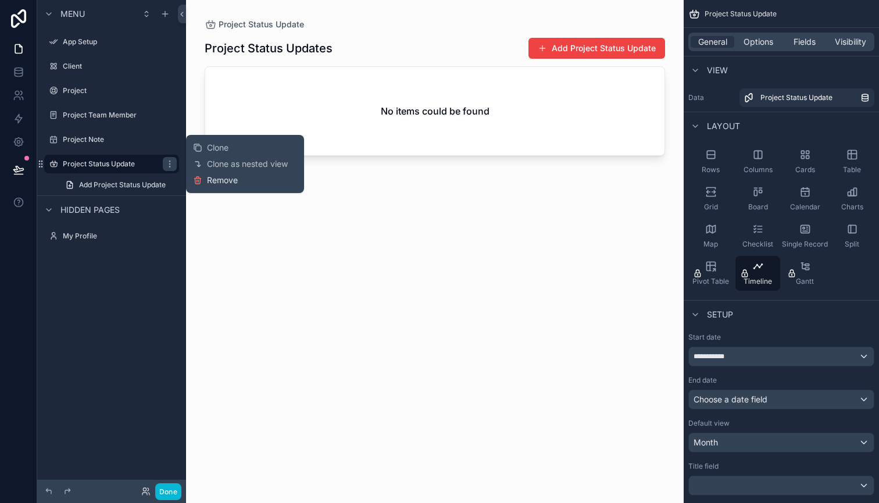
click at [210, 182] on span "Remove" at bounding box center [222, 180] width 31 height 12
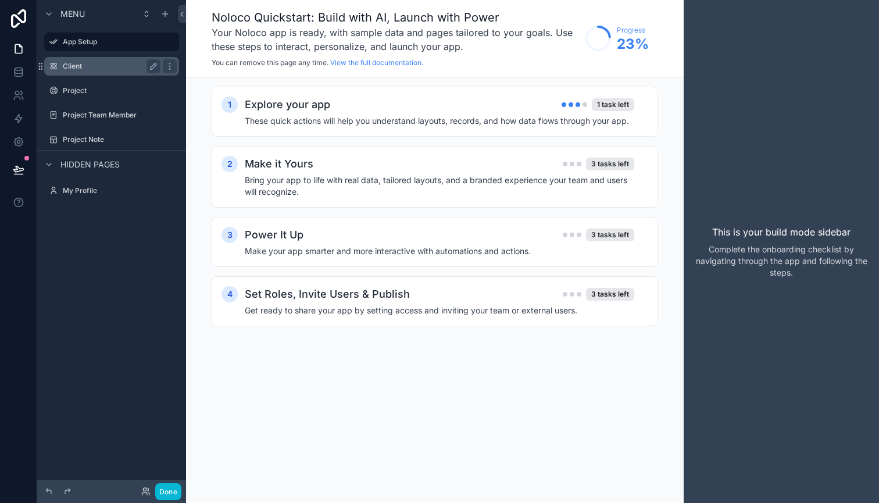
click at [112, 65] on label "Client" at bounding box center [109, 66] width 93 height 9
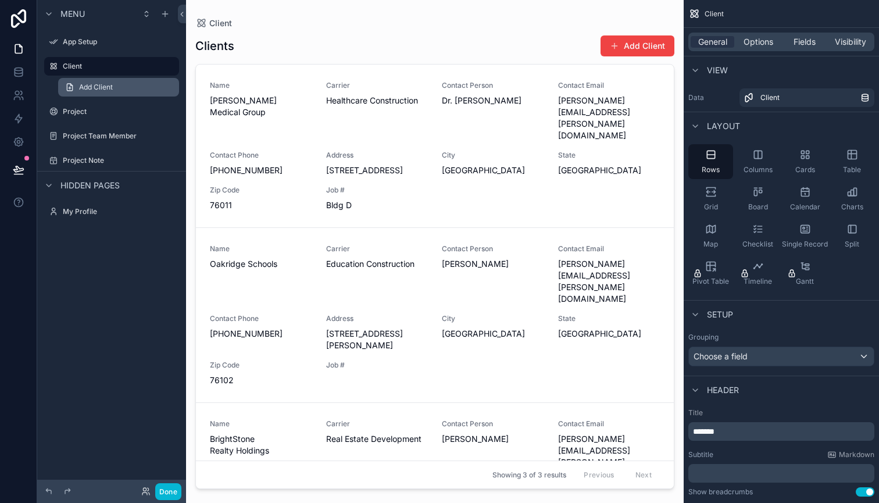
click at [106, 87] on span "Add Client" at bounding box center [96, 87] width 34 height 9
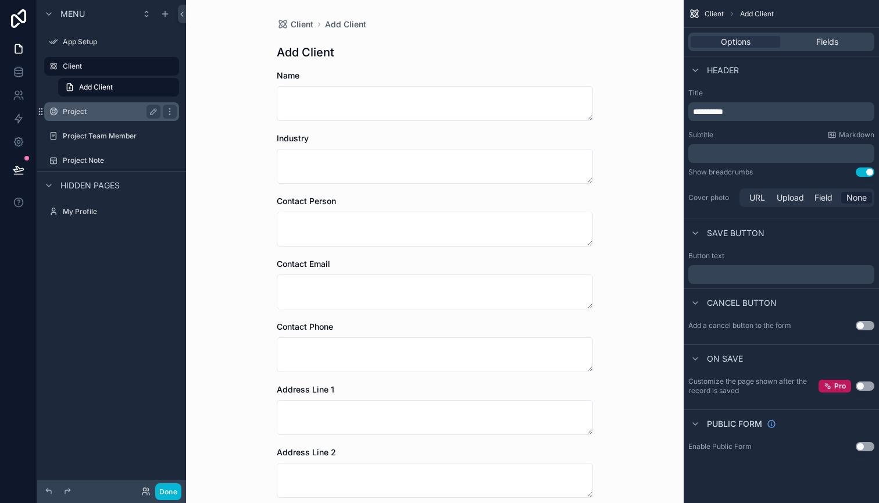
click at [81, 110] on label "Project" at bounding box center [109, 111] width 93 height 9
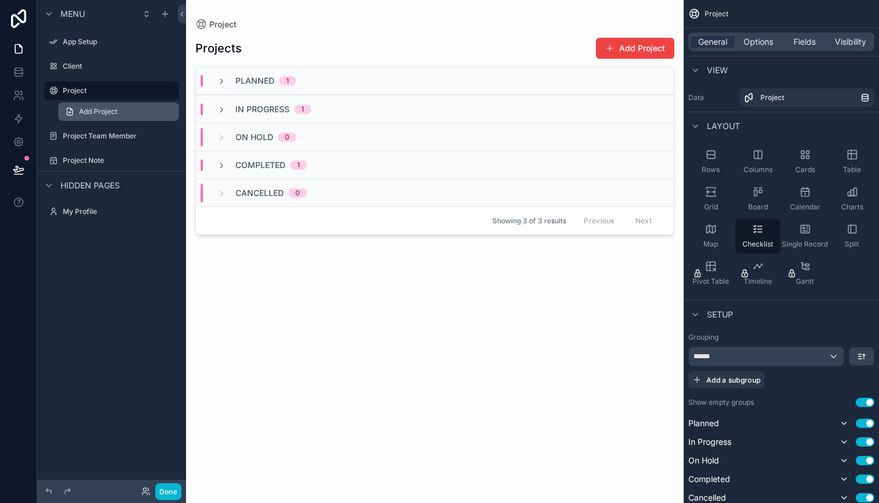
click at [96, 112] on span "Add Project" at bounding box center [98, 111] width 38 height 9
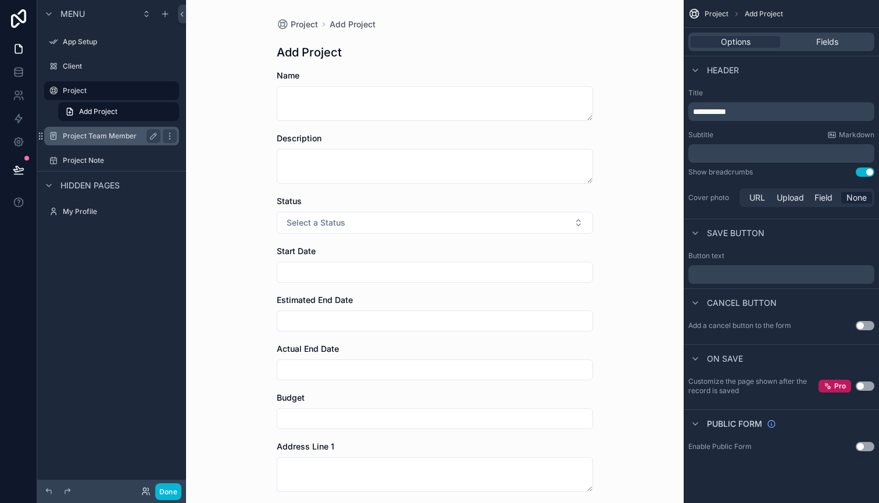
click at [88, 133] on label "Project Team Member" at bounding box center [109, 135] width 93 height 9
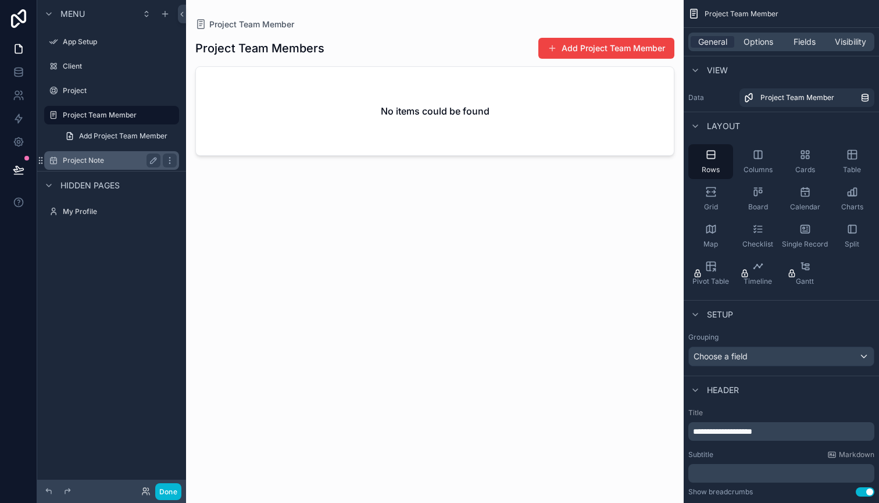
click at [92, 163] on label "Project Note" at bounding box center [109, 160] width 93 height 9
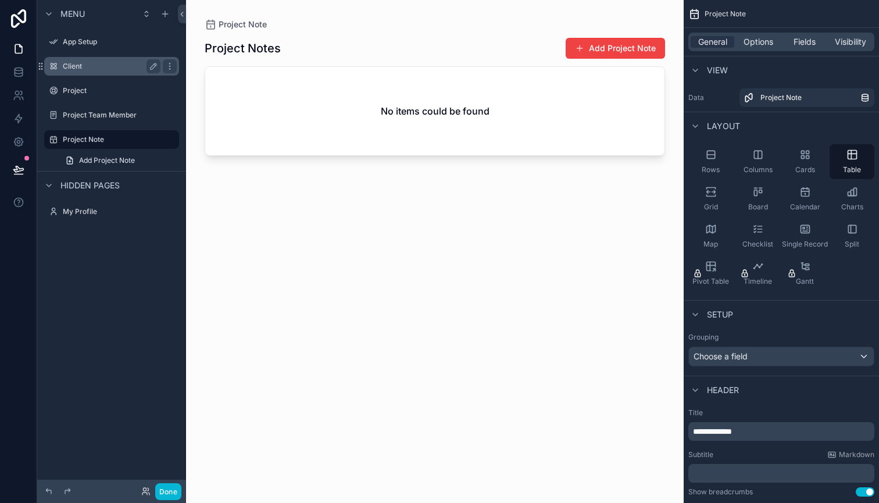
click at [74, 67] on label "Client" at bounding box center [109, 66] width 93 height 9
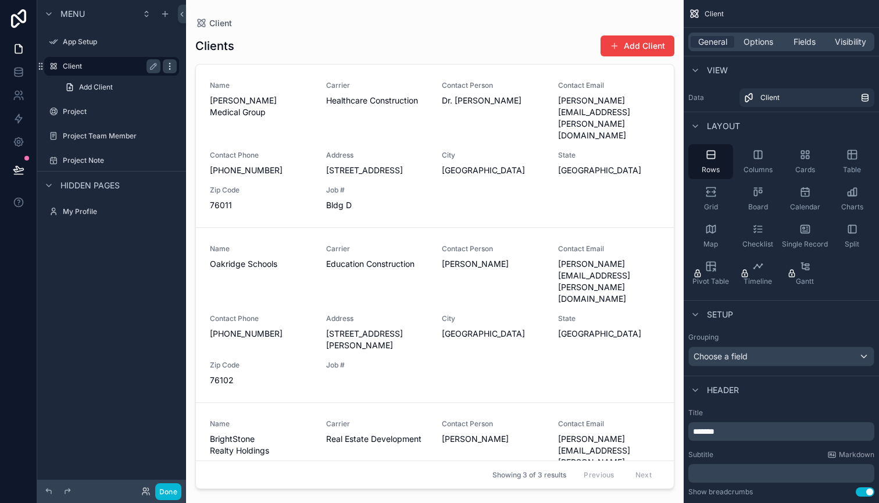
click at [168, 65] on icon "scrollable content" at bounding box center [169, 66] width 9 height 9
click at [349, 19] on div "scrollable content" at bounding box center [435, 244] width 498 height 489
click at [368, 151] on span "Address" at bounding box center [377, 155] width 102 height 9
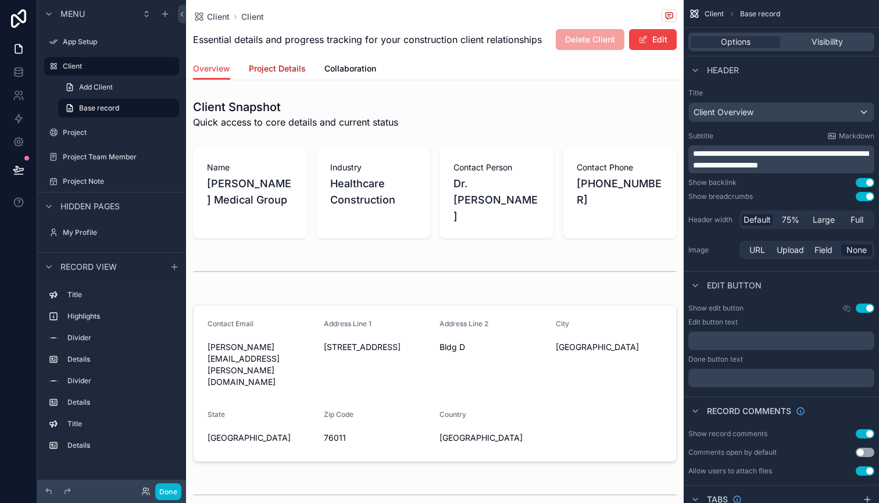
click at [289, 65] on span "Project Details" at bounding box center [277, 69] width 57 height 12
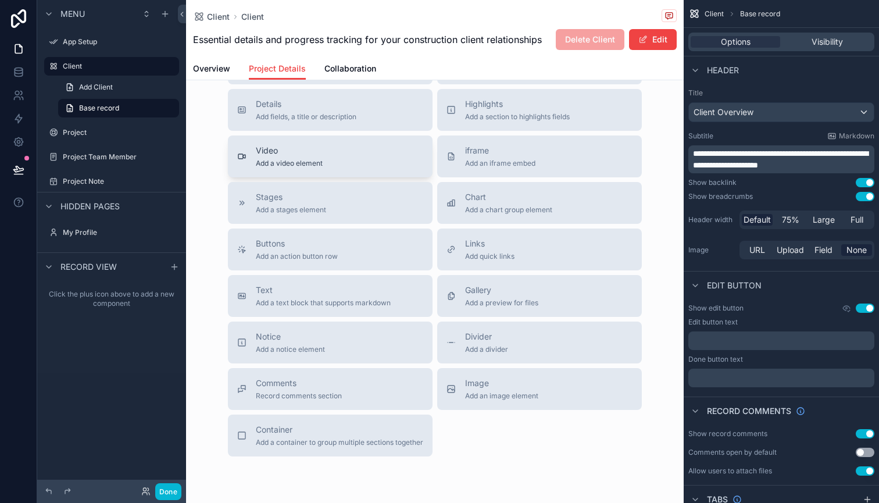
scroll to position [84, 0]
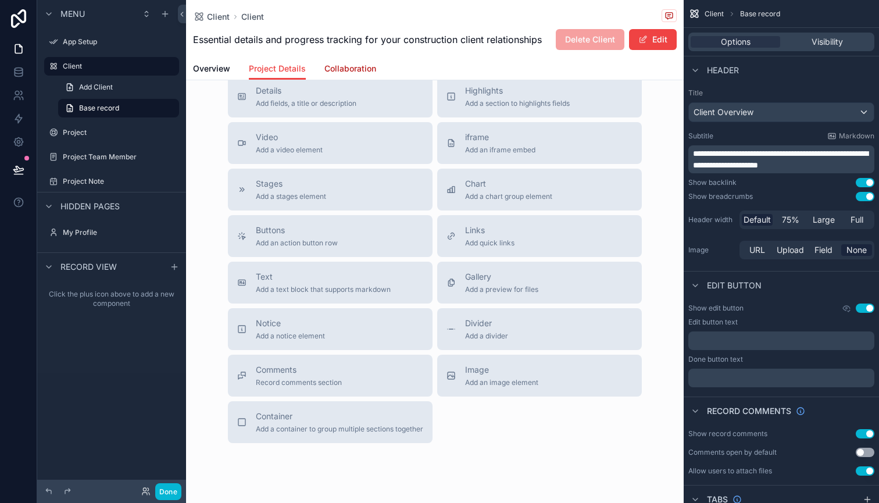
click at [350, 68] on span "Collaboration" at bounding box center [350, 69] width 52 height 12
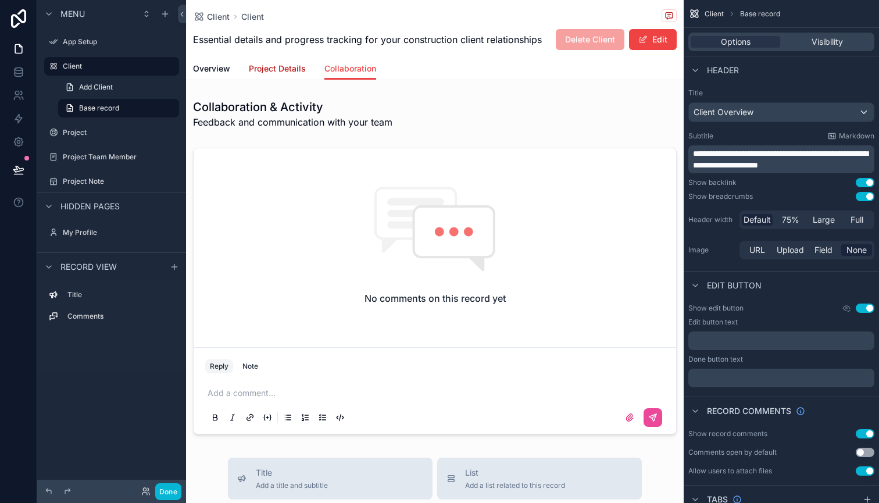
click at [281, 67] on span "Project Details" at bounding box center [277, 69] width 57 height 12
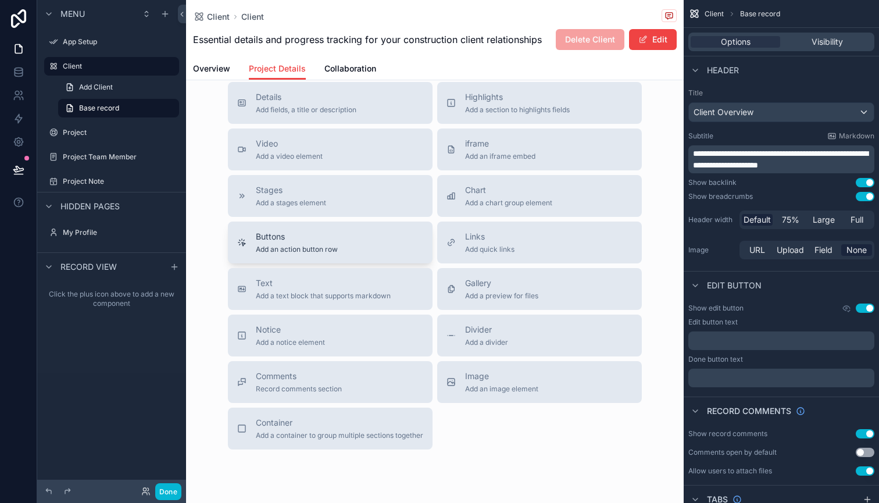
scroll to position [85, 0]
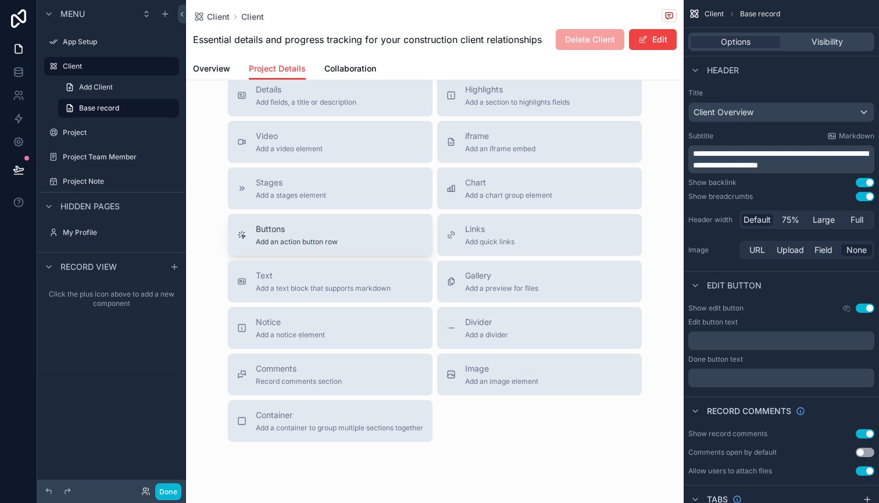
click at [300, 241] on span "Add an action button row" at bounding box center [297, 241] width 82 height 9
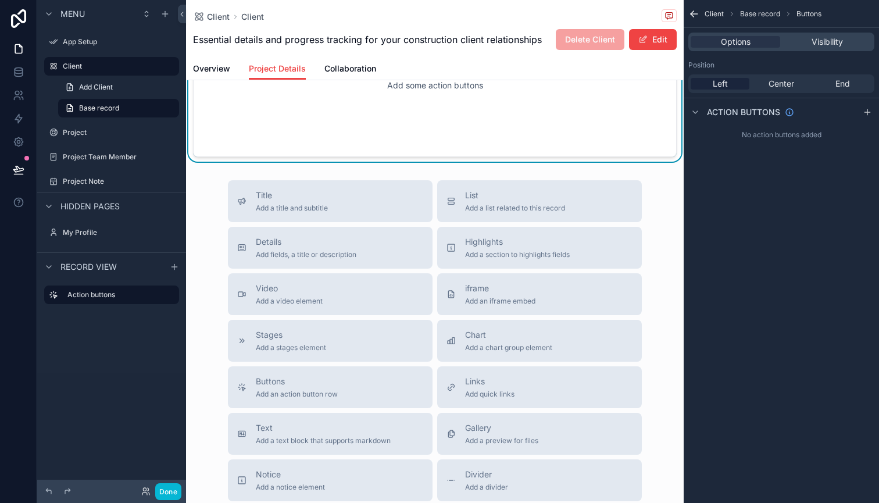
scroll to position [0, 0]
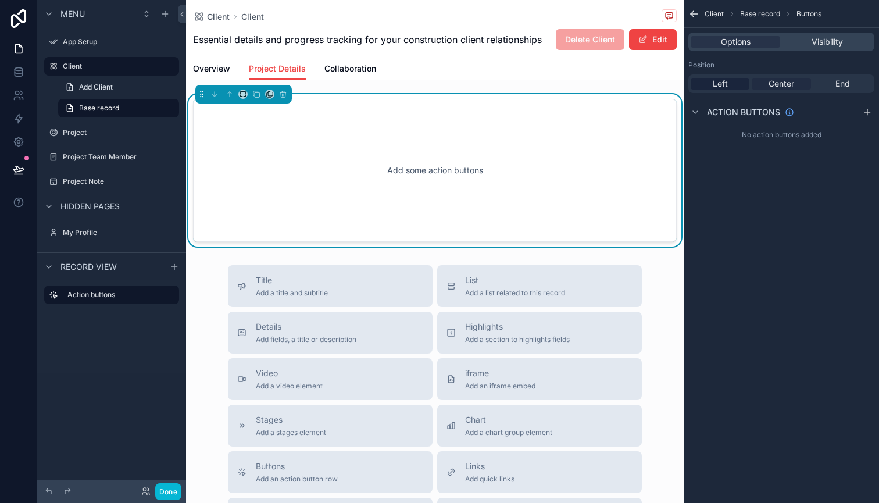
click at [785, 81] on span "Center" at bounding box center [781, 84] width 26 height 12
click at [731, 83] on div "Left" at bounding box center [719, 84] width 59 height 12
click at [869, 115] on icon "scrollable content" at bounding box center [867, 112] width 9 height 9
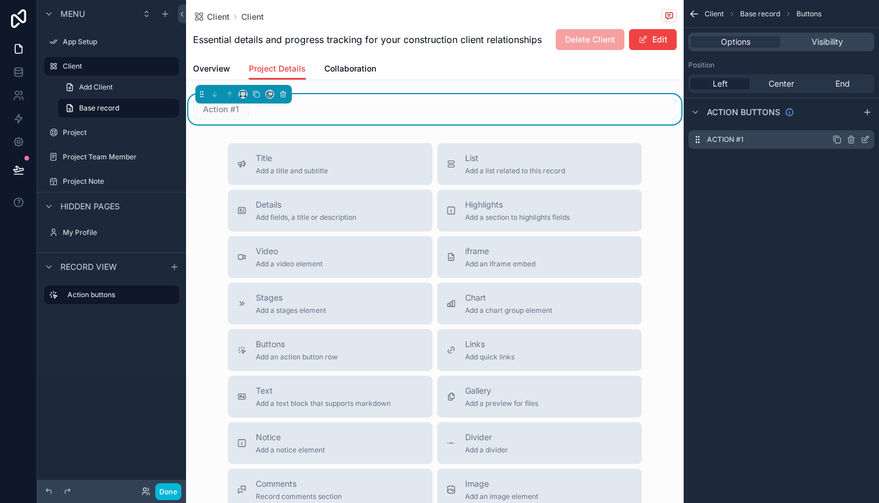
click at [821, 141] on div "Action #1" at bounding box center [781, 139] width 186 height 19
click at [867, 143] on icon "scrollable content" at bounding box center [864, 139] width 9 height 9
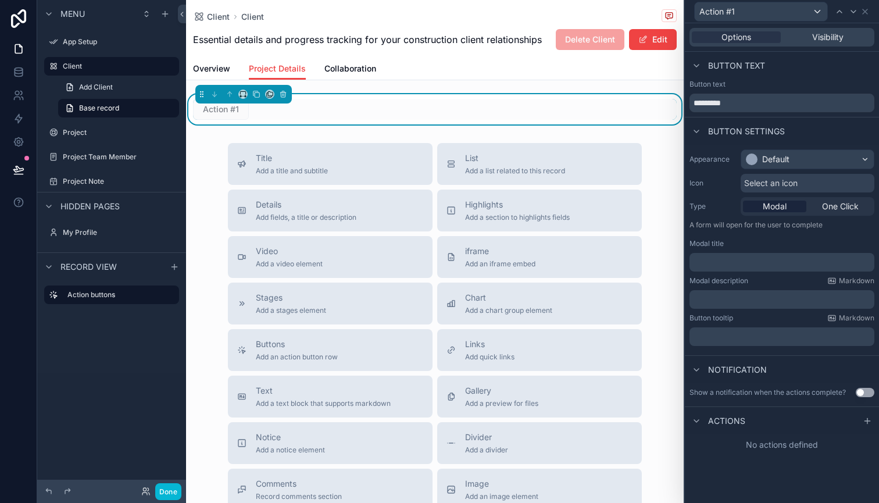
click at [830, 44] on div "Options Visibility" at bounding box center [781, 37] width 185 height 19
click at [829, 40] on span "Visibility" at bounding box center [827, 37] width 31 height 12
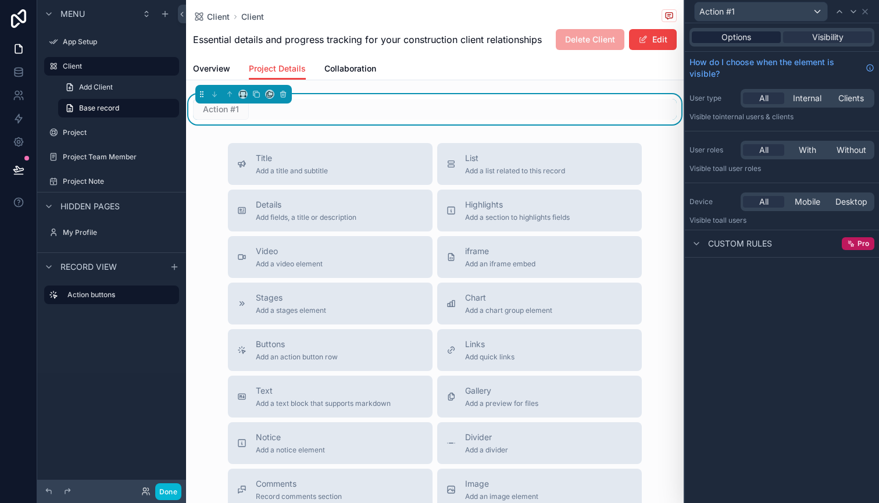
click at [753, 35] on div "Options" at bounding box center [736, 37] width 89 height 12
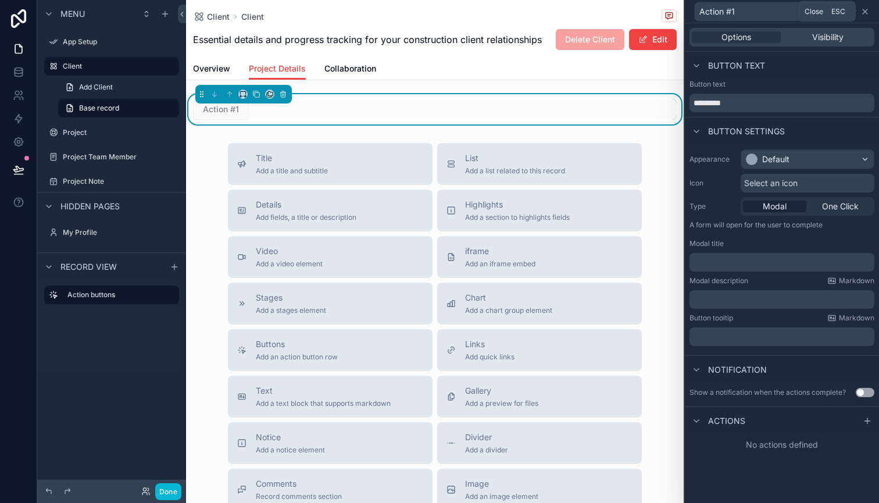
click at [863, 15] on icon at bounding box center [864, 11] width 9 height 9
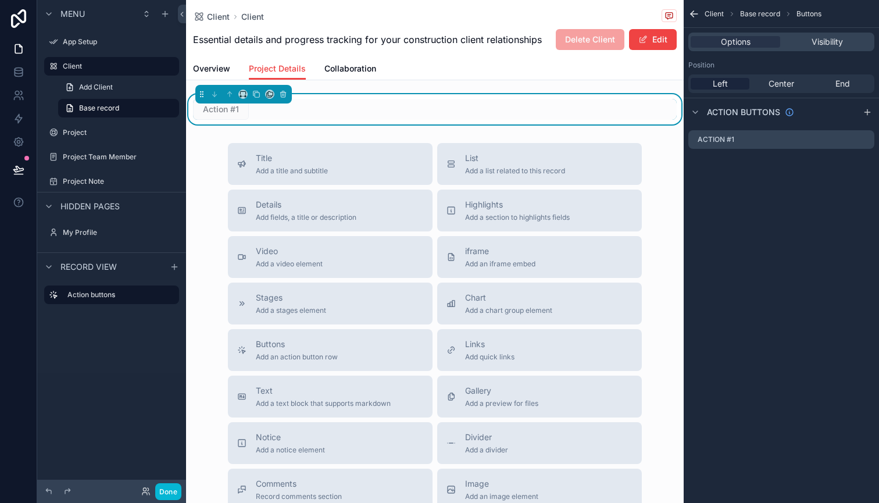
click at [699, 15] on icon "scrollable content" at bounding box center [694, 14] width 12 height 12
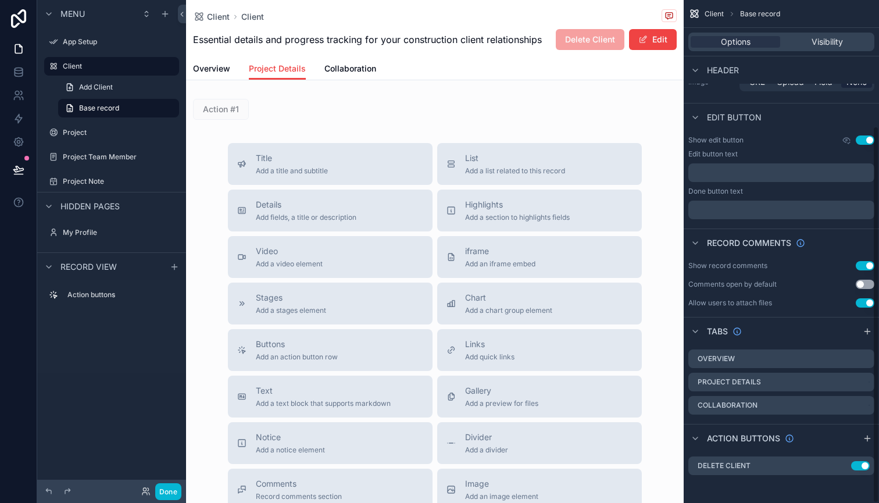
scroll to position [168, 0]
click at [850, 406] on icon "scrollable content" at bounding box center [850, 405] width 9 height 9
click at [811, 428] on span "Remove tab and contents" at bounding box center [801, 428] width 98 height 14
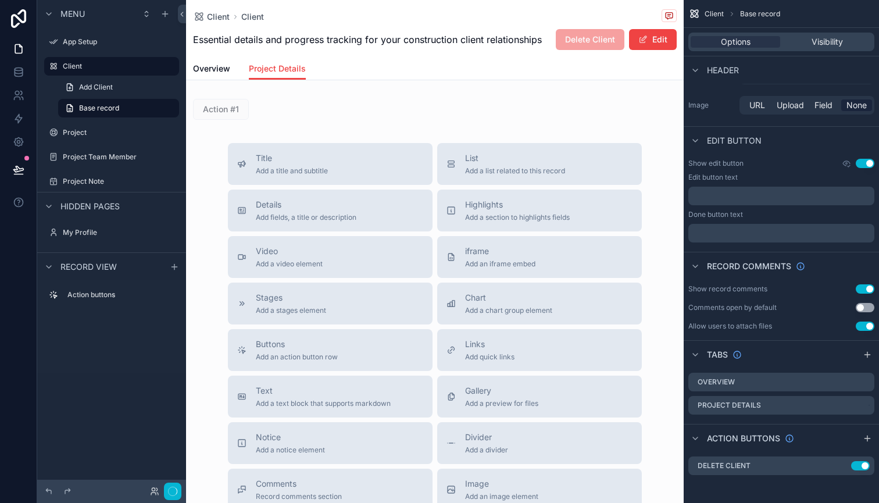
scroll to position [145, 0]
click at [865, 406] on icon "scrollable content" at bounding box center [864, 405] width 9 height 9
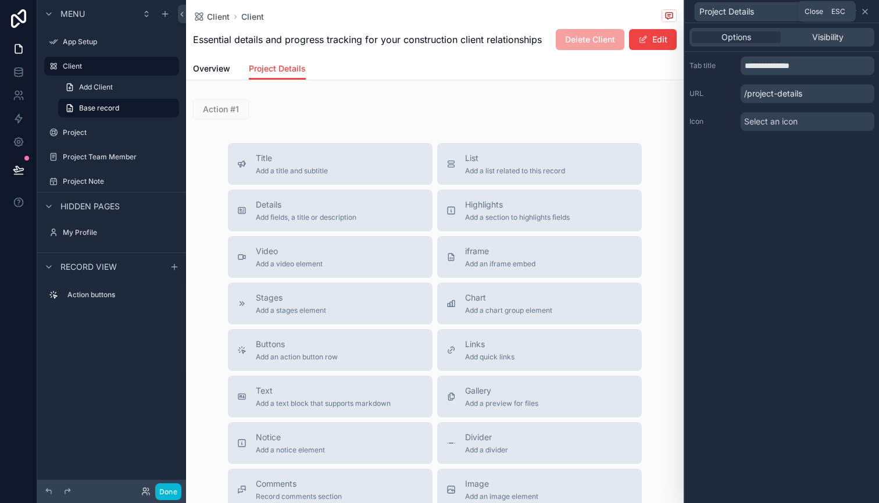
click at [864, 12] on icon at bounding box center [865, 11] width 5 height 5
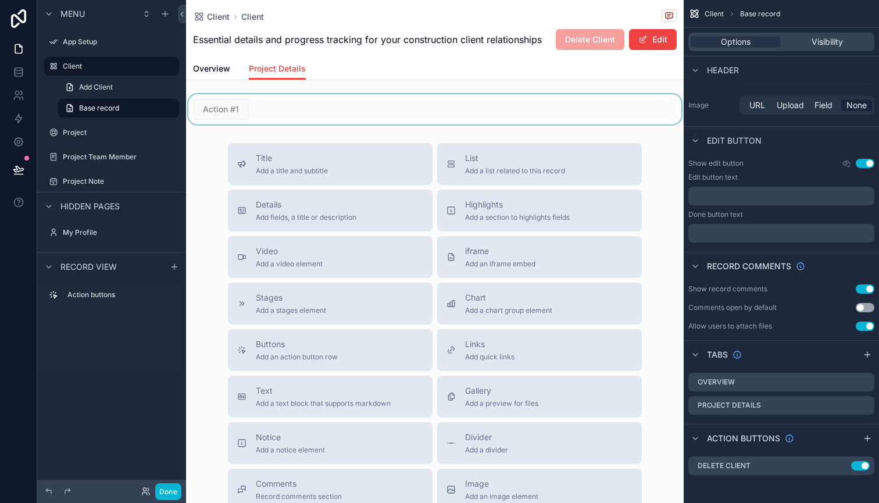
click at [231, 111] on div "scrollable content" at bounding box center [435, 109] width 498 height 30
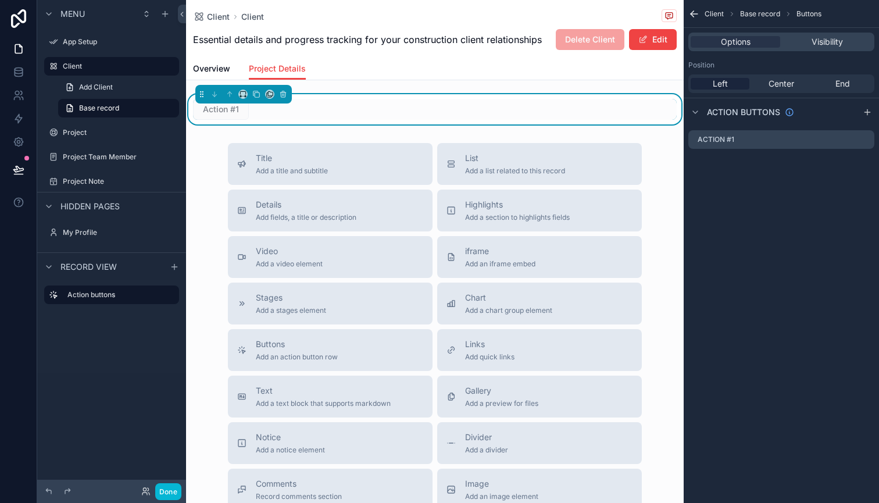
scroll to position [0, 0]
click at [696, 10] on icon "scrollable content" at bounding box center [694, 14] width 12 height 12
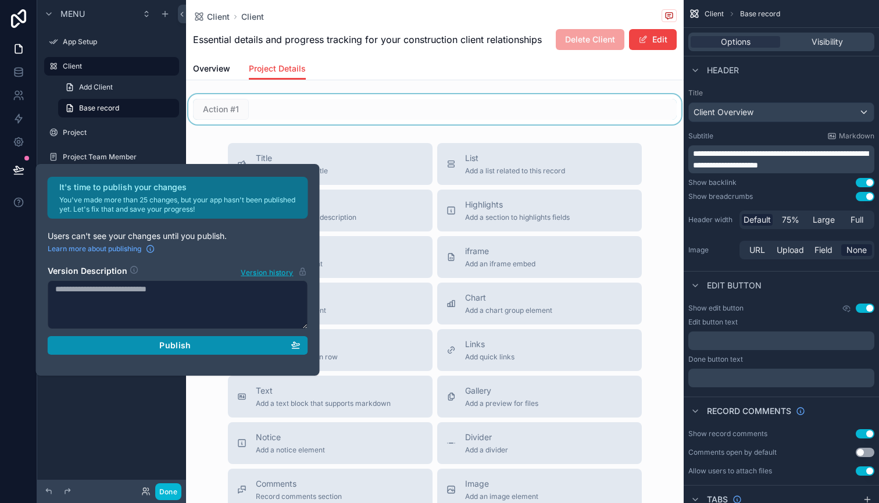
click at [232, 349] on div "Publish" at bounding box center [177, 345] width 245 height 10
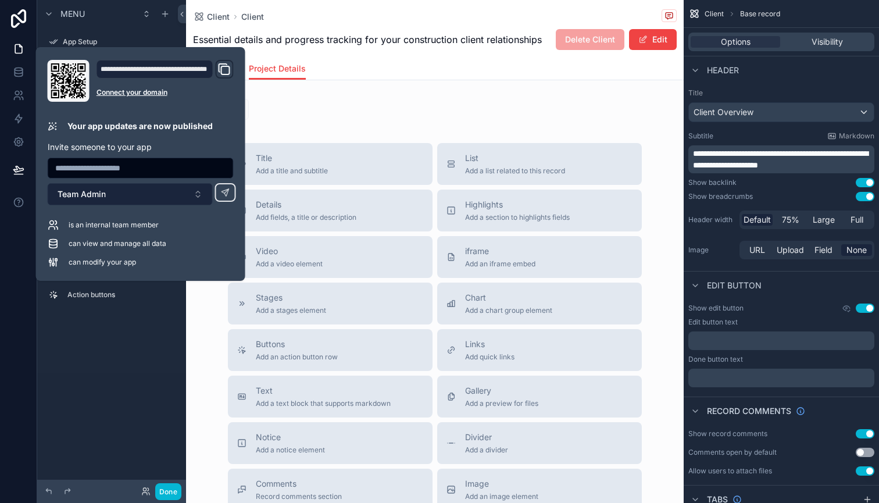
click at [198, 194] on button "Team Admin" at bounding box center [130, 194] width 165 height 22
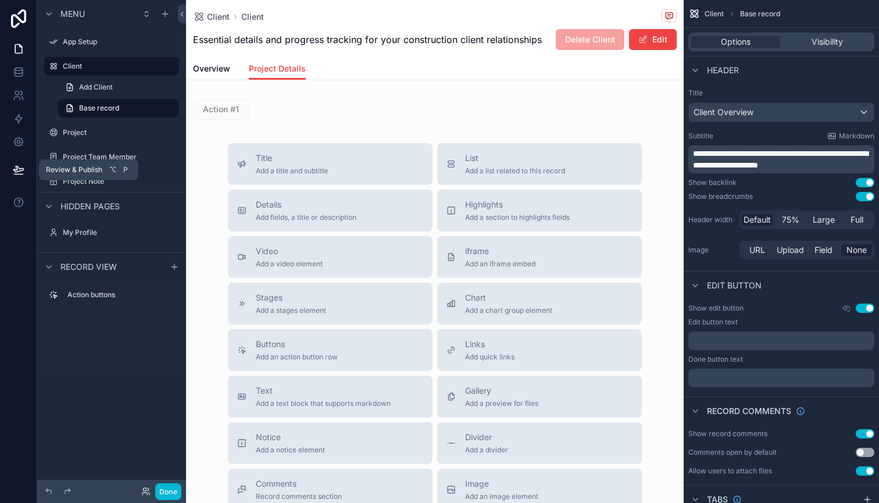
click at [20, 166] on icon at bounding box center [19, 170] width 12 height 12
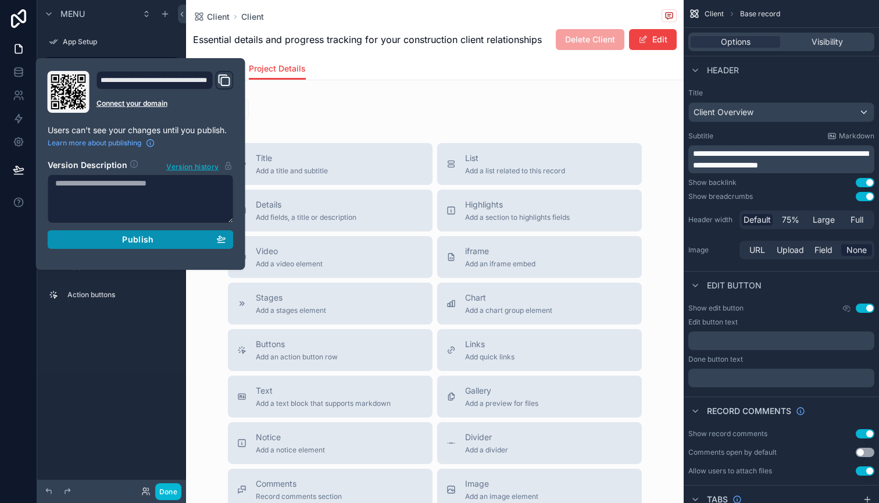
click at [142, 244] on span "Publish" at bounding box center [137, 239] width 31 height 10
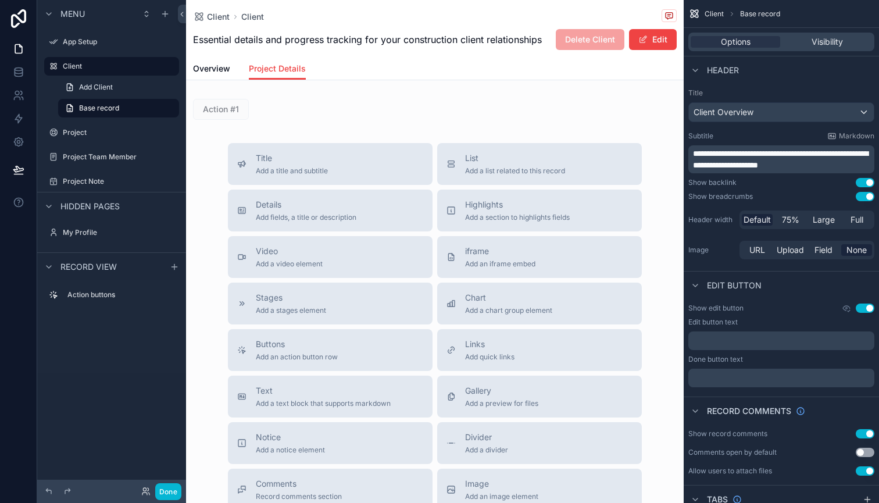
click at [131, 341] on div "Action buttons" at bounding box center [111, 326] width 149 height 93
click at [105, 296] on label "Action buttons" at bounding box center [118, 294] width 102 height 9
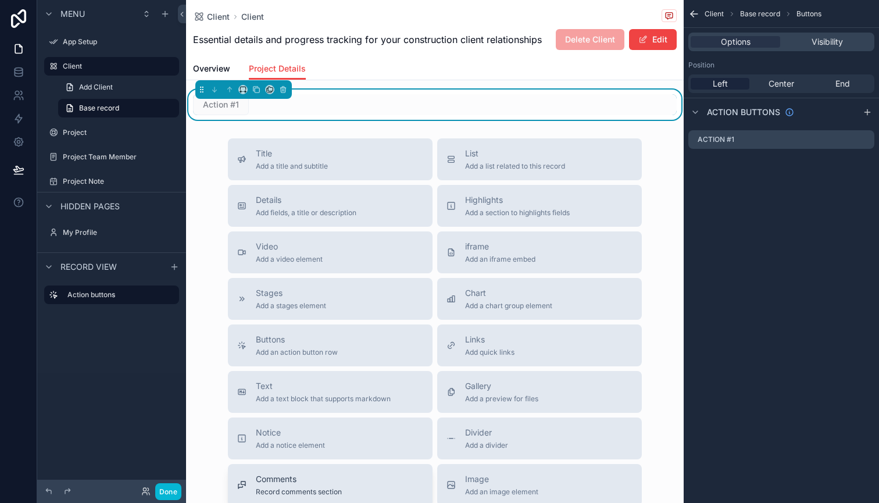
scroll to position [3, 0]
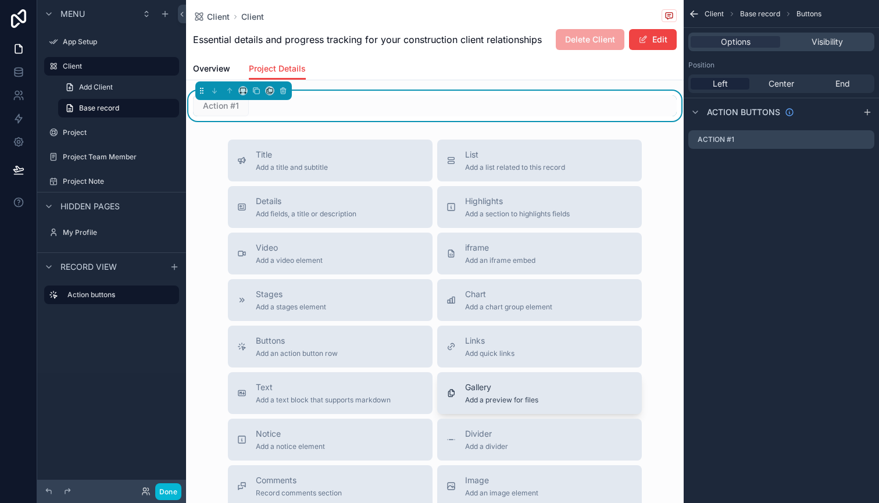
click at [485, 398] on span "Add a preview for files" at bounding box center [501, 399] width 73 height 9
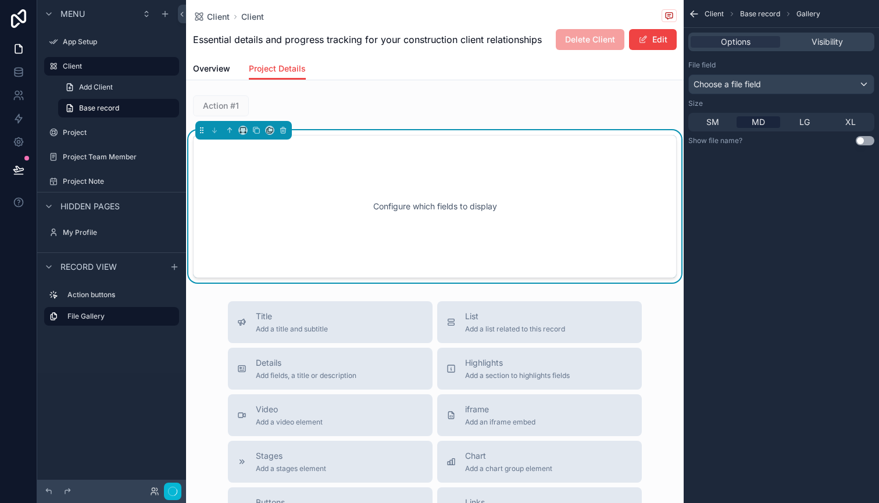
scroll to position [0, 0]
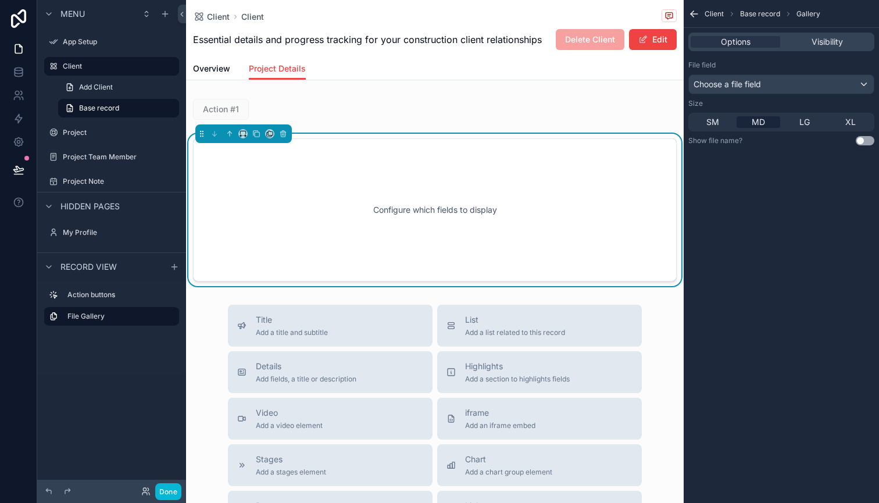
click at [761, 81] on span "Choose a file field" at bounding box center [726, 84] width 67 height 10
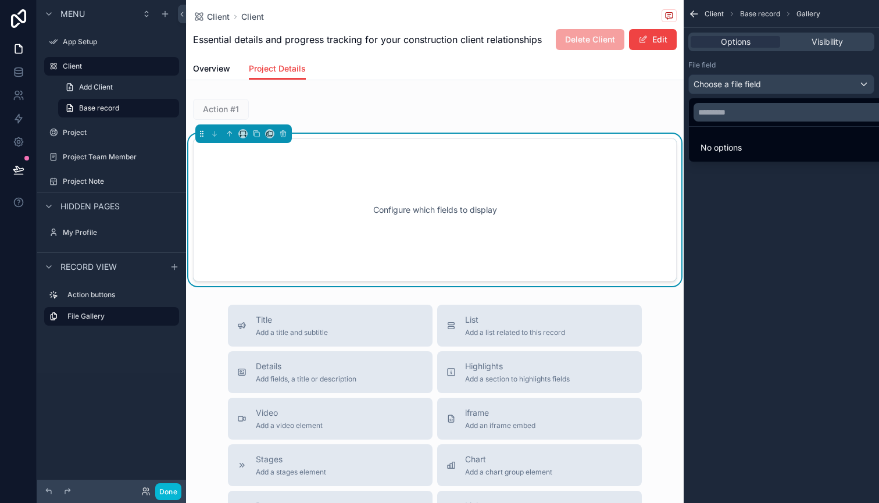
click at [810, 84] on div "scrollable content" at bounding box center [439, 251] width 879 height 503
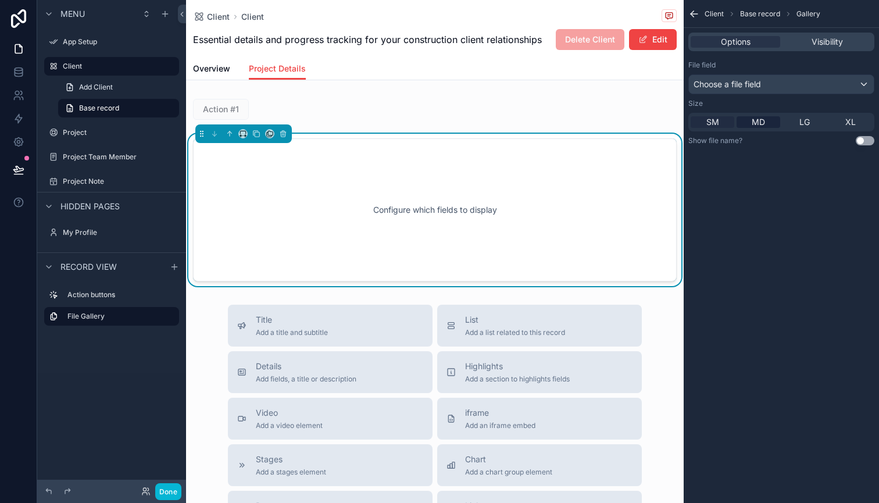
click at [714, 119] on span "SM" at bounding box center [712, 122] width 13 height 12
click at [751, 125] on div "MD" at bounding box center [758, 122] width 44 height 12
click at [866, 141] on button "Use setting" at bounding box center [865, 140] width 19 height 9
click at [176, 486] on button "Done" at bounding box center [168, 491] width 26 height 17
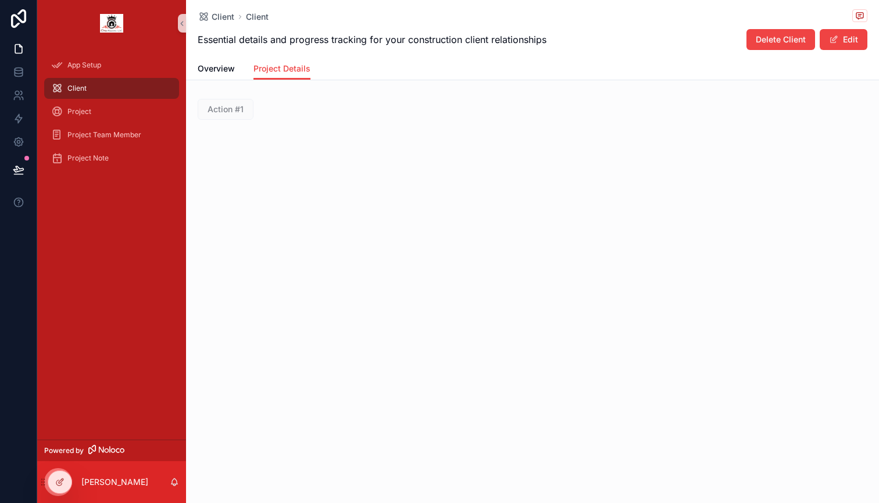
click at [242, 109] on span "Action #1" at bounding box center [226, 109] width 56 height 12
click at [102, 104] on div "Project" at bounding box center [111, 111] width 121 height 19
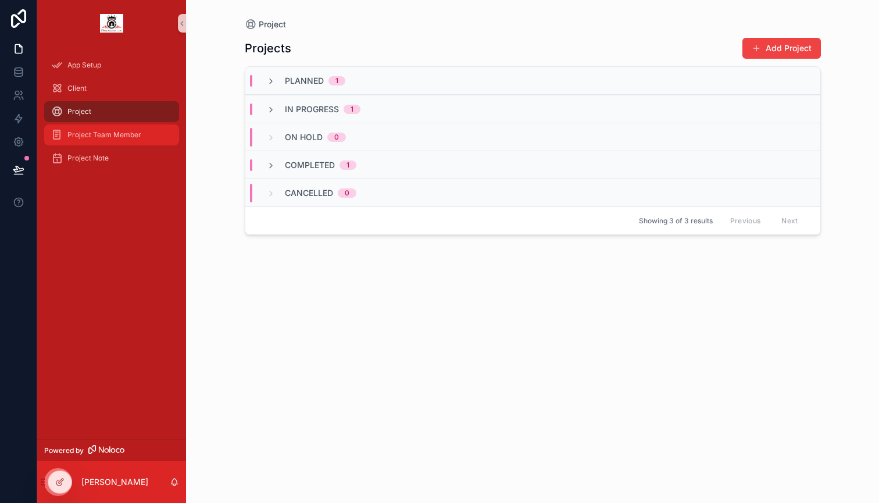
click at [98, 130] on div "Project Team Member" at bounding box center [111, 135] width 121 height 19
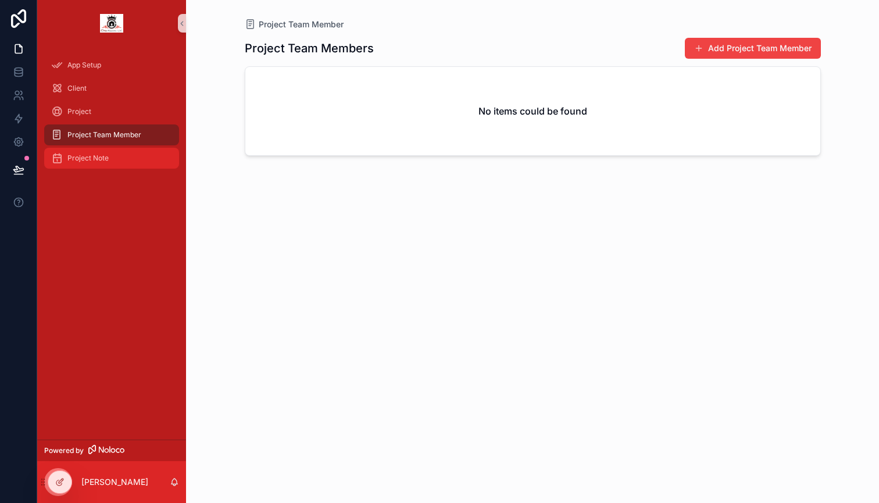
click at [98, 156] on span "Project Note" at bounding box center [87, 157] width 41 height 9
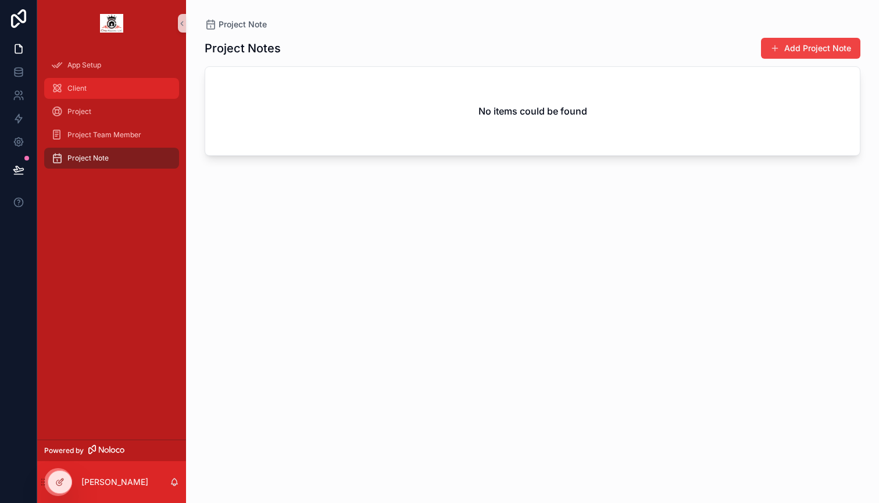
click at [80, 88] on span "Client" at bounding box center [76, 88] width 19 height 9
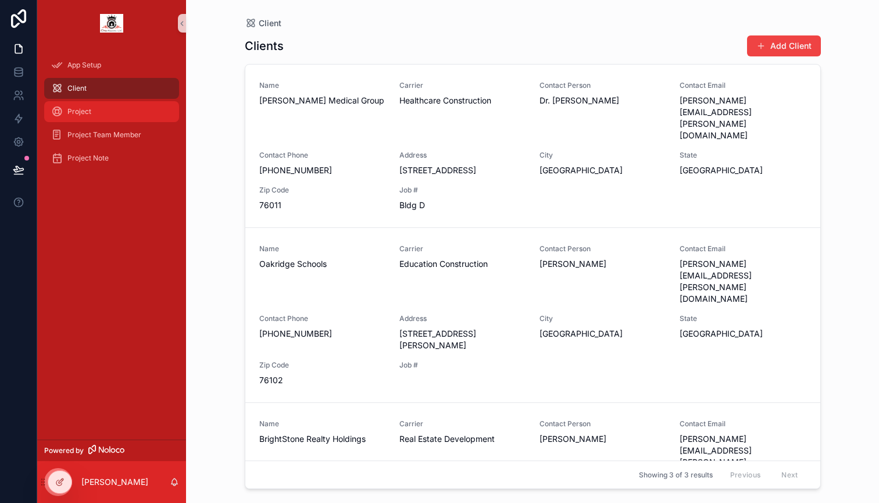
click at [78, 110] on span "Project" at bounding box center [79, 111] width 24 height 9
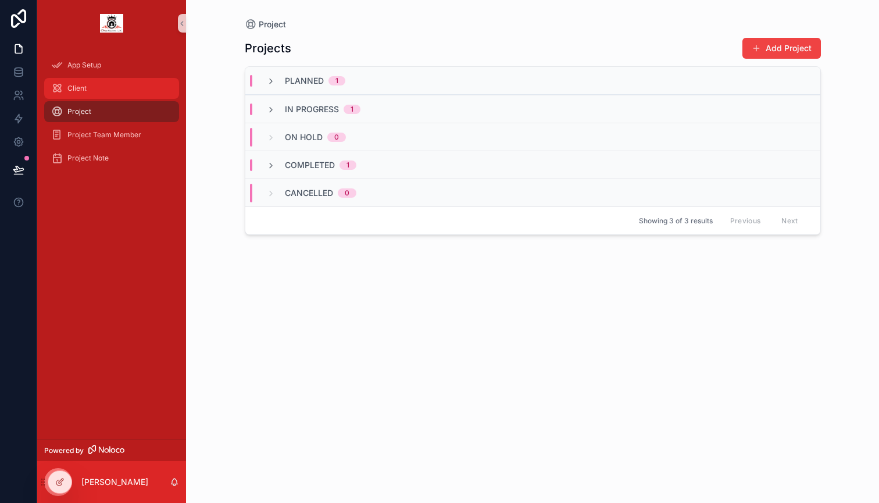
click at [85, 87] on span "Client" at bounding box center [76, 88] width 19 height 9
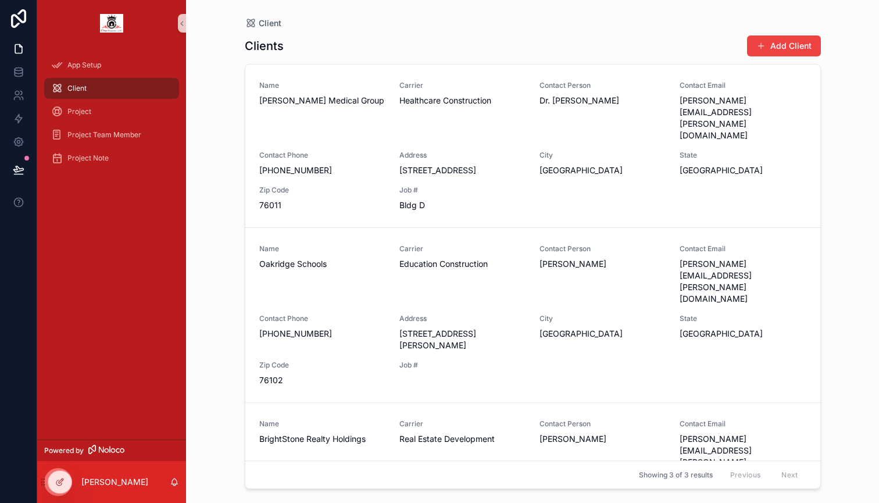
click at [235, 96] on div "Client Clients Add Client Name [PERSON_NAME] Medical Group Carrier Healthcare C…" at bounding box center [532, 244] width 595 height 489
click at [288, 96] on span "[PERSON_NAME] Medical Group" at bounding box center [322, 101] width 126 height 12
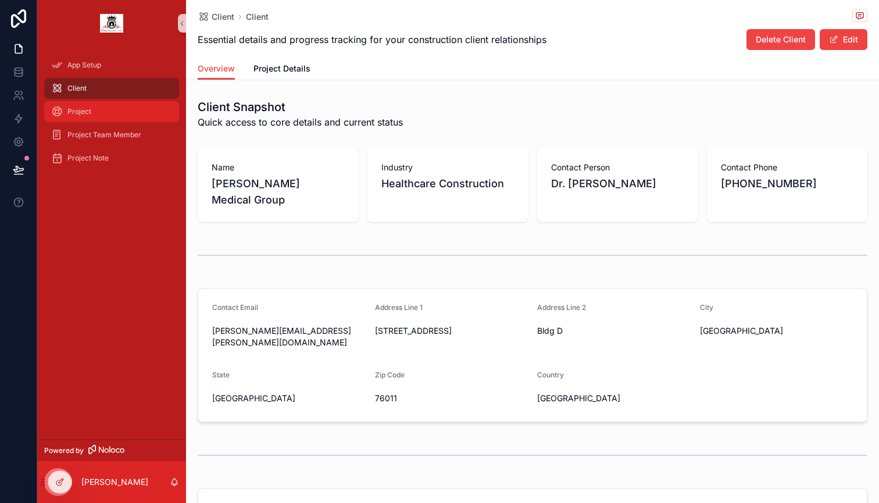
click at [87, 113] on span "Project" at bounding box center [79, 111] width 24 height 9
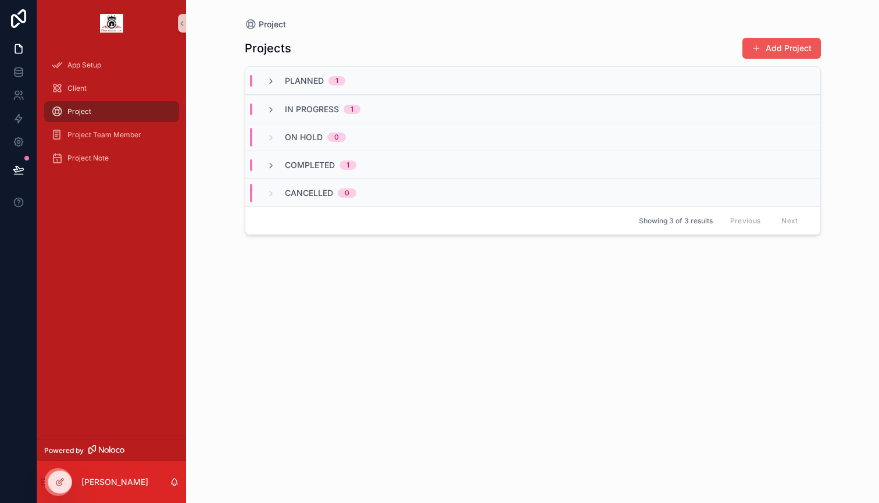
click at [774, 56] on button "Add Project" at bounding box center [781, 48] width 78 height 21
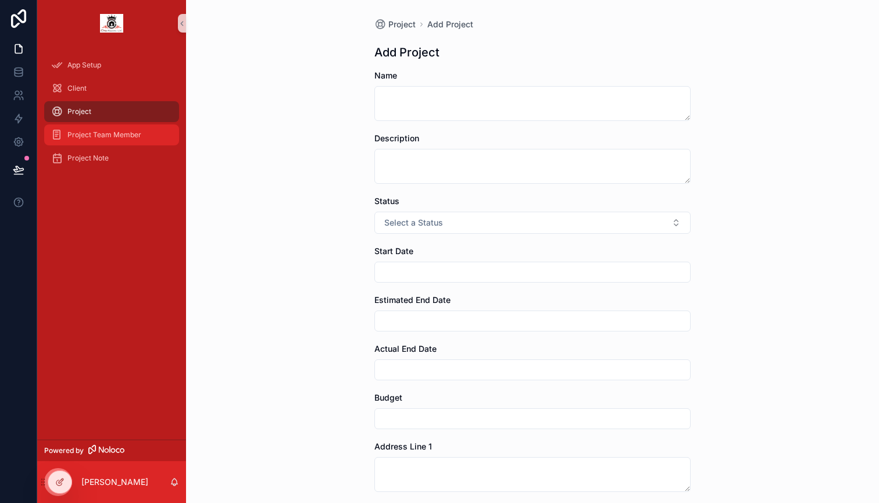
click at [116, 128] on div "Project Team Member" at bounding box center [111, 135] width 121 height 19
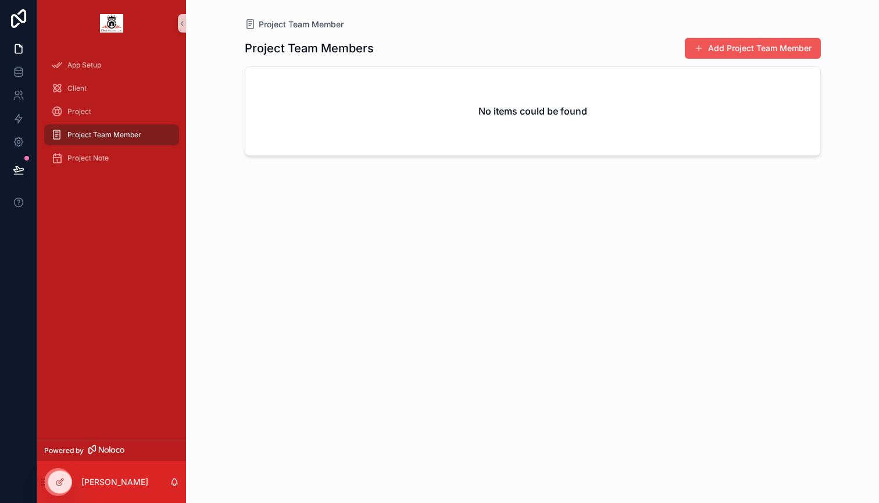
click at [728, 46] on button "Add Project Team Member" at bounding box center [753, 48] width 136 height 21
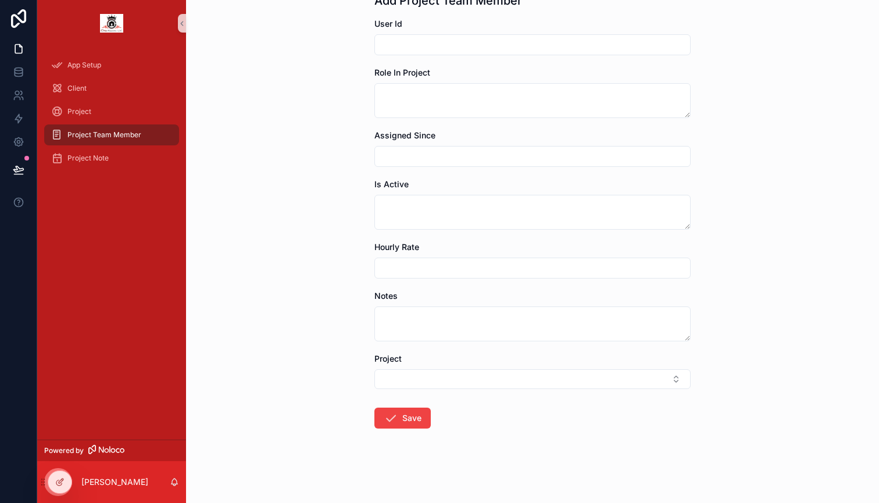
scroll to position [52, 0]
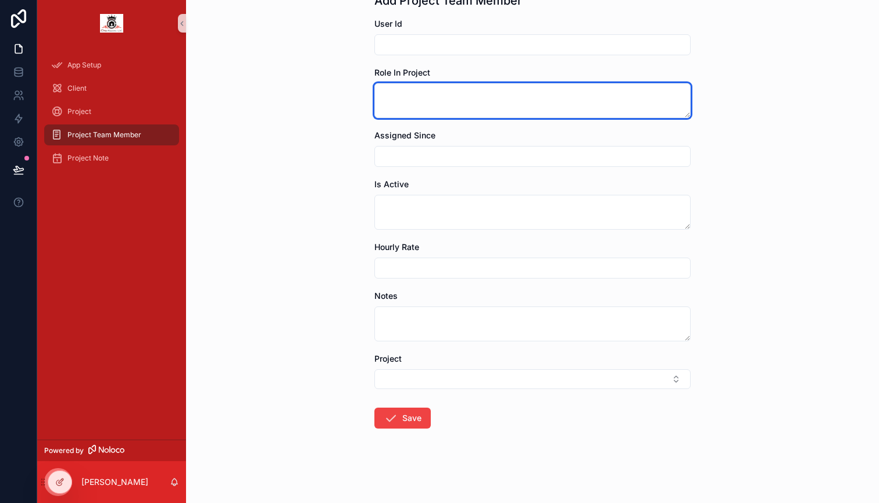
click at [652, 101] on textarea "scrollable content" at bounding box center [532, 100] width 316 height 35
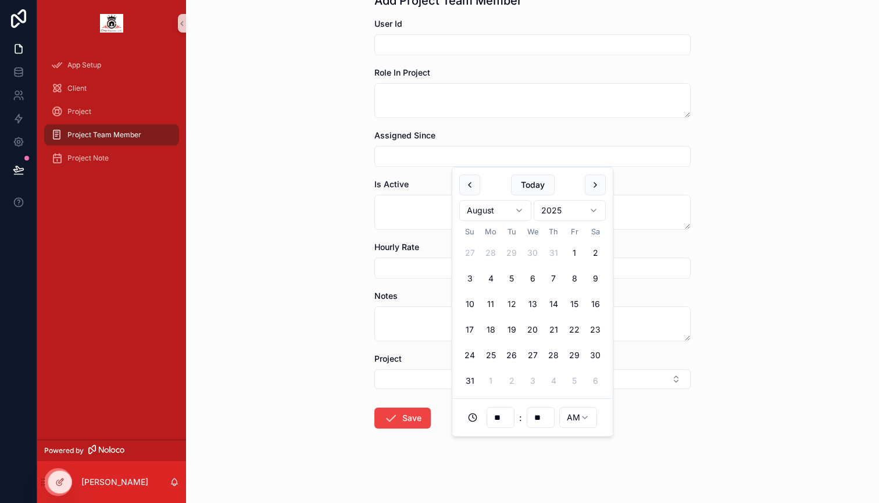
click at [631, 160] on input "scrollable content" at bounding box center [532, 156] width 315 height 16
click at [833, 153] on div "Project Team Member Add Project Team Member Add Project Team Member User Id Rol…" at bounding box center [532, 199] width 693 height 503
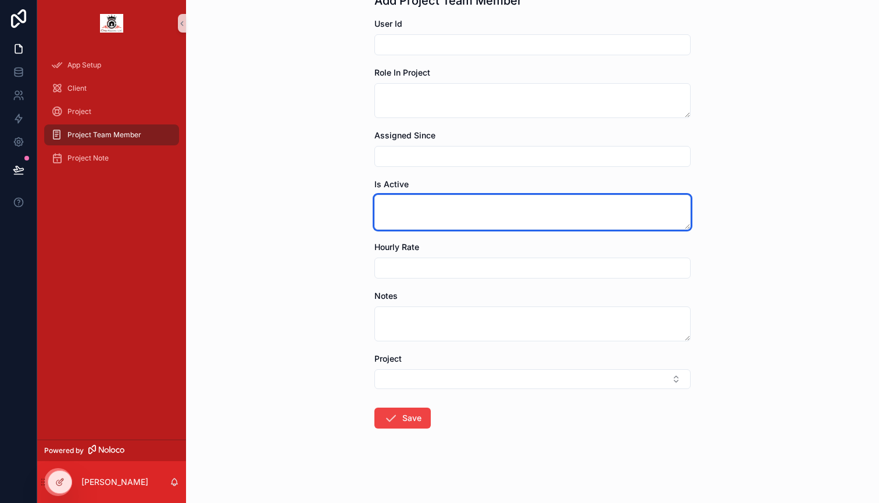
click at [636, 228] on textarea "scrollable content" at bounding box center [532, 212] width 316 height 35
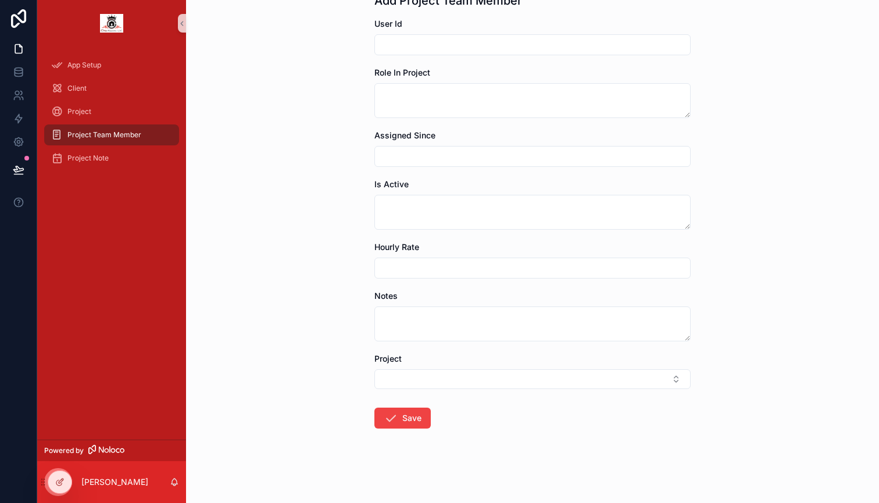
scroll to position [1, 0]
click at [784, 228] on div "Project Team Member Add Project Team Member Add Project Team Member User Id Rol…" at bounding box center [532, 199] width 693 height 503
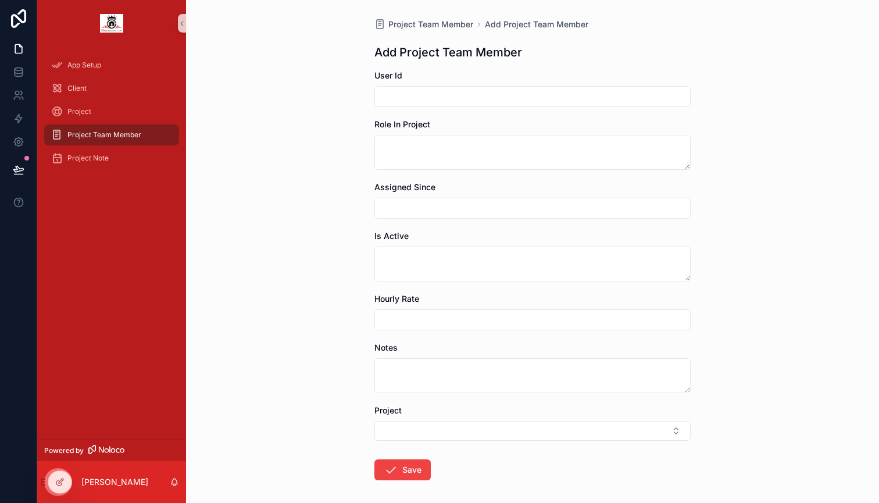
scroll to position [0, 0]
click at [86, 158] on span "Project Note" at bounding box center [87, 157] width 41 height 9
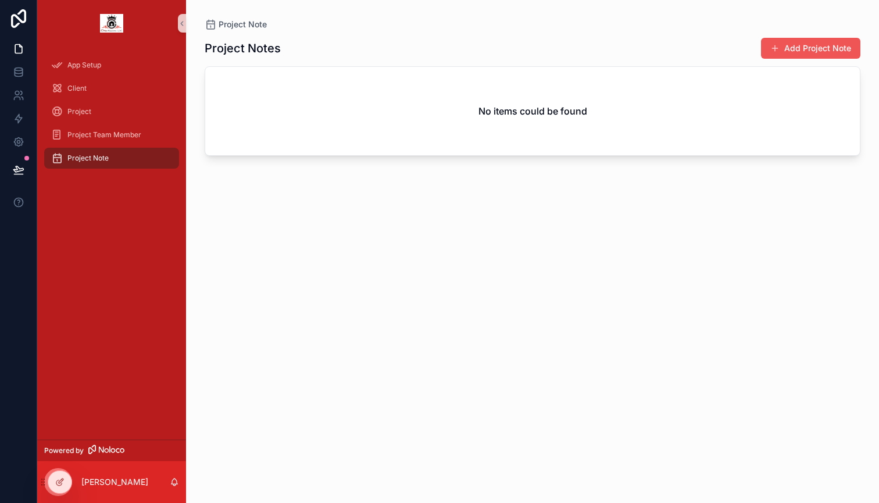
click at [782, 55] on button "Add Project Note" at bounding box center [810, 48] width 99 height 21
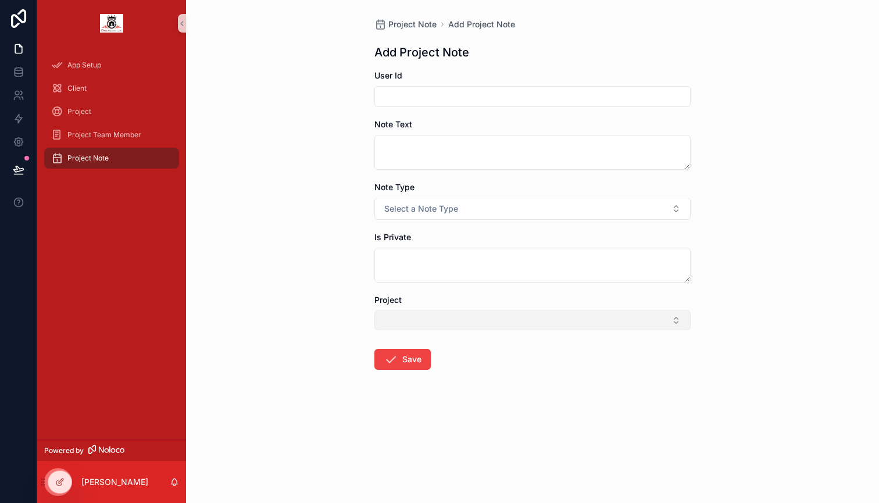
click at [593, 318] on button "Select Button" at bounding box center [532, 320] width 316 height 20
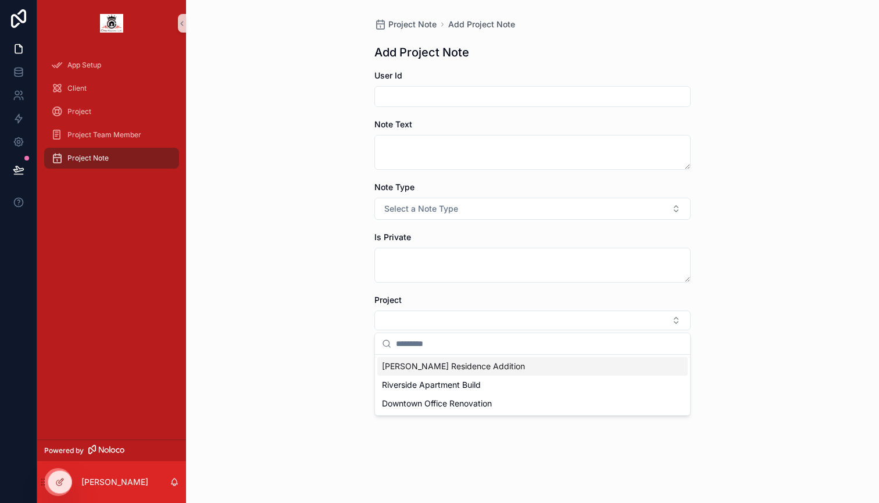
click at [768, 267] on div "Project Note Add Project Note Add Project Note User Id Note Text Note Type Sele…" at bounding box center [532, 251] width 693 height 503
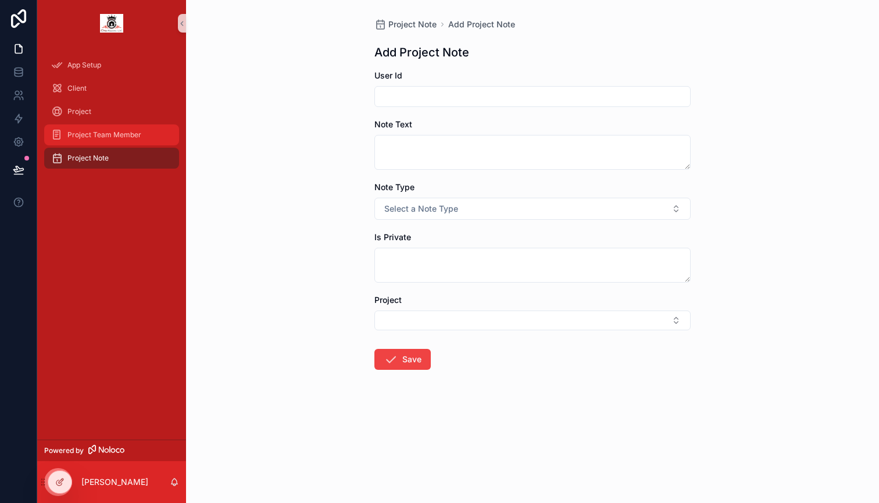
click at [144, 130] on div "Project Team Member" at bounding box center [111, 135] width 121 height 19
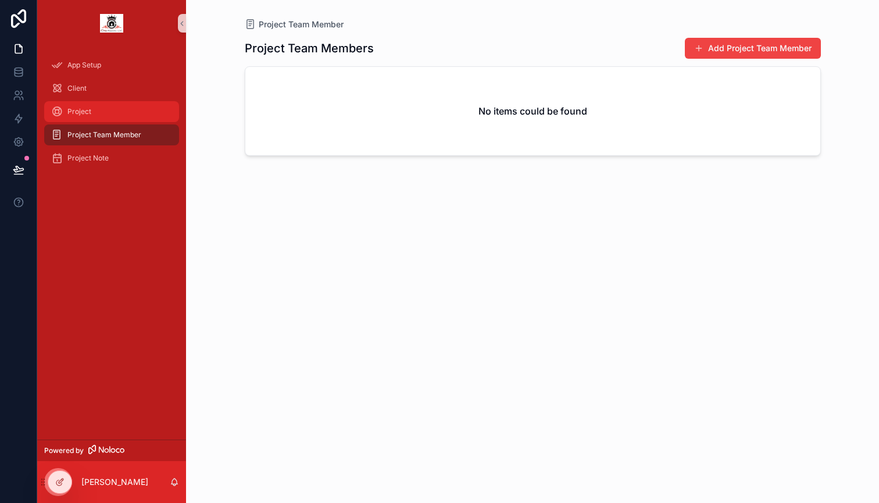
click at [103, 116] on div "Project" at bounding box center [111, 111] width 121 height 19
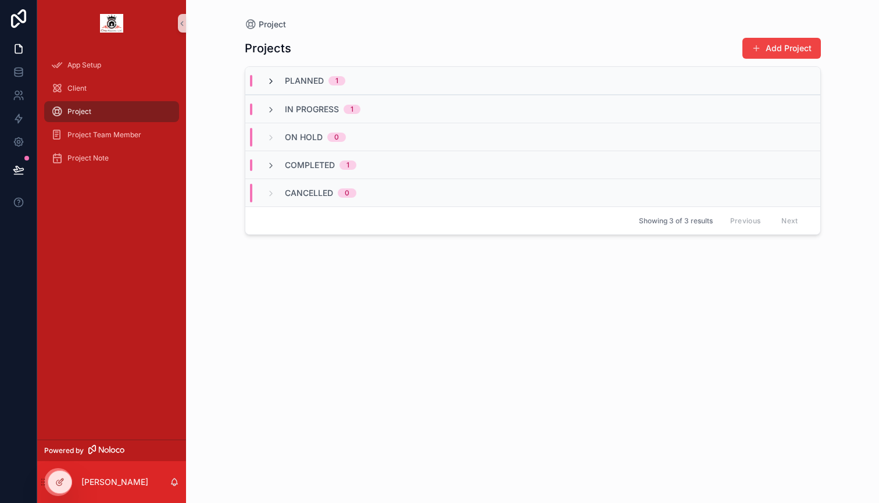
click at [270, 83] on icon "scrollable content" at bounding box center [270, 81] width 9 height 9
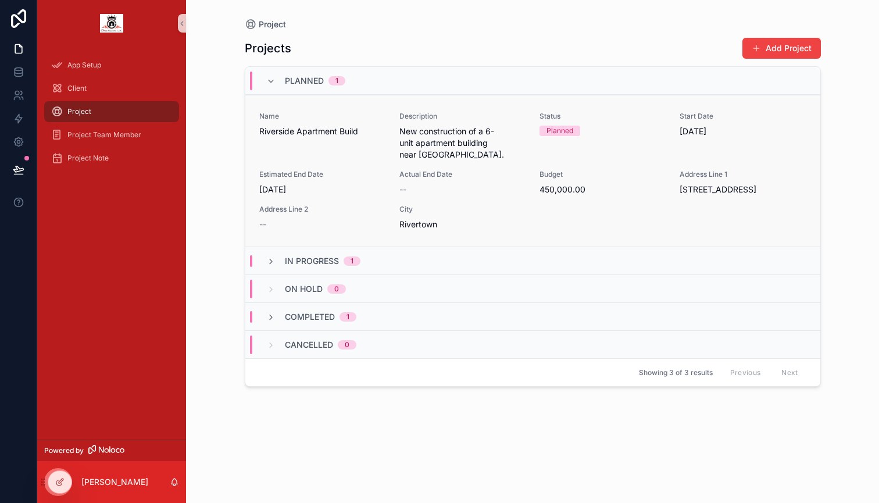
click at [572, 131] on div "Planned" at bounding box center [559, 131] width 27 height 10
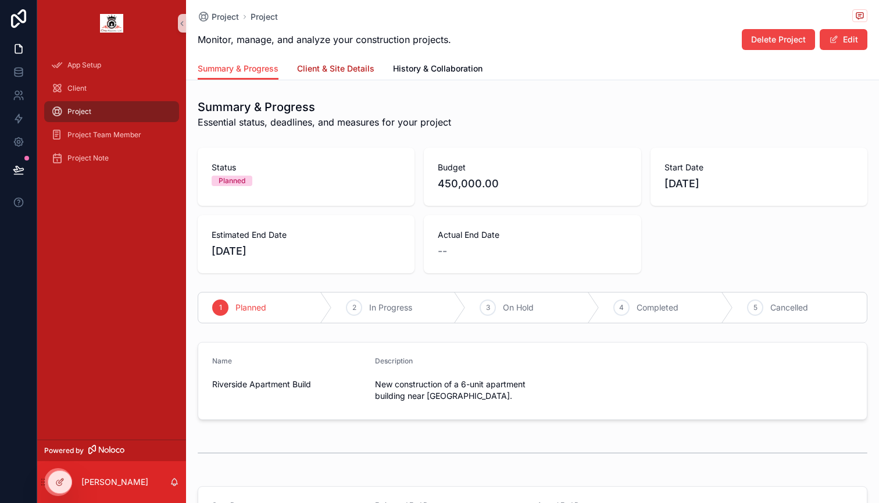
click at [332, 65] on span "Client & Site Details" at bounding box center [335, 69] width 77 height 12
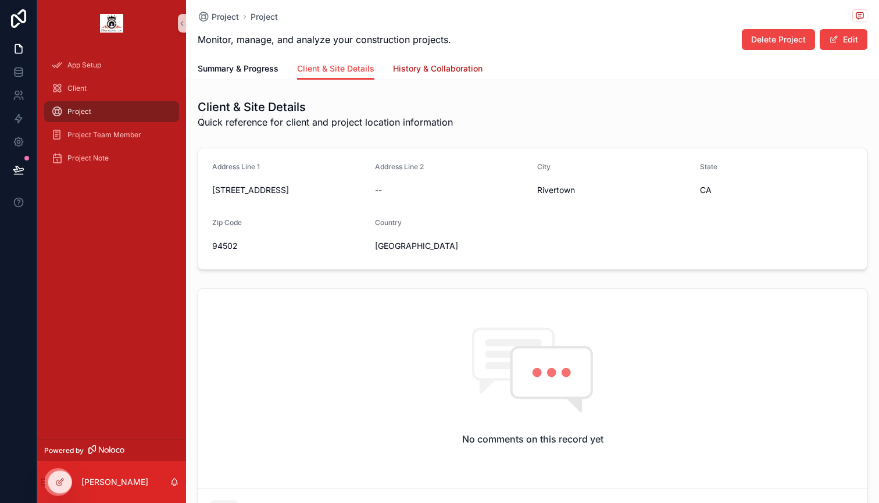
click at [425, 63] on span "History & Collaboration" at bounding box center [438, 69] width 90 height 12
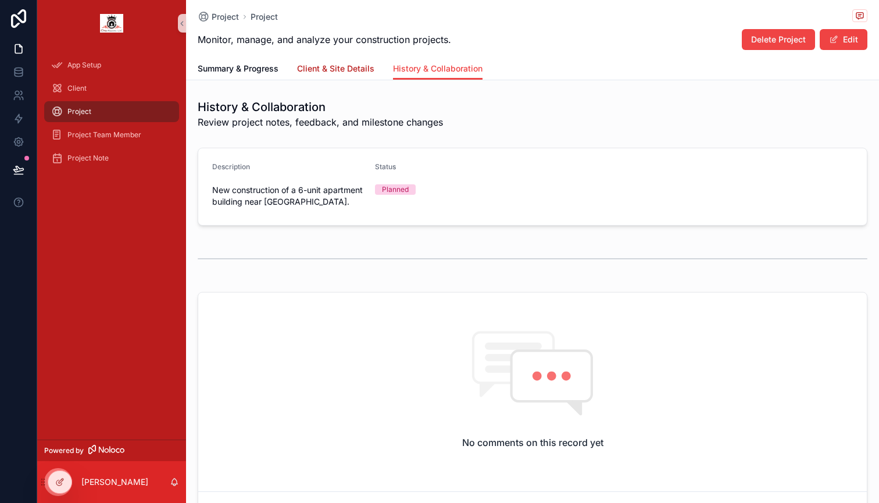
click at [325, 67] on span "Client & Site Details" at bounding box center [335, 69] width 77 height 12
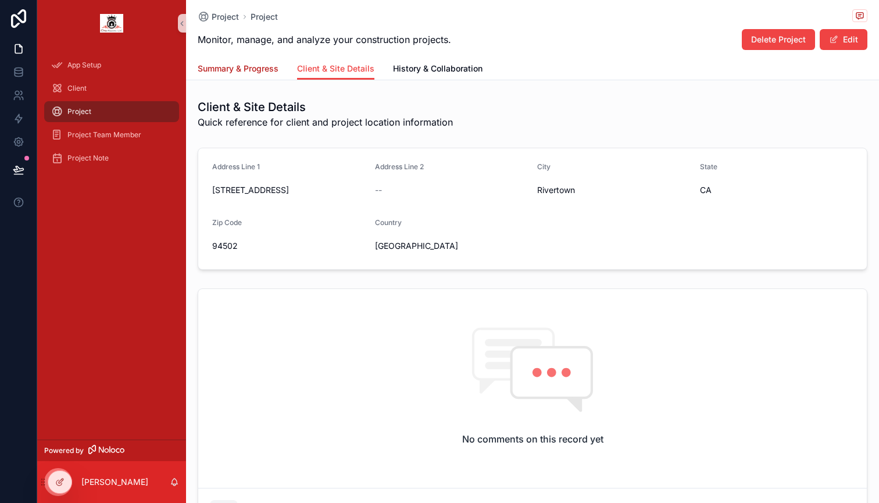
click at [246, 66] on span "Summary & Progress" at bounding box center [238, 69] width 81 height 12
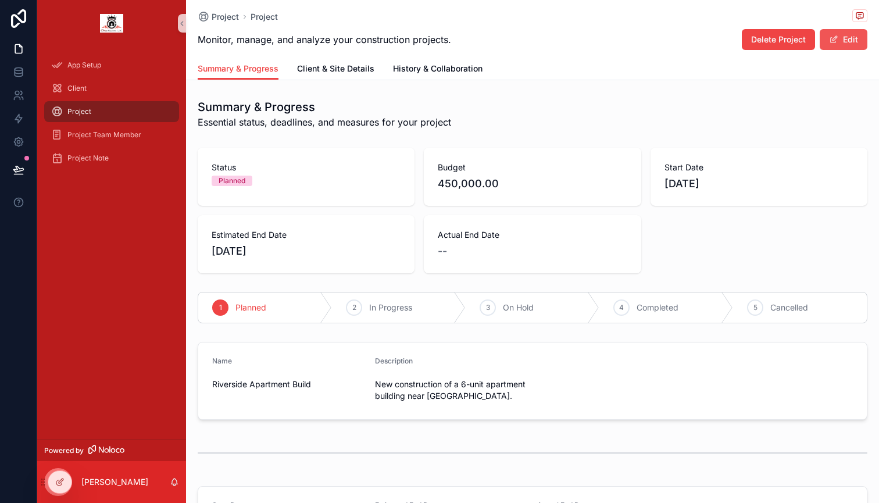
click at [844, 37] on button "Edit" at bounding box center [844, 39] width 48 height 21
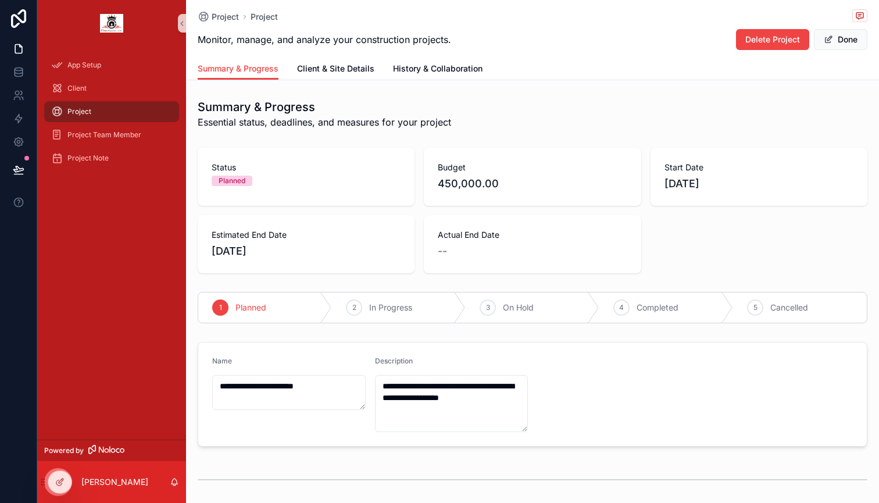
click at [239, 181] on div "Planned" at bounding box center [232, 181] width 27 height 10
click at [243, 181] on div "Planned" at bounding box center [232, 181] width 27 height 10
click at [425, 314] on div "2 In Progress" at bounding box center [399, 307] width 134 height 30
click at [583, 399] on form "**********" at bounding box center [532, 393] width 668 height 103
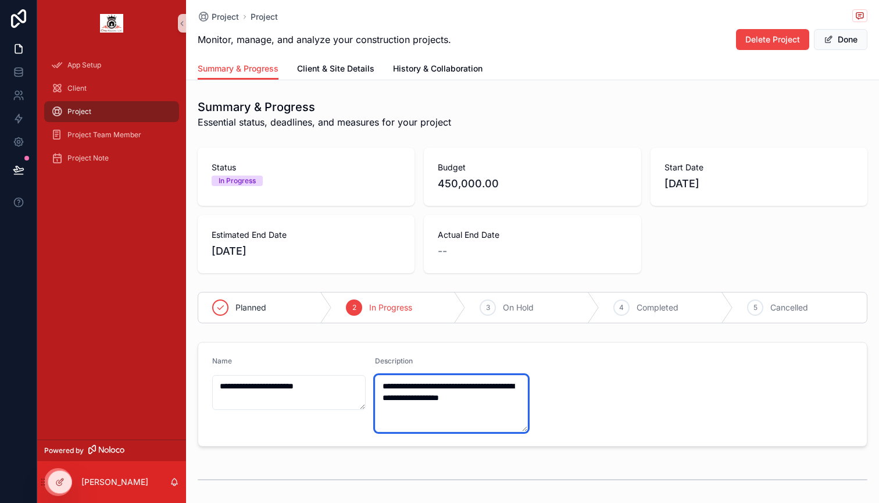
click at [489, 407] on textarea "**********" at bounding box center [451, 403] width 153 height 57
click at [571, 399] on form "**********" at bounding box center [532, 393] width 668 height 103
click at [835, 43] on button "Done" at bounding box center [840, 39] width 53 height 21
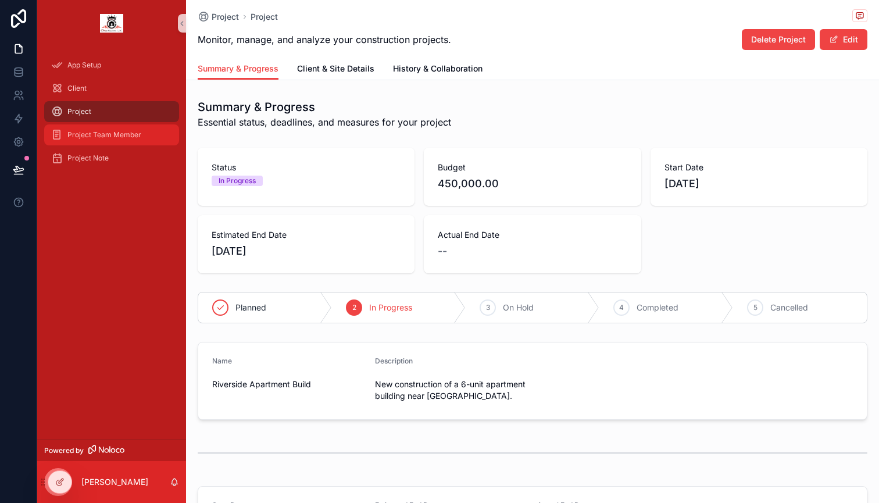
click at [122, 137] on span "Project Team Member" at bounding box center [104, 134] width 74 height 9
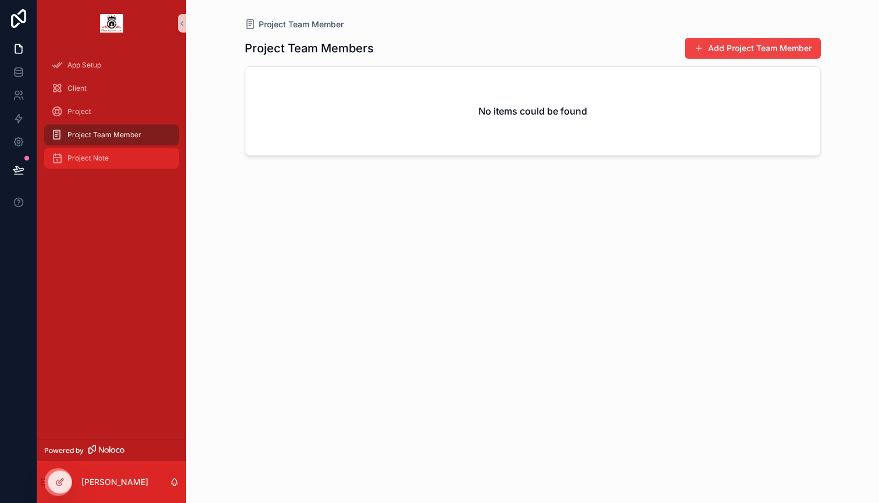
click at [80, 160] on span "Project Note" at bounding box center [87, 157] width 41 height 9
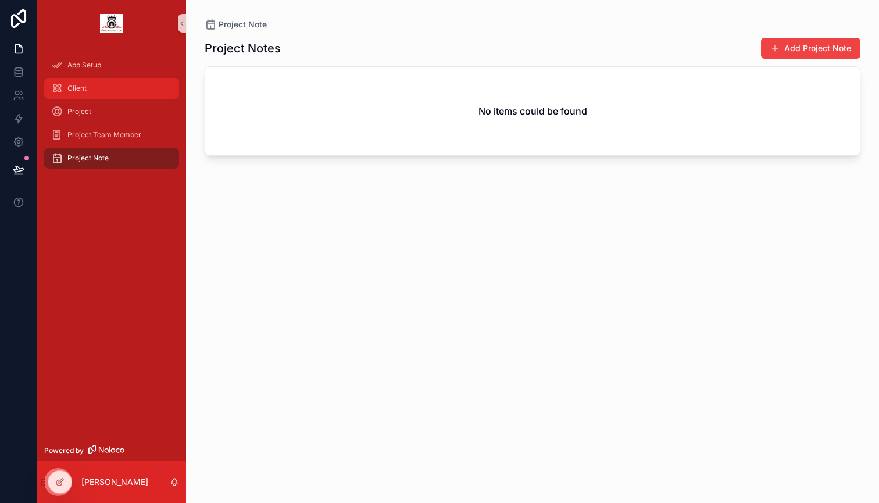
click at [85, 83] on div "Client" at bounding box center [111, 88] width 121 height 19
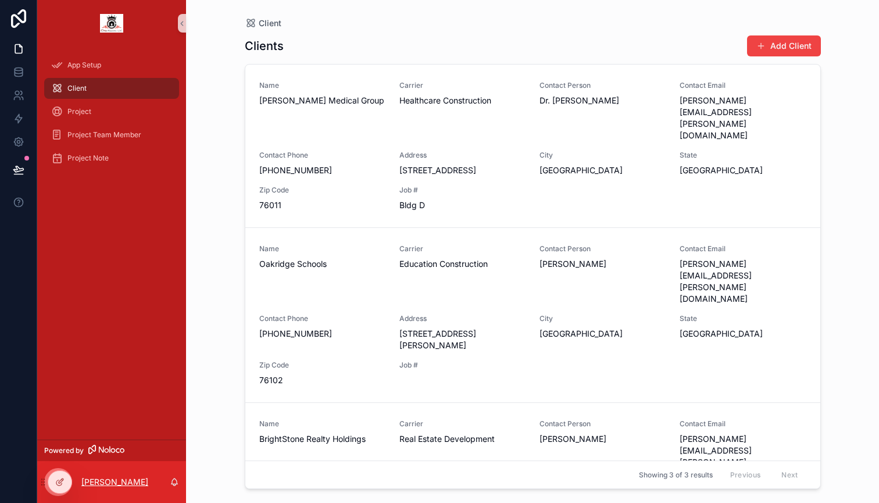
click at [119, 480] on p "[PERSON_NAME]" at bounding box center [114, 482] width 67 height 12
click at [128, 223] on div "App Setup Client Project Project Team Member Project Note" at bounding box center [111, 242] width 149 height 393
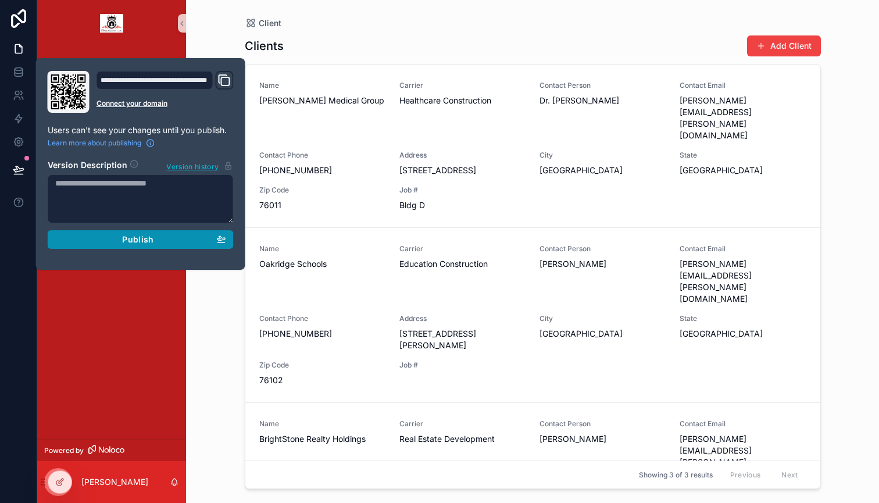
click at [128, 239] on span "Publish" at bounding box center [137, 239] width 31 height 10
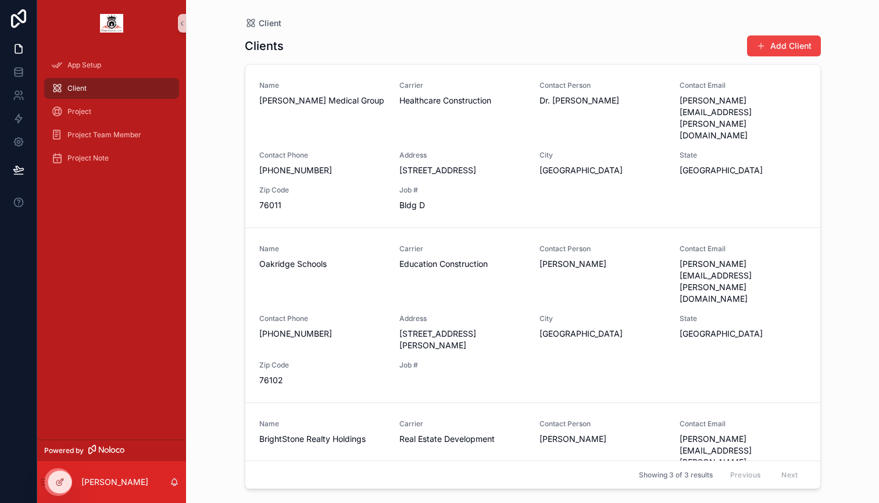
click at [194, 305] on div "Client Clients Add Client Name [PERSON_NAME] Medical Group Carrier Healthcare C…" at bounding box center [532, 251] width 693 height 503
click at [24, 93] on link at bounding box center [18, 95] width 37 height 23
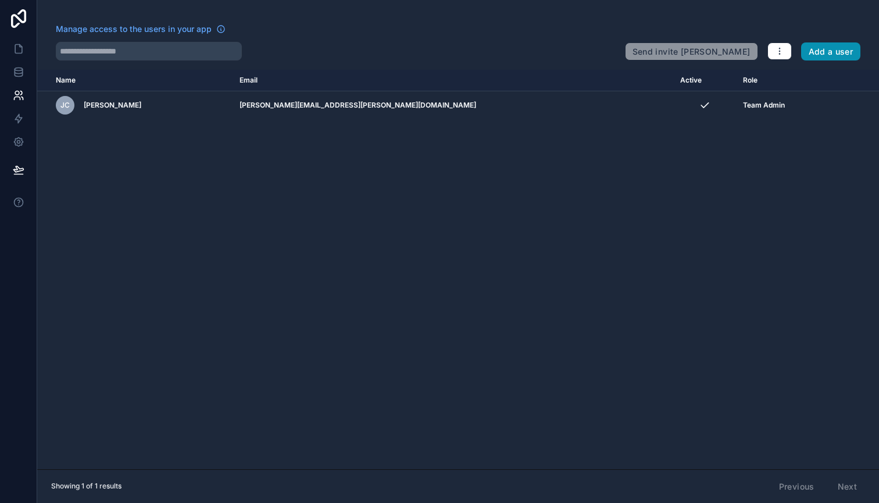
click at [823, 46] on button "Add a user" at bounding box center [831, 51] width 60 height 19
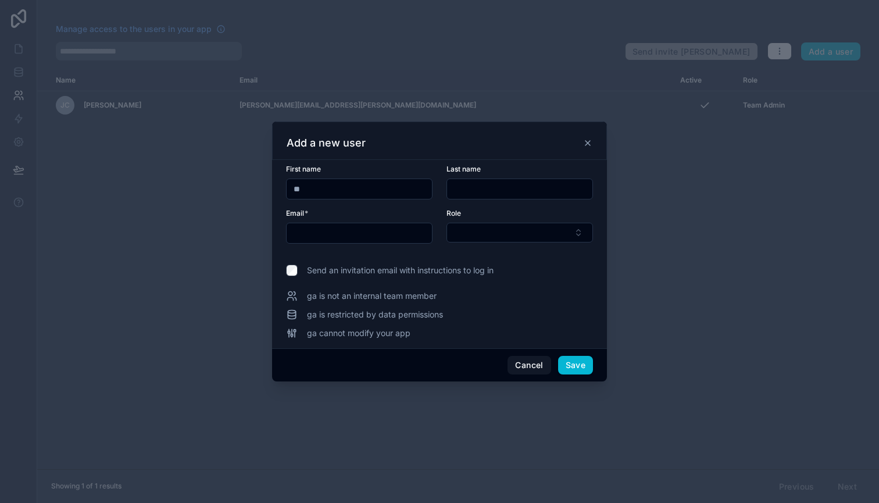
type input "*"
type input "*******"
type input "****"
click at [545, 271] on label "Send an invitation email with instructions to log in" at bounding box center [439, 270] width 307 height 12
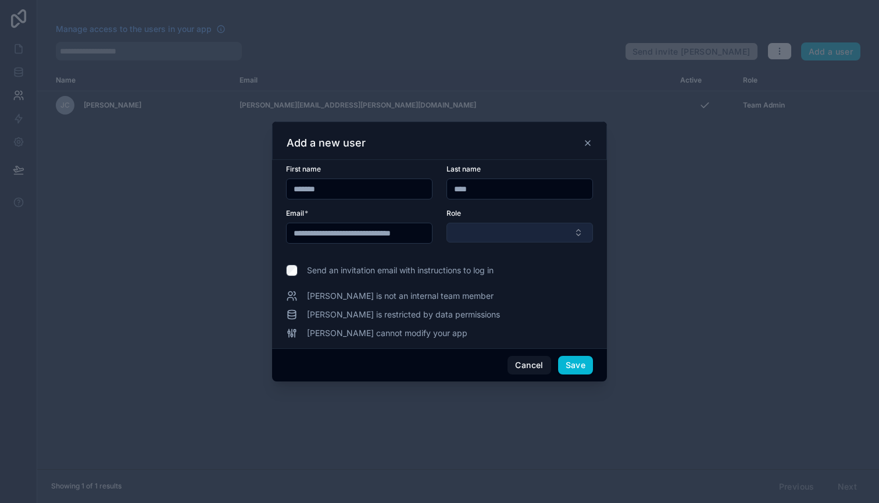
type input "**********"
click at [468, 225] on button "Select Button" at bounding box center [519, 233] width 146 height 20
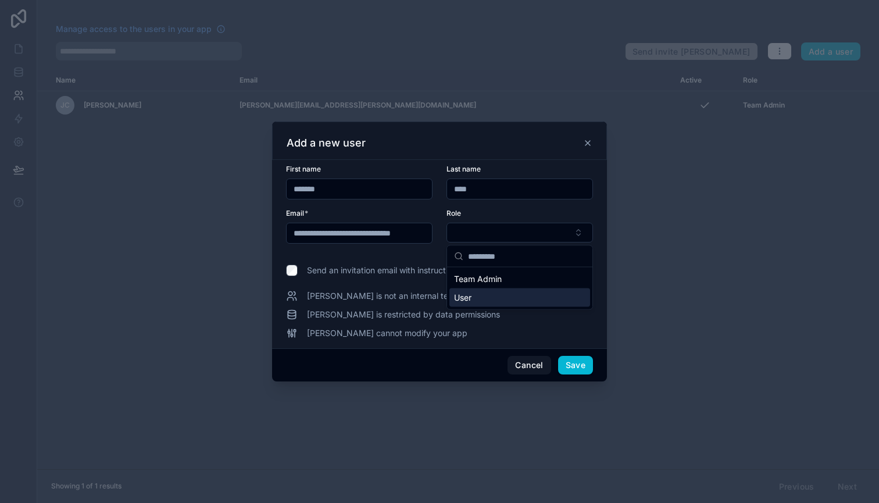
click at [467, 300] on span "User" at bounding box center [462, 298] width 17 height 12
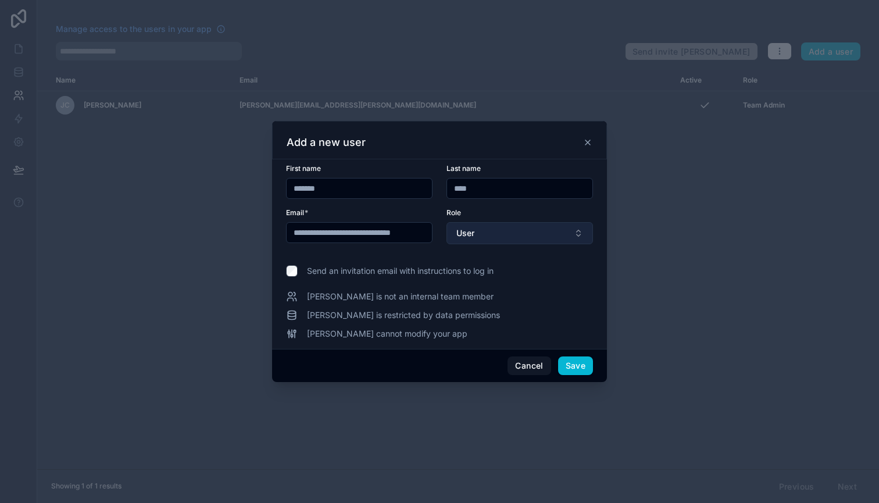
click at [517, 239] on button "User" at bounding box center [519, 233] width 146 height 22
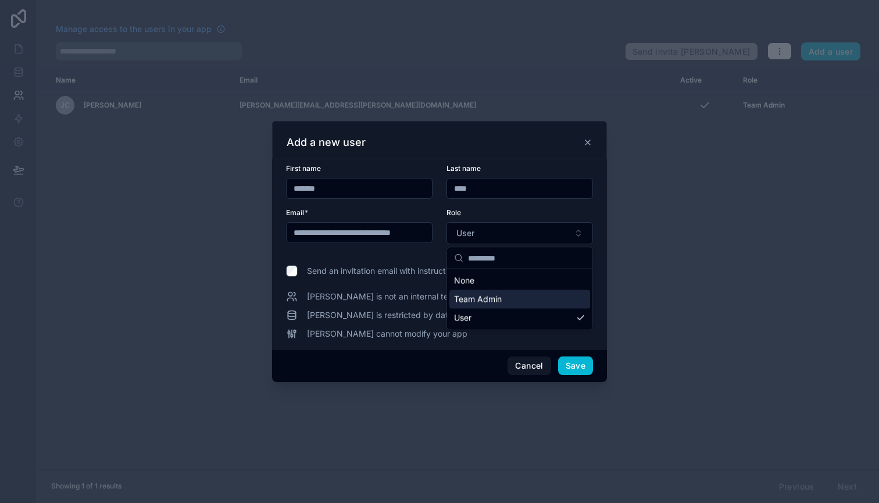
click at [498, 297] on span "Team Admin" at bounding box center [478, 300] width 48 height 12
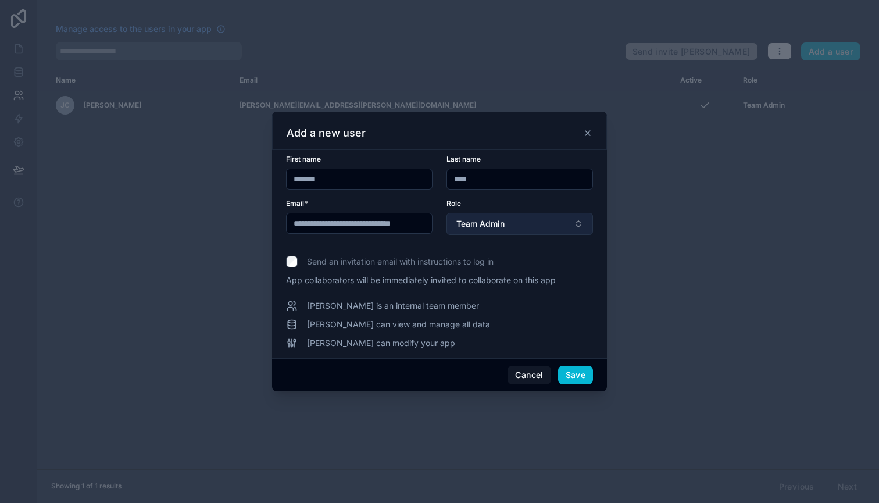
click at [514, 223] on button "Team Admin" at bounding box center [519, 224] width 146 height 22
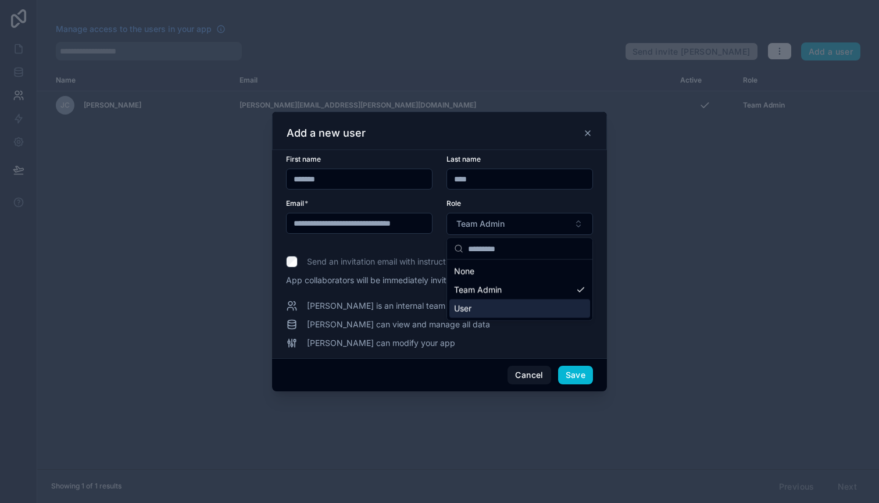
click at [477, 306] on div "User" at bounding box center [519, 308] width 141 height 19
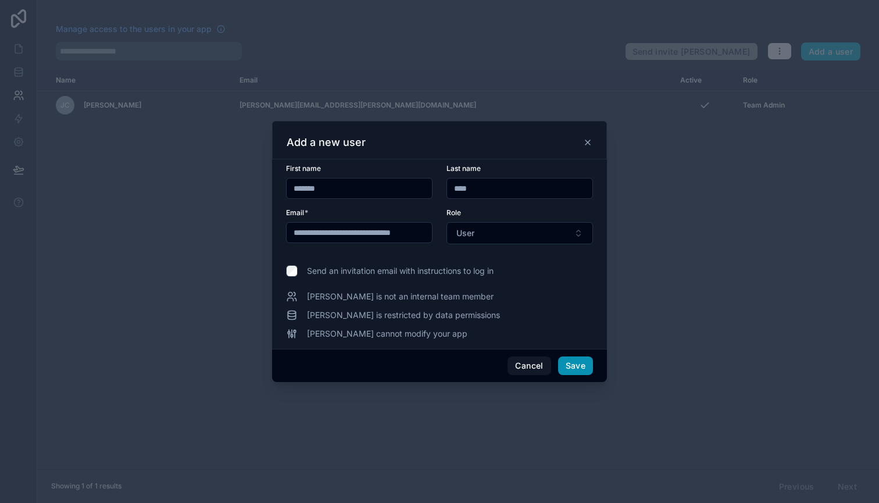
click at [570, 363] on button "Save" at bounding box center [575, 365] width 35 height 19
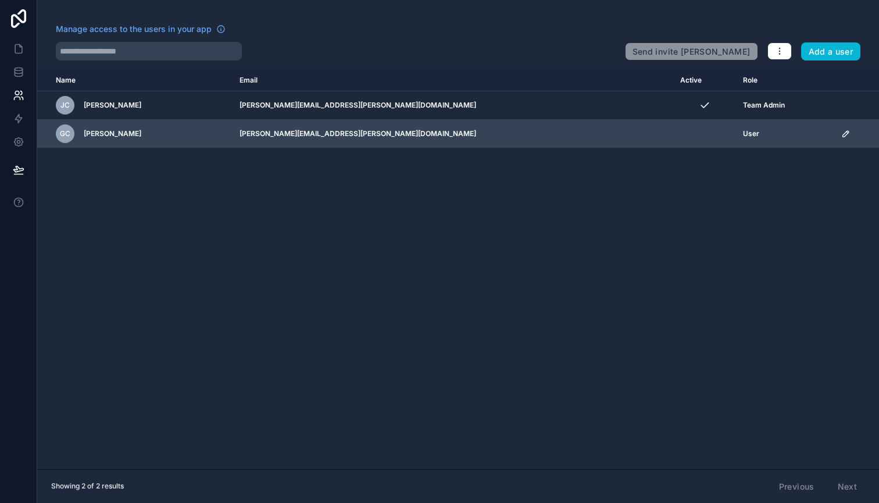
click at [407, 134] on td "[PERSON_NAME][EMAIL_ADDRESS][PERSON_NAME][DOMAIN_NAME]" at bounding box center [452, 134] width 441 height 28
click at [90, 134] on span "[PERSON_NAME]" at bounding box center [113, 133] width 58 height 9
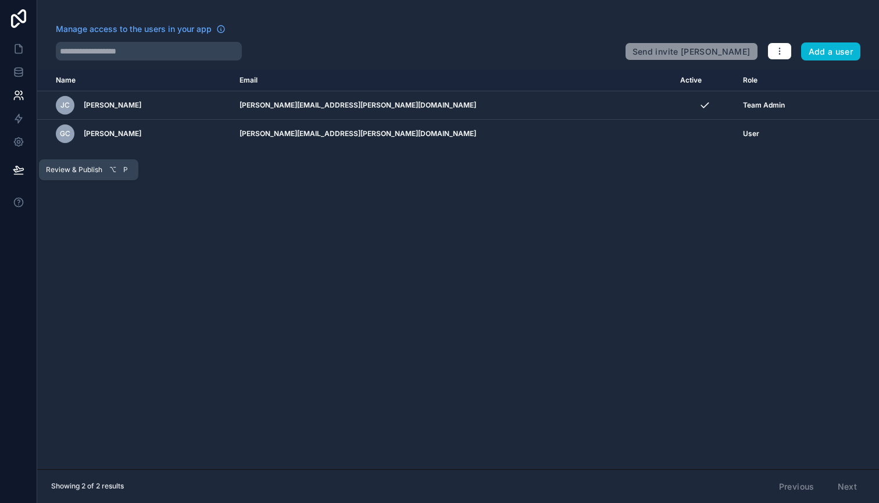
click at [23, 172] on icon at bounding box center [19, 170] width 12 height 12
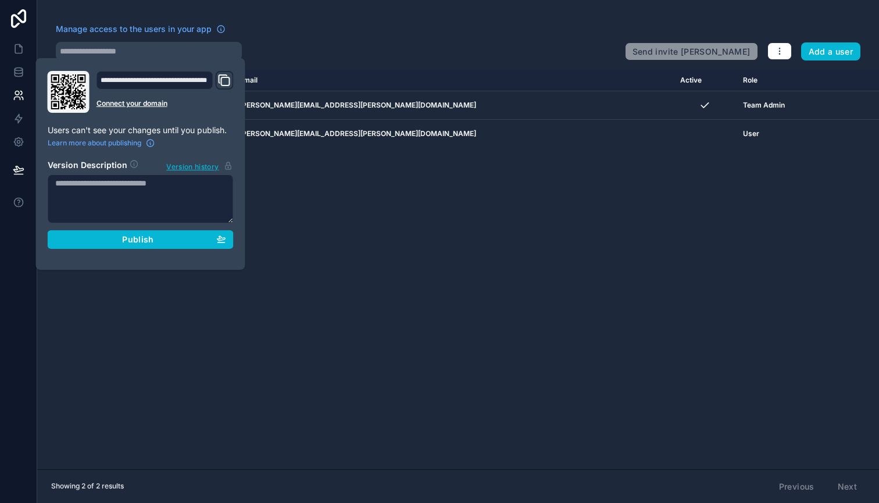
click at [226, 84] on icon "Domain and Custom Link" at bounding box center [224, 80] width 14 height 14
click at [16, 17] on icon at bounding box center [18, 18] width 23 height 19
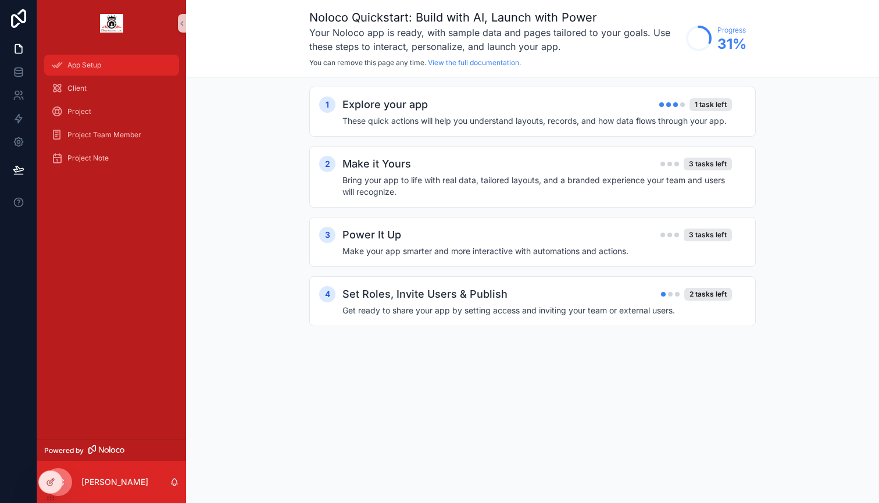
click at [80, 61] on span "App Setup" at bounding box center [84, 64] width 34 height 9
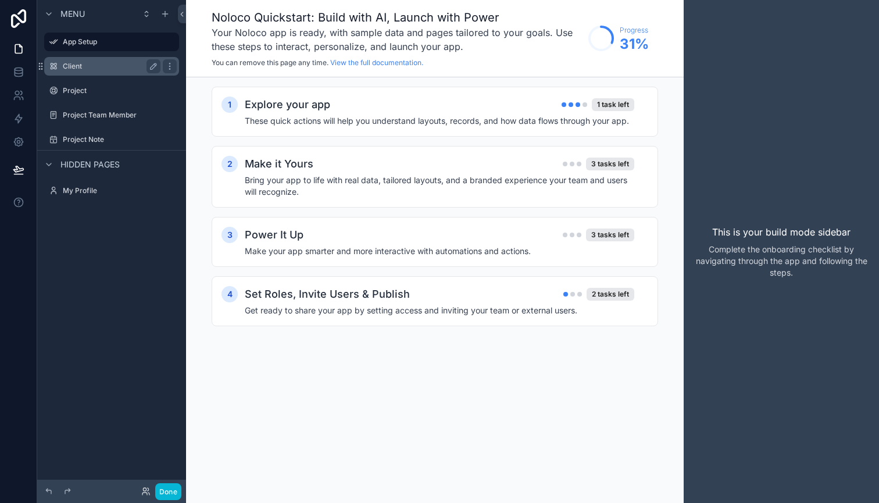
click at [81, 65] on label "Client" at bounding box center [109, 66] width 93 height 9
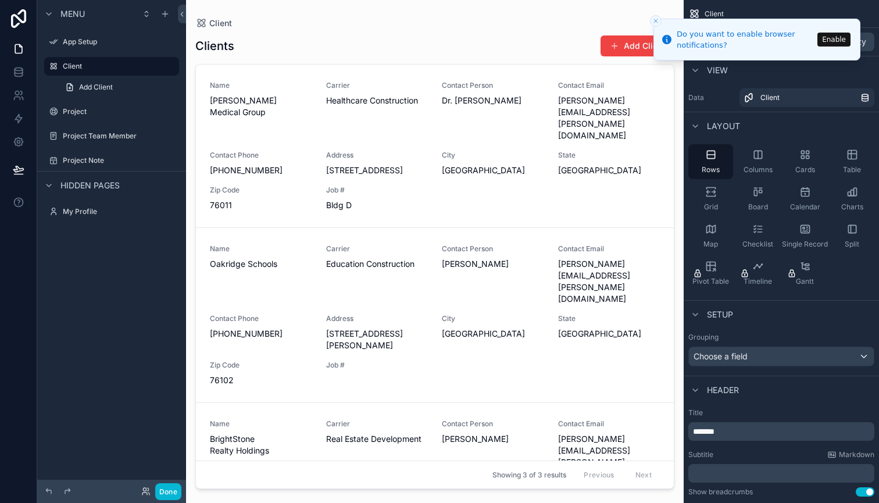
click at [829, 38] on button "Enable" at bounding box center [833, 40] width 33 height 14
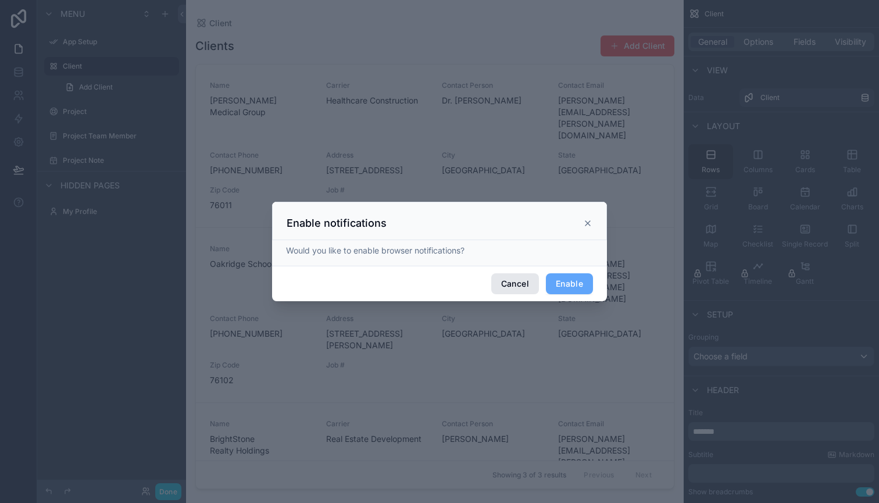
click at [526, 287] on button "Cancel" at bounding box center [515, 283] width 48 height 21
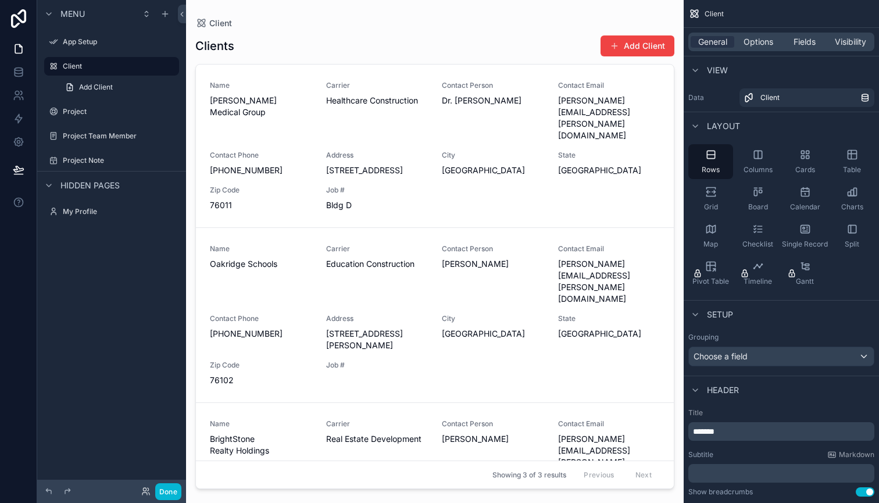
click at [739, 356] on span "Choose a field" at bounding box center [720, 356] width 54 height 10
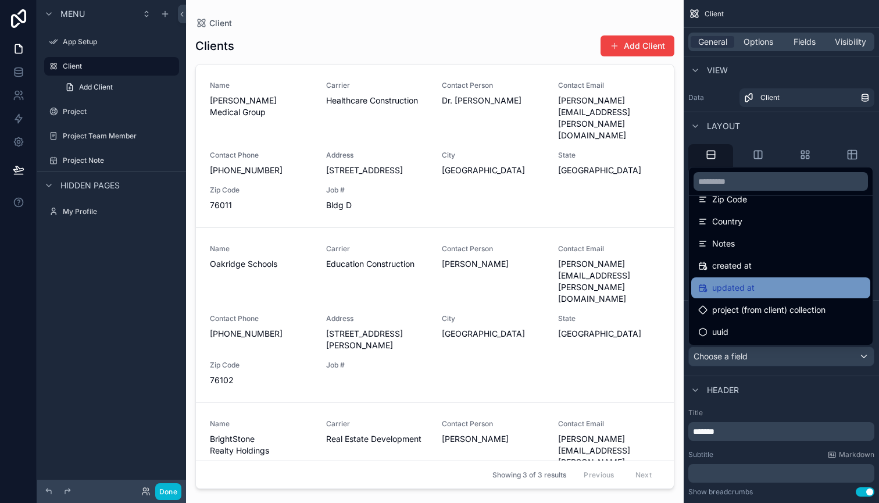
scroll to position [281, 0]
click at [783, 402] on div "scrollable content" at bounding box center [439, 251] width 879 height 503
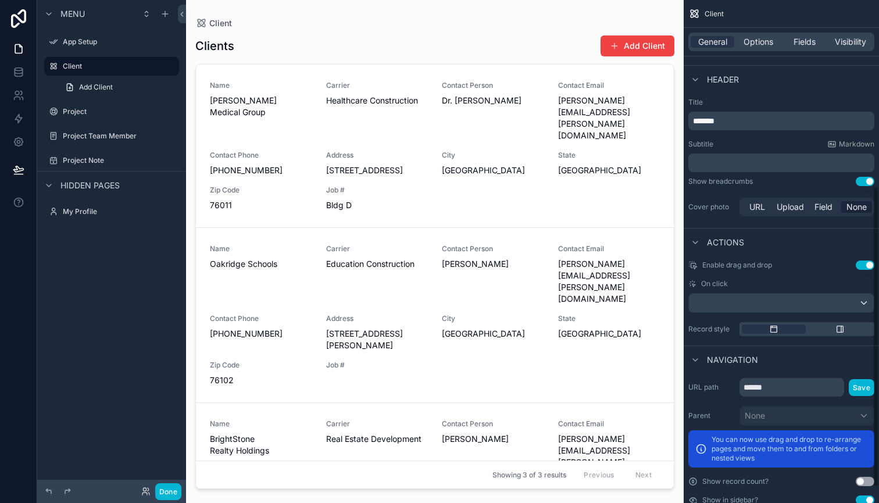
scroll to position [301, 0]
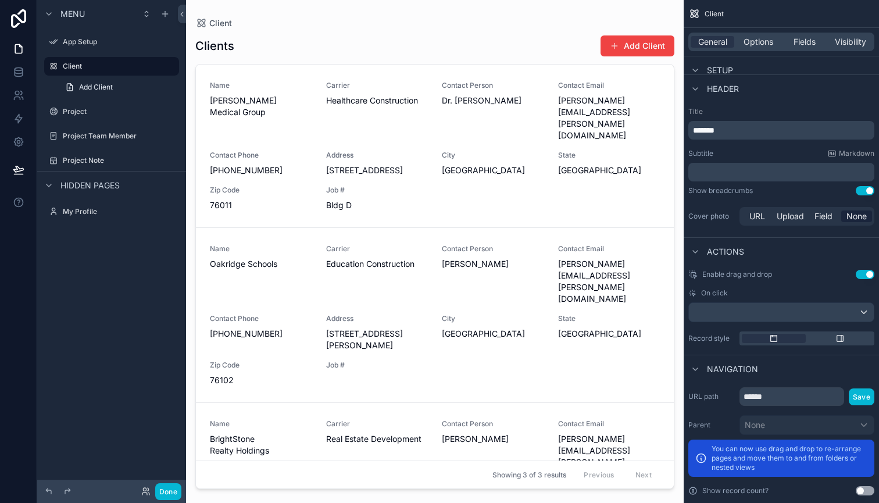
click at [864, 310] on div "scrollable content" at bounding box center [781, 312] width 185 height 19
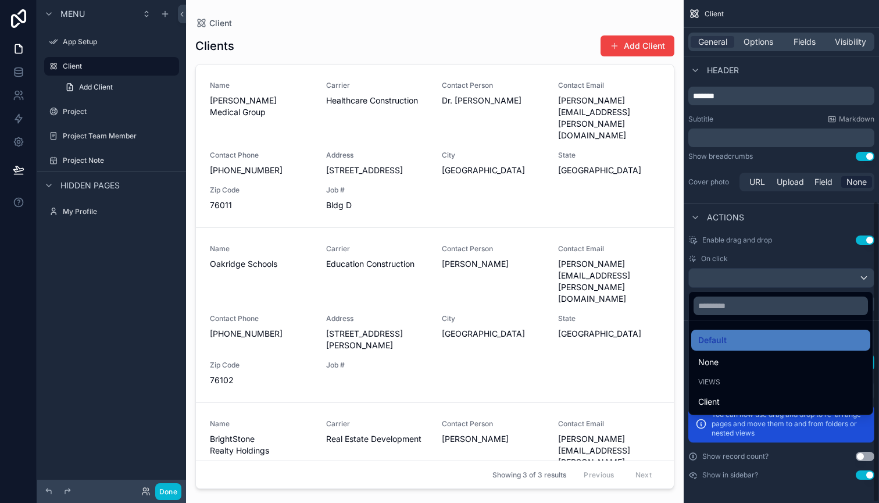
scroll to position [335, 0]
click at [813, 220] on div "scrollable content" at bounding box center [439, 251] width 879 height 503
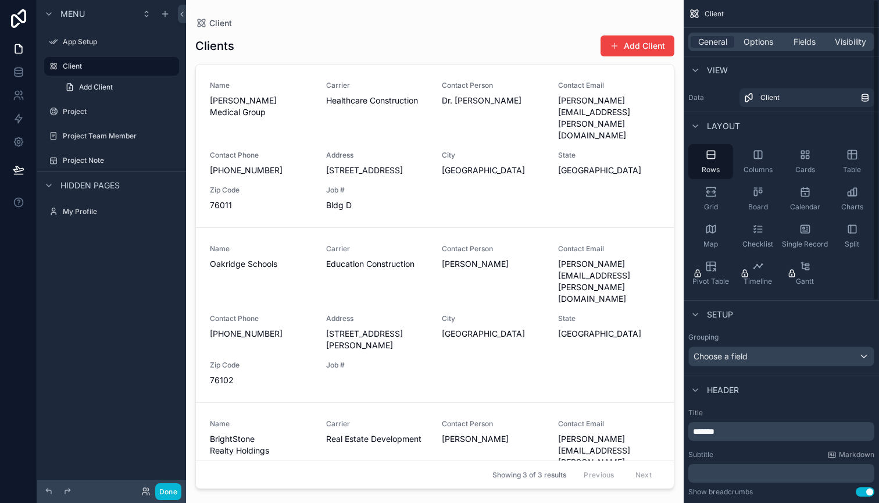
scroll to position [0, 0]
click at [756, 45] on span "Options" at bounding box center [758, 42] width 30 height 12
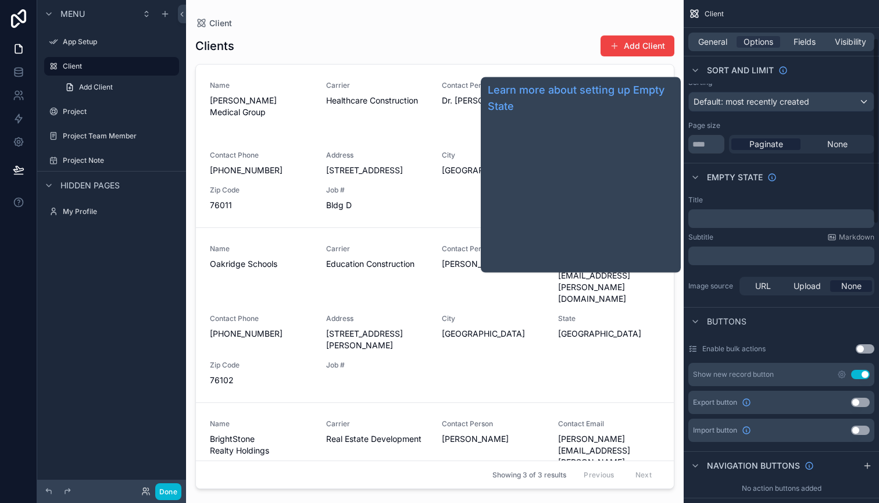
scroll to position [115, 0]
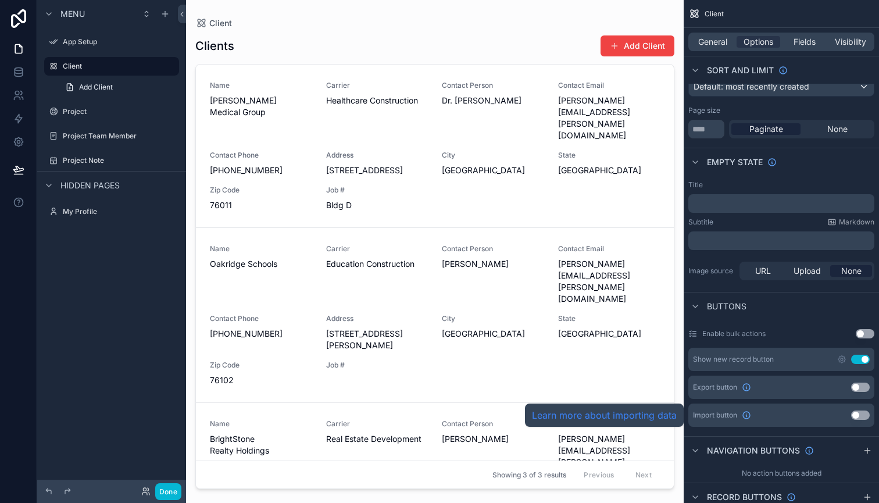
click at [656, 416] on link "Learn more about importing data" at bounding box center [604, 415] width 145 height 14
